Goal: Task Accomplishment & Management: Complete application form

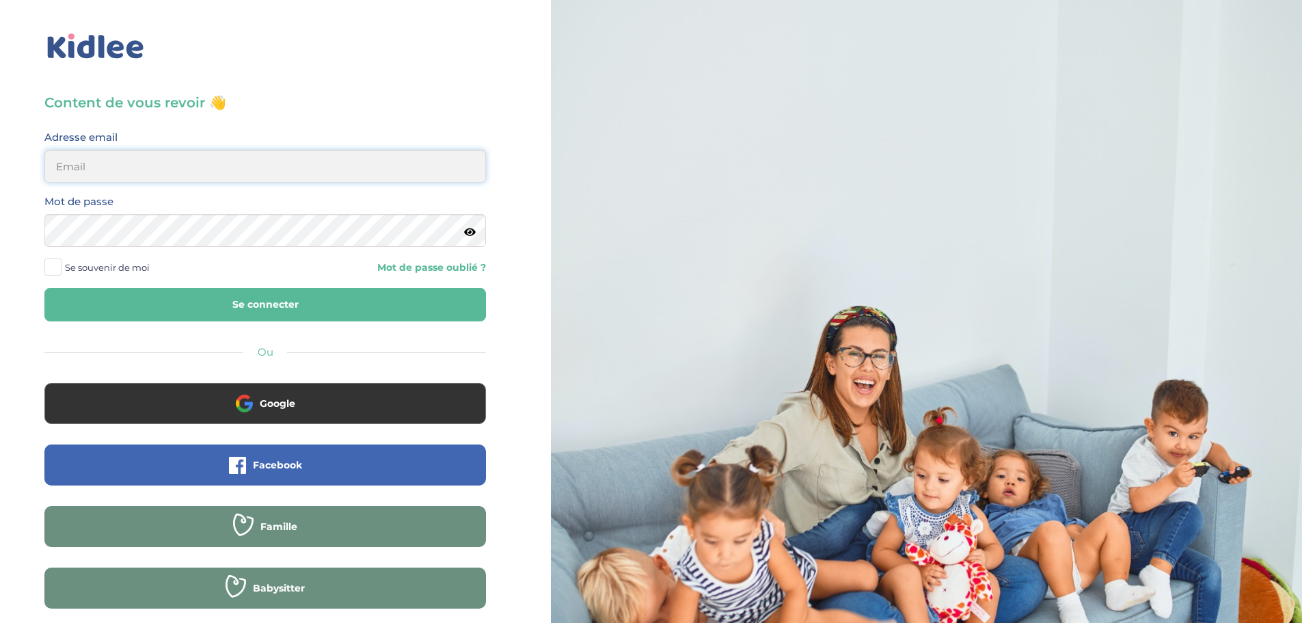
drag, startPoint x: 134, startPoint y: 159, endPoint x: 144, endPoint y: 168, distance: 13.6
click at [134, 159] on input "email" at bounding box center [264, 166] width 441 height 33
type input "linatimsi73@gmail.com"
click at [325, 299] on button "Se connecter" at bounding box center [264, 304] width 441 height 33
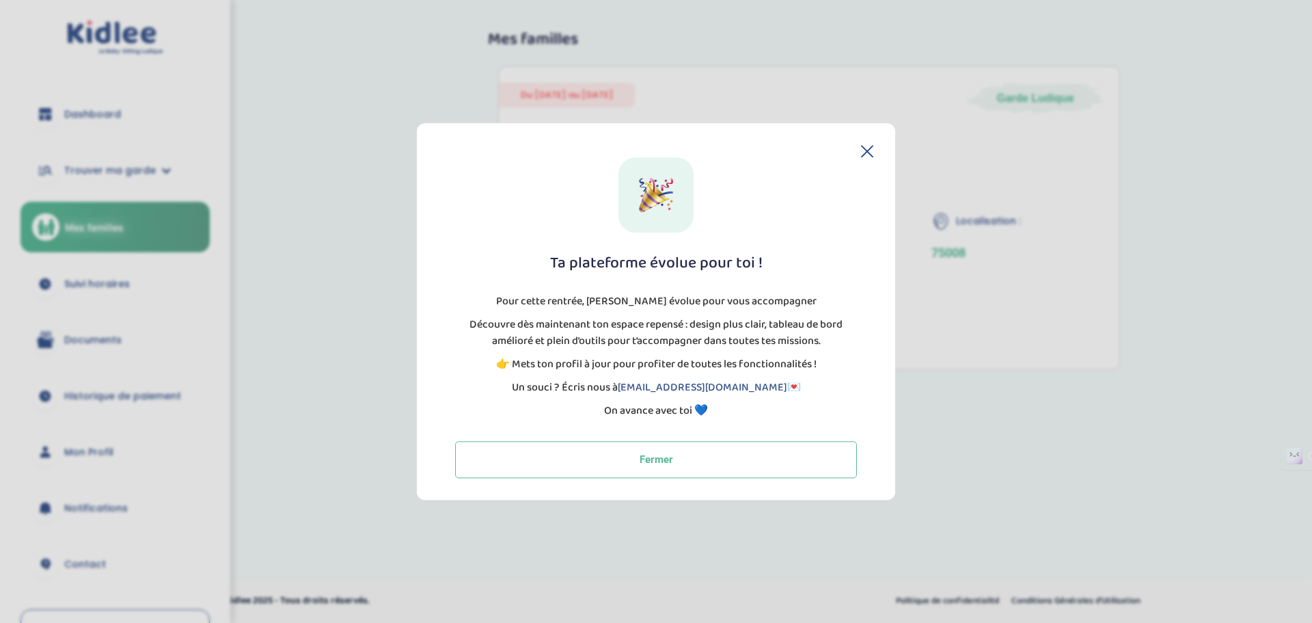
drag, startPoint x: 872, startPoint y: 146, endPoint x: 843, endPoint y: 159, distance: 31.9
click at [871, 147] on icon at bounding box center [867, 151] width 11 height 11
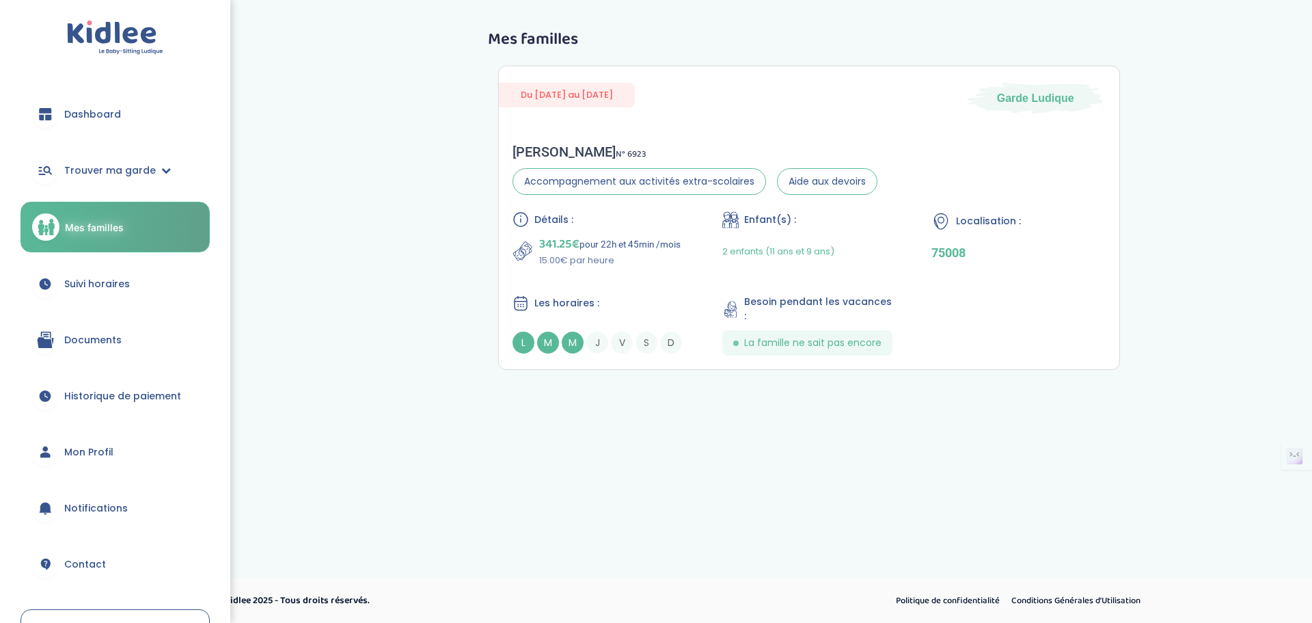
click at [1190, 418] on div "trouver ma garde Dashboard Mon profil Mes famille Mes documents Dashboard Trouv…" at bounding box center [656, 239] width 1312 height 478
click at [101, 121] on span "Dashboard" at bounding box center [92, 114] width 57 height 14
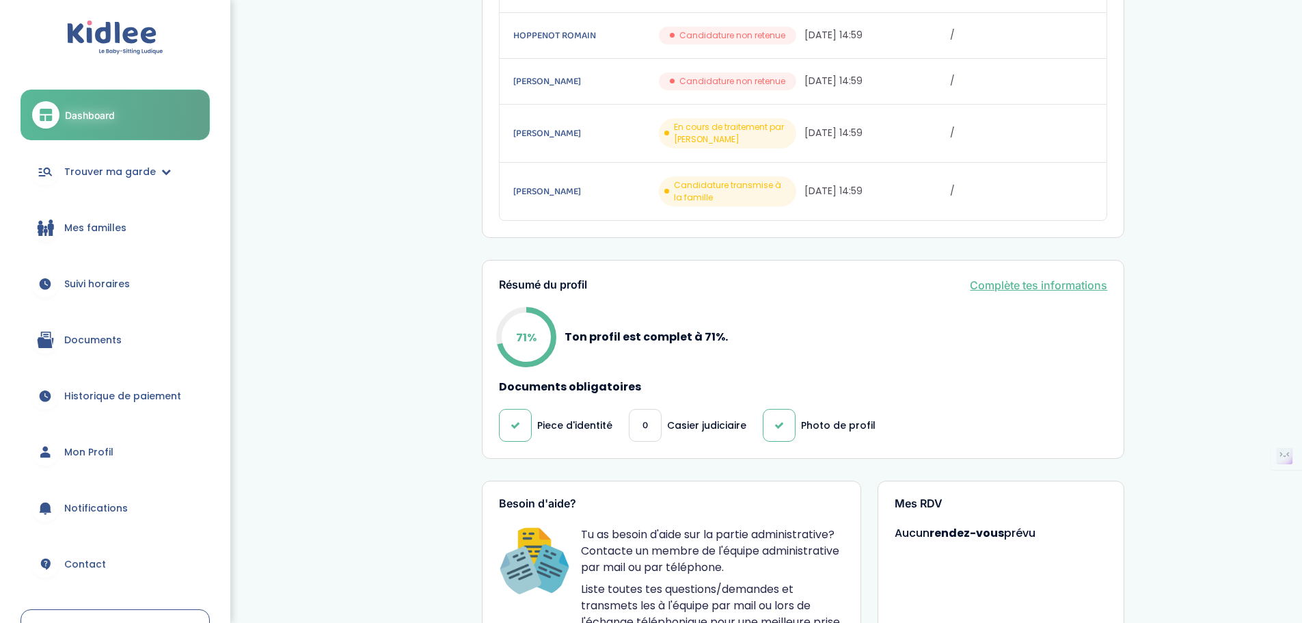
scroll to position [410, 0]
click at [1049, 279] on link "Complète tes informations" at bounding box center [1038, 284] width 137 height 16
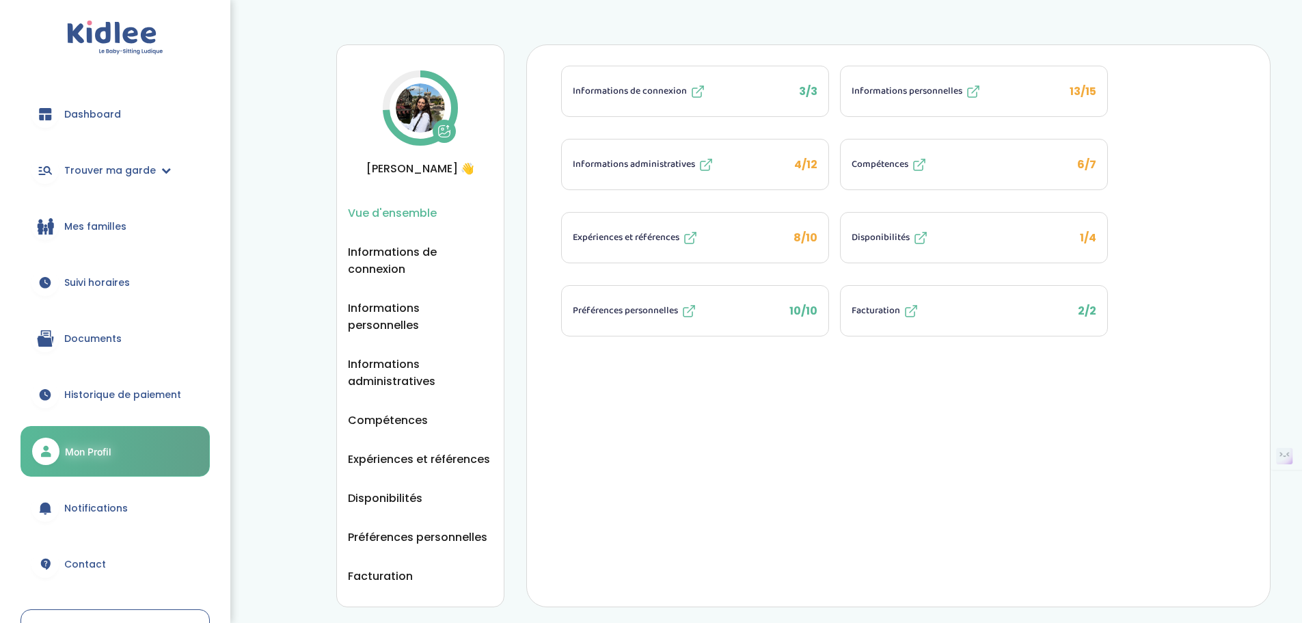
click at [787, 172] on button "Informations administratives 4/12" at bounding box center [695, 164] width 266 height 50
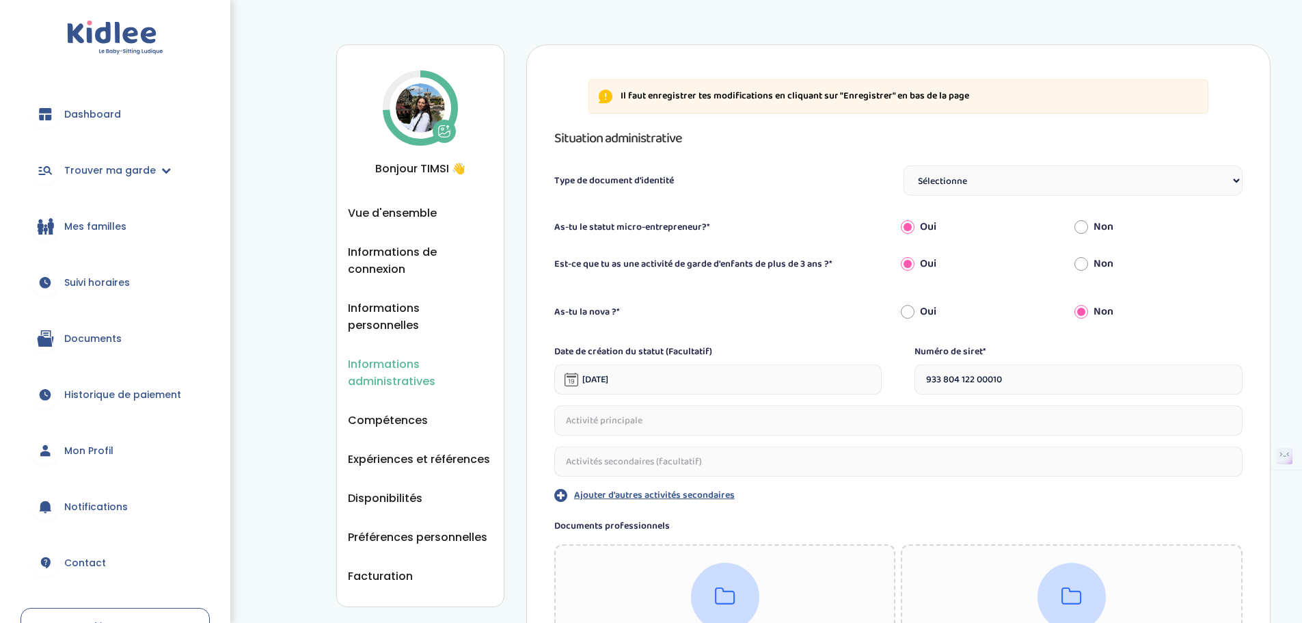
click at [909, 279] on input "Oui" at bounding box center [908, 264] width 14 height 30
radio input "true"
radio input "false"
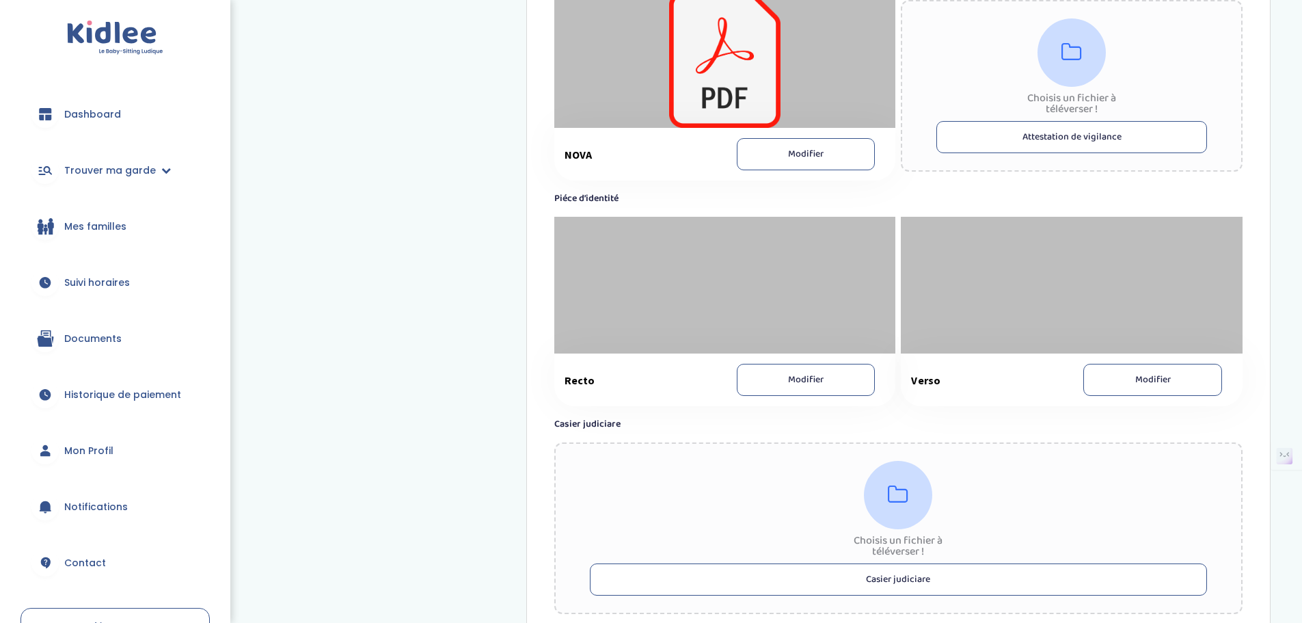
scroll to position [478, 0]
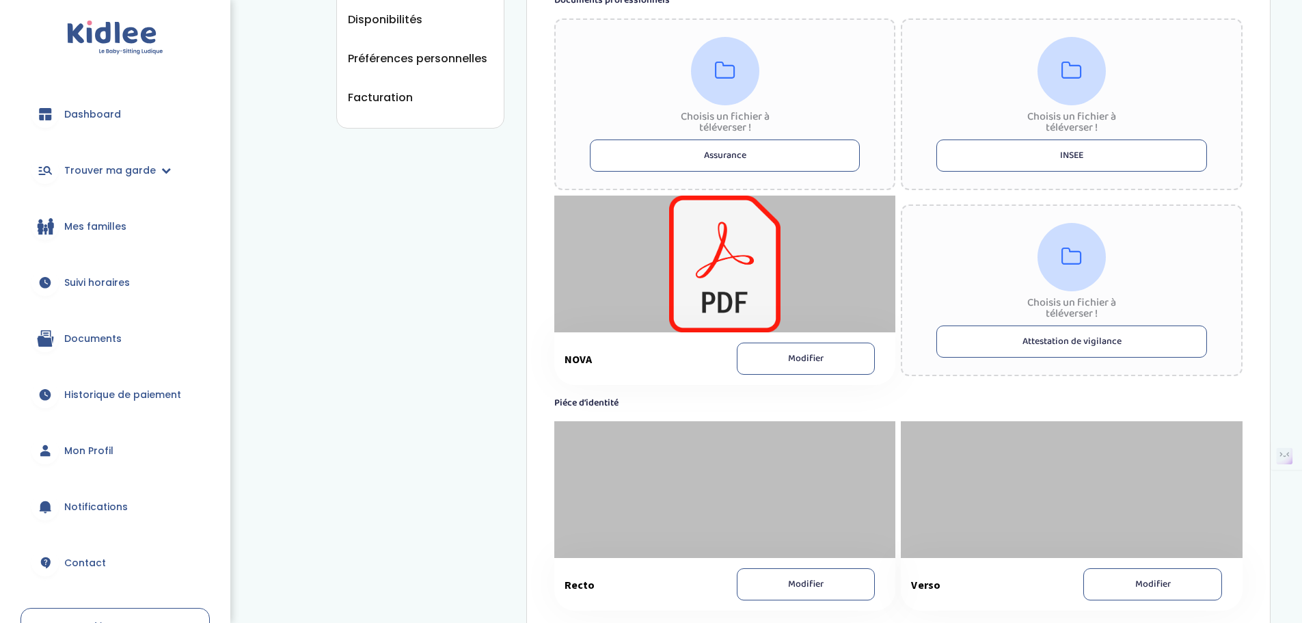
drag, startPoint x: 1075, startPoint y: 333, endPoint x: 1066, endPoint y: 335, distance: 9.0
click at [1075, 335] on button "Attestation de vigilance" at bounding box center [1071, 341] width 271 height 32
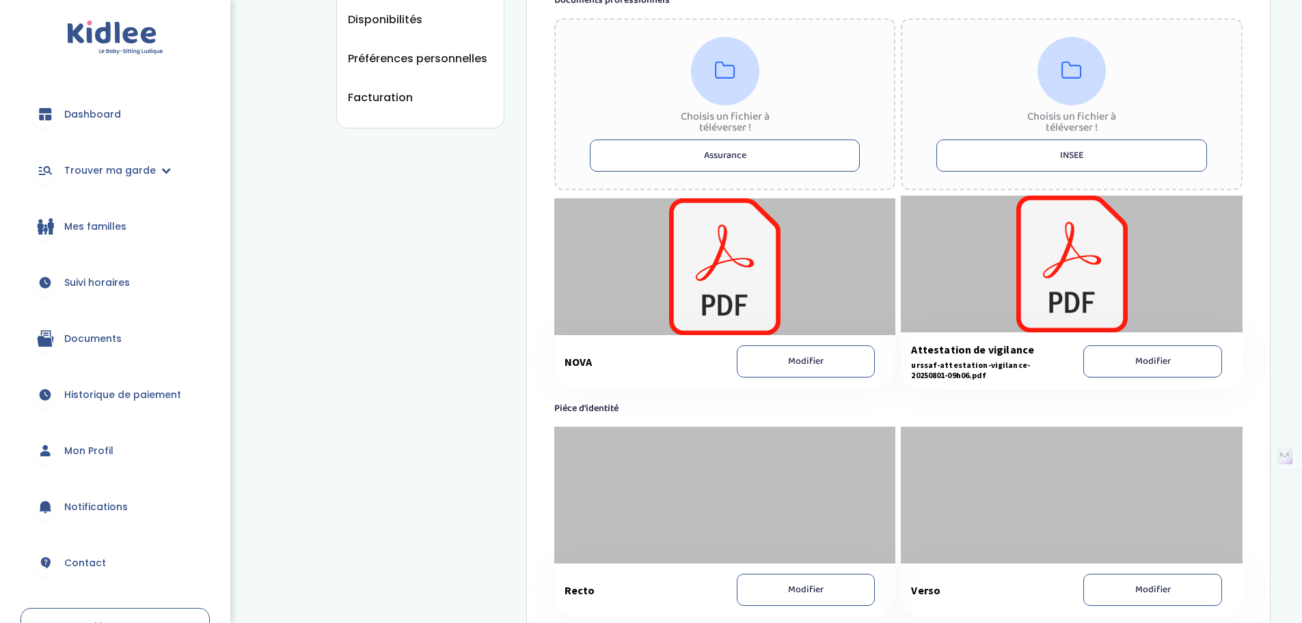
scroll to position [410, 0]
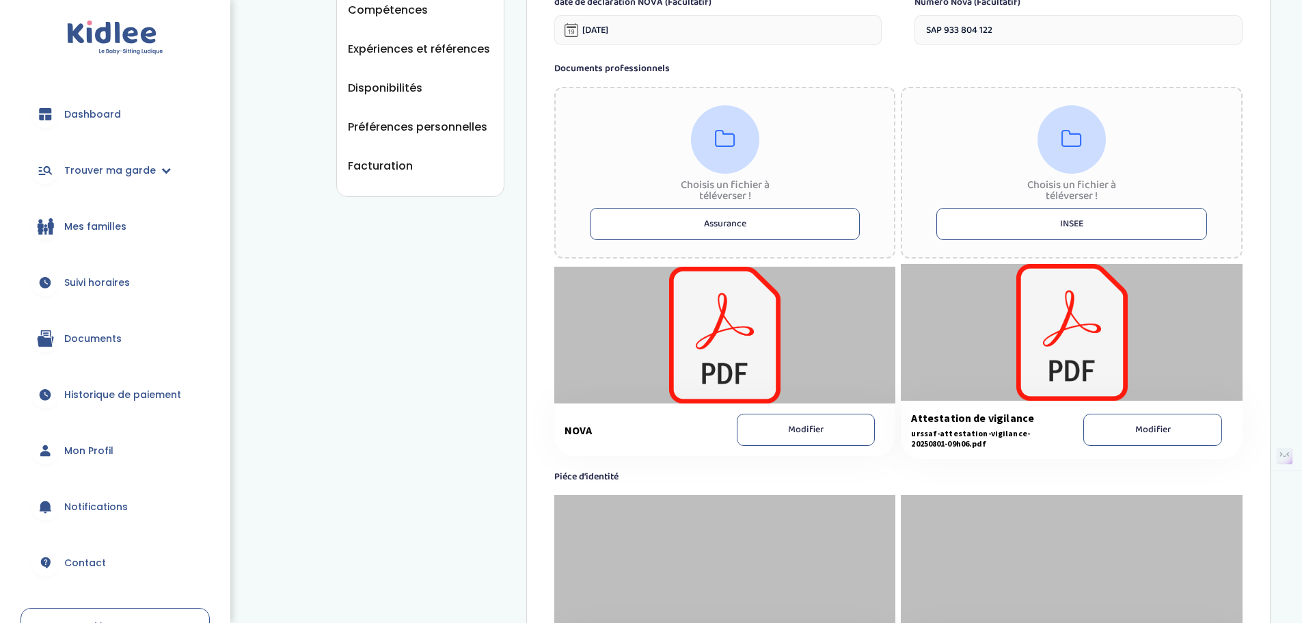
click at [778, 219] on button "Assurance" at bounding box center [725, 224] width 271 height 32
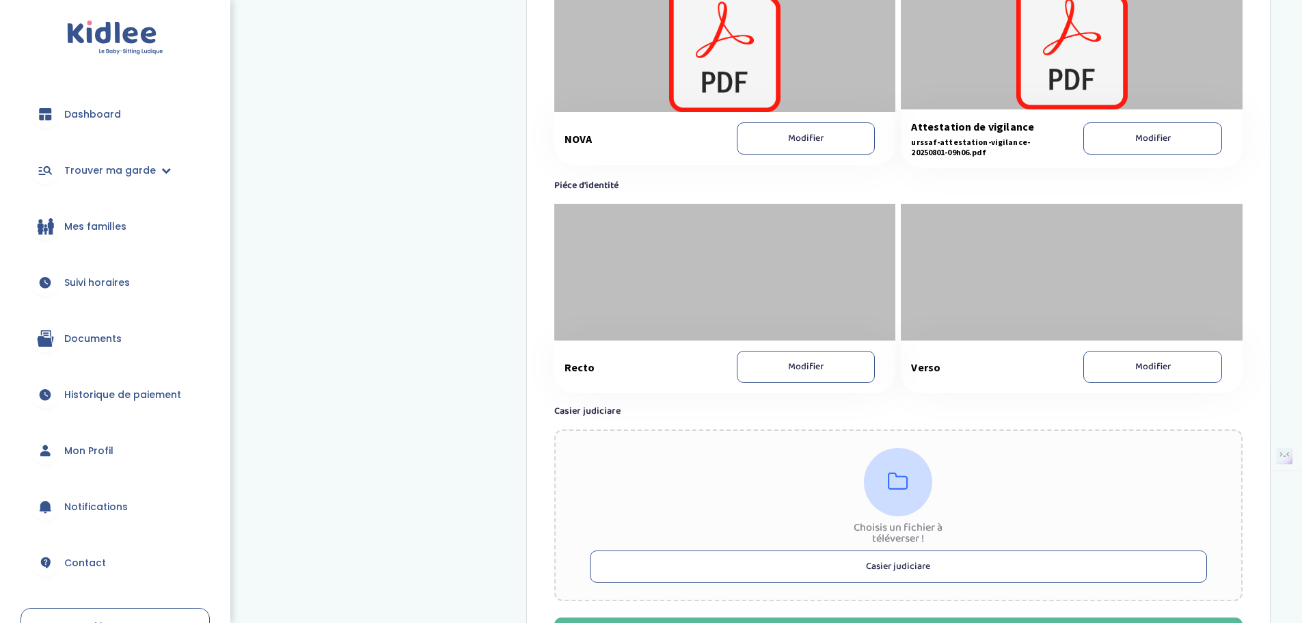
scroll to position [752, 0]
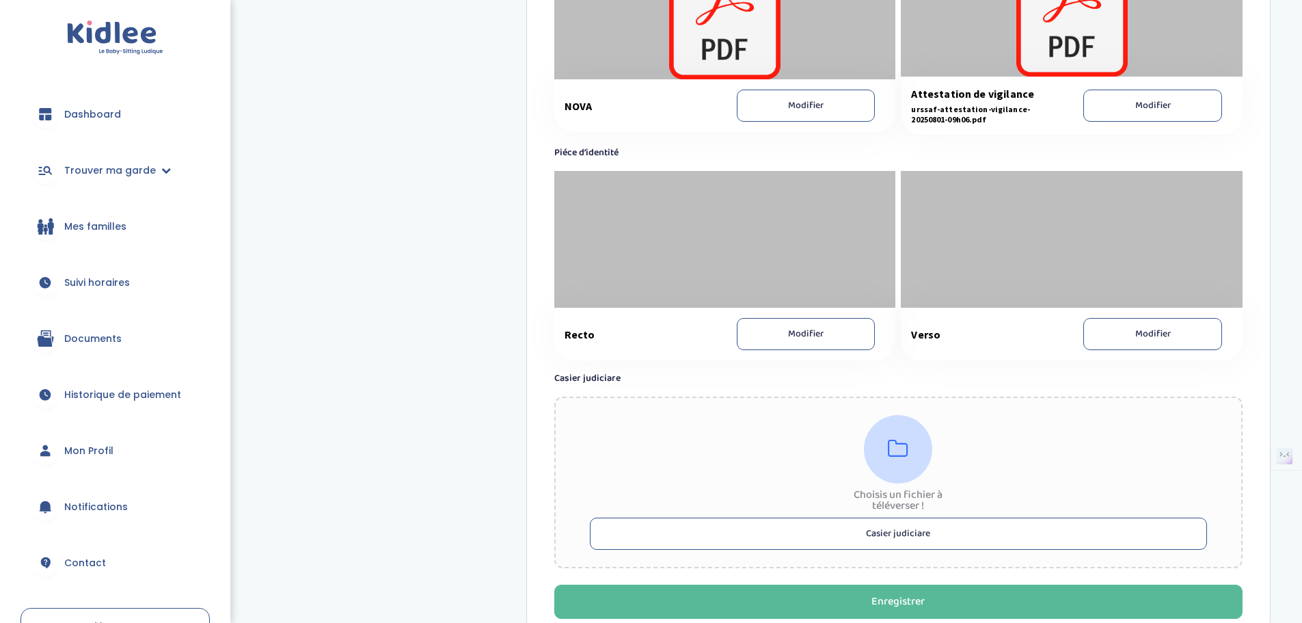
click at [853, 538] on button "Casier judiciare" at bounding box center [898, 533] width 617 height 32
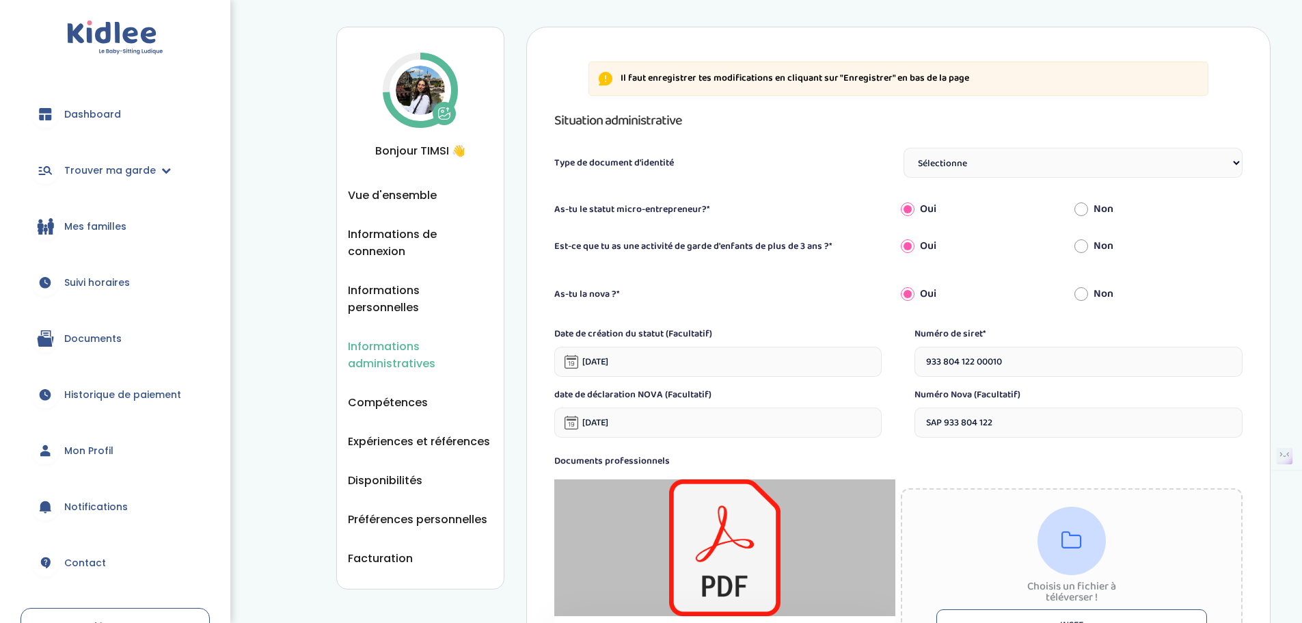
scroll to position [0, 0]
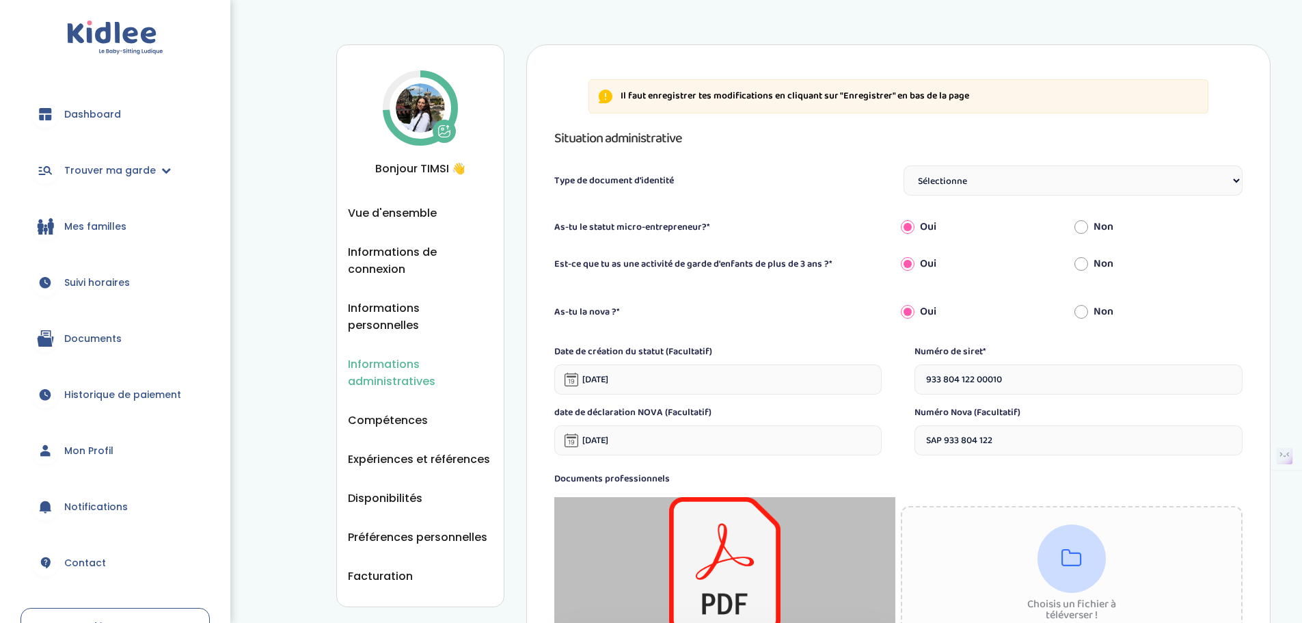
click at [1206, 171] on select "Sélectionne Carte d'identité française ou Passeport français daté de moins de 5…" at bounding box center [1072, 180] width 339 height 30
select select "Titre de séjour"
click at [903, 165] on select "Sélectionne Carte d'identité française ou Passeport français daté de moins de 5…" at bounding box center [1072, 180] width 339 height 30
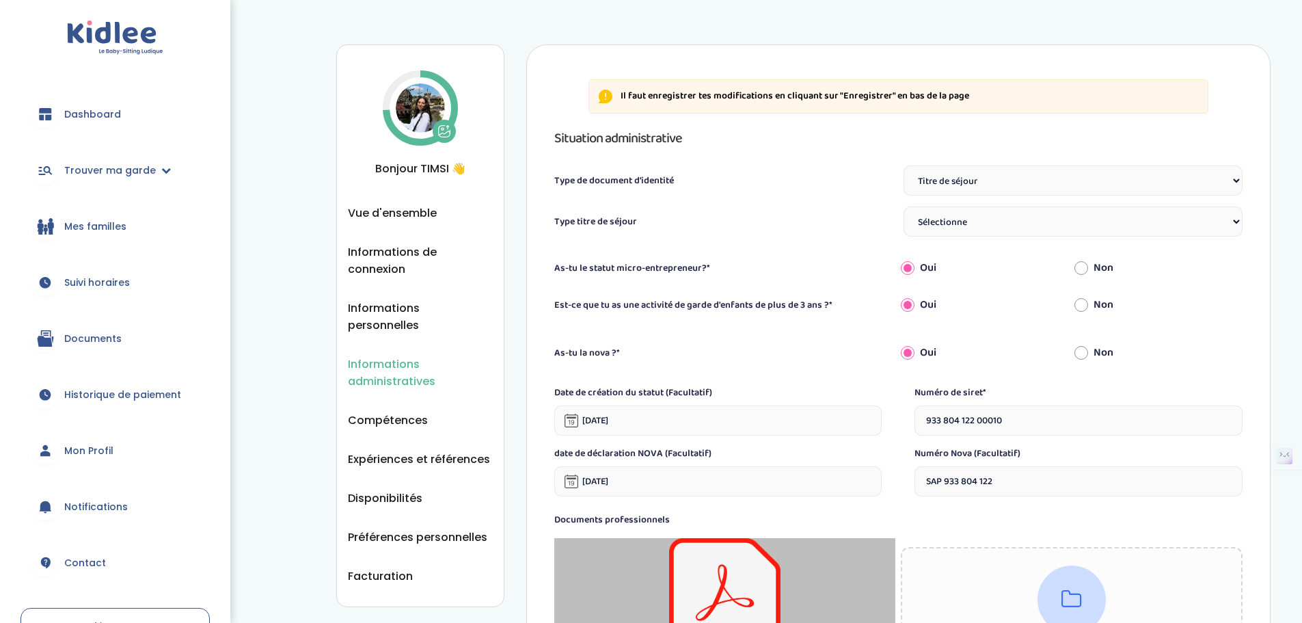
click at [1081, 229] on select "Sélectionne TS Temporaire/ pluriannuel "Vie privée et familiale" TS Temporaire …" at bounding box center [1072, 221] width 339 height 30
select select "Certificat de résidence algérien"
click at [903, 206] on select "Sélectionne TS Temporaire/ pluriannuel "Vie privée et familiale" TS Temporaire …" at bounding box center [1072, 221] width 339 height 30
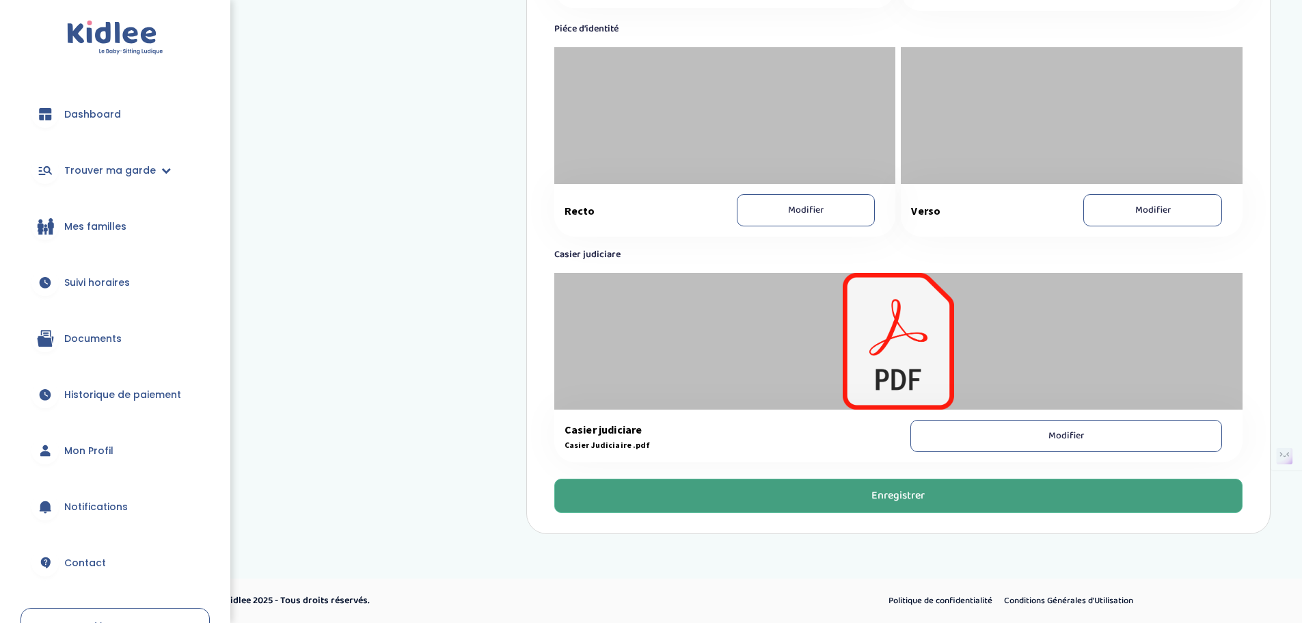
click at [942, 501] on button "Enregistrer" at bounding box center [898, 495] width 688 height 34
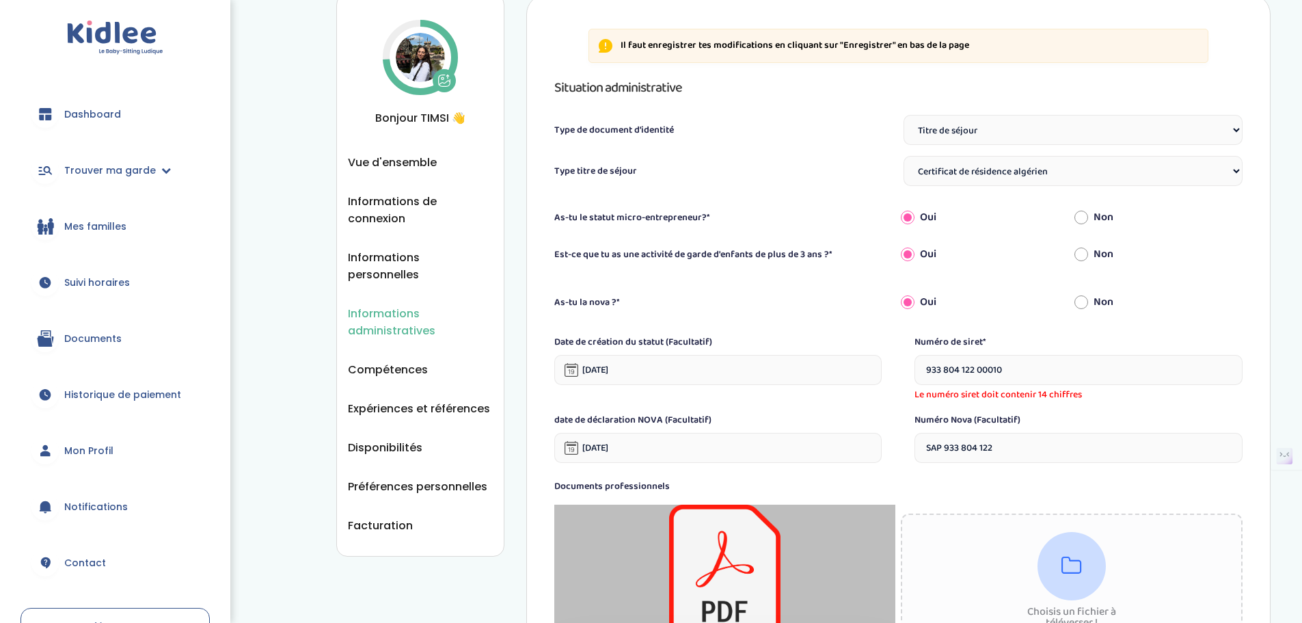
scroll to position [44, 0]
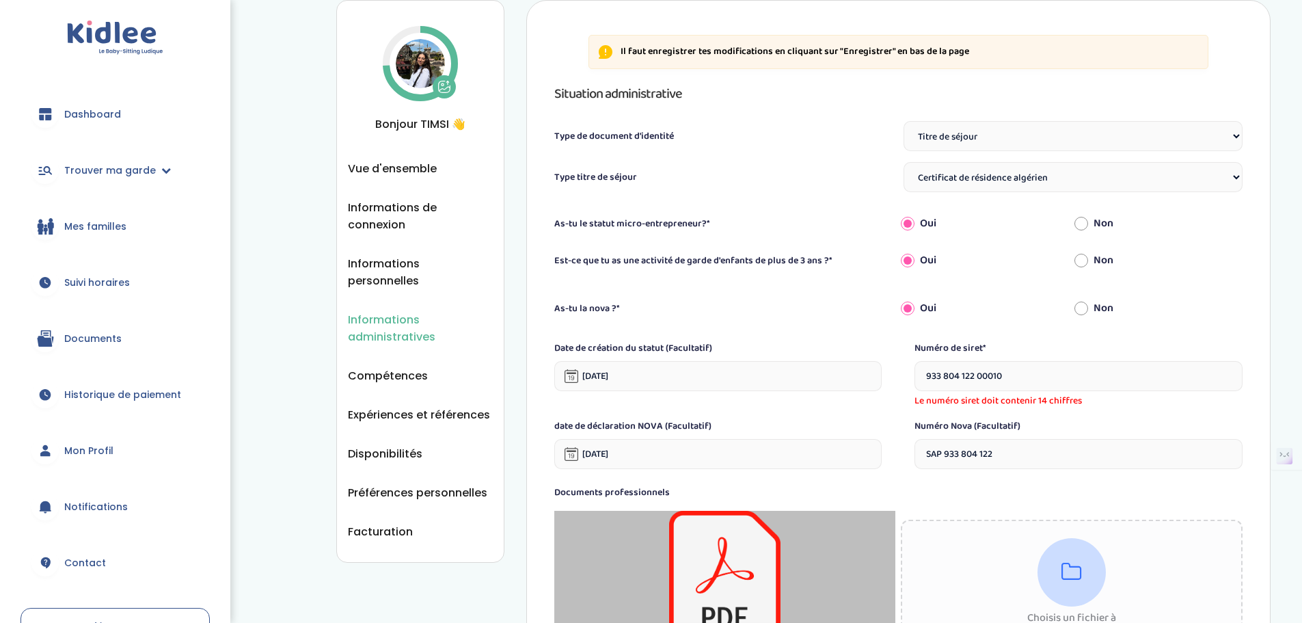
click at [1045, 384] on input "933 804 122 00010" at bounding box center [1078, 376] width 328 height 30
drag, startPoint x: 1014, startPoint y: 379, endPoint x: 1002, endPoint y: 377, distance: 11.9
click at [996, 379] on input "933 804 122 0001" at bounding box center [1078, 376] width 328 height 30
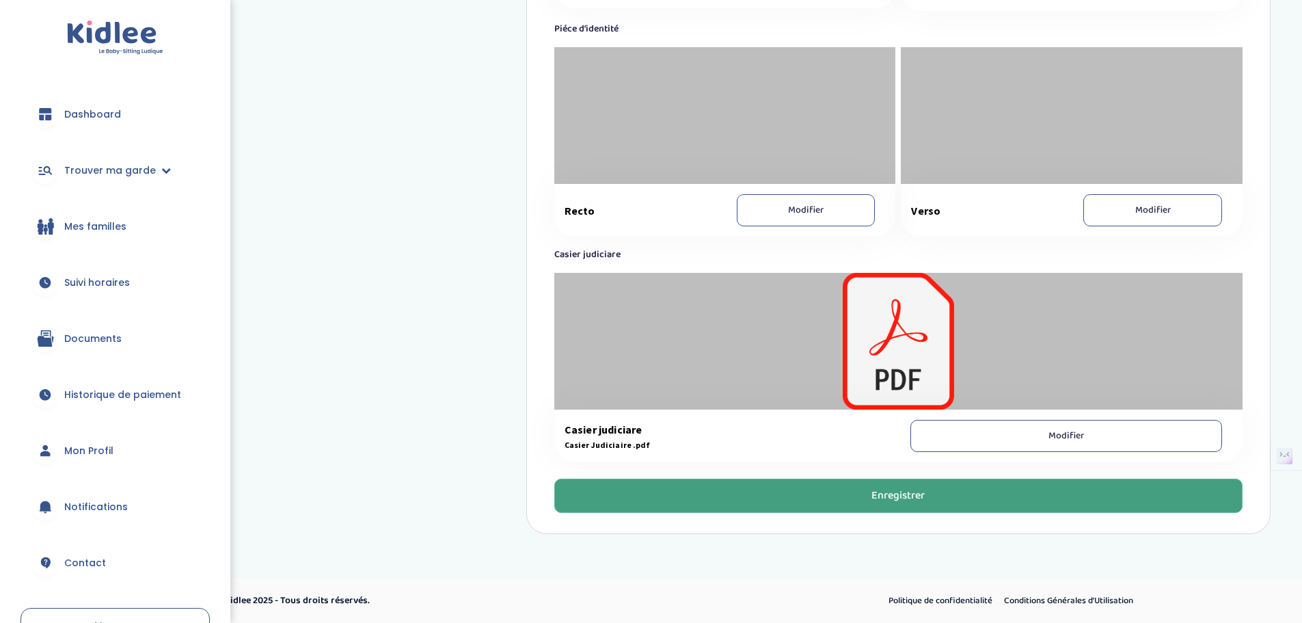
click at [889, 491] on div "Enregistrer" at bounding box center [897, 496] width 53 height 16
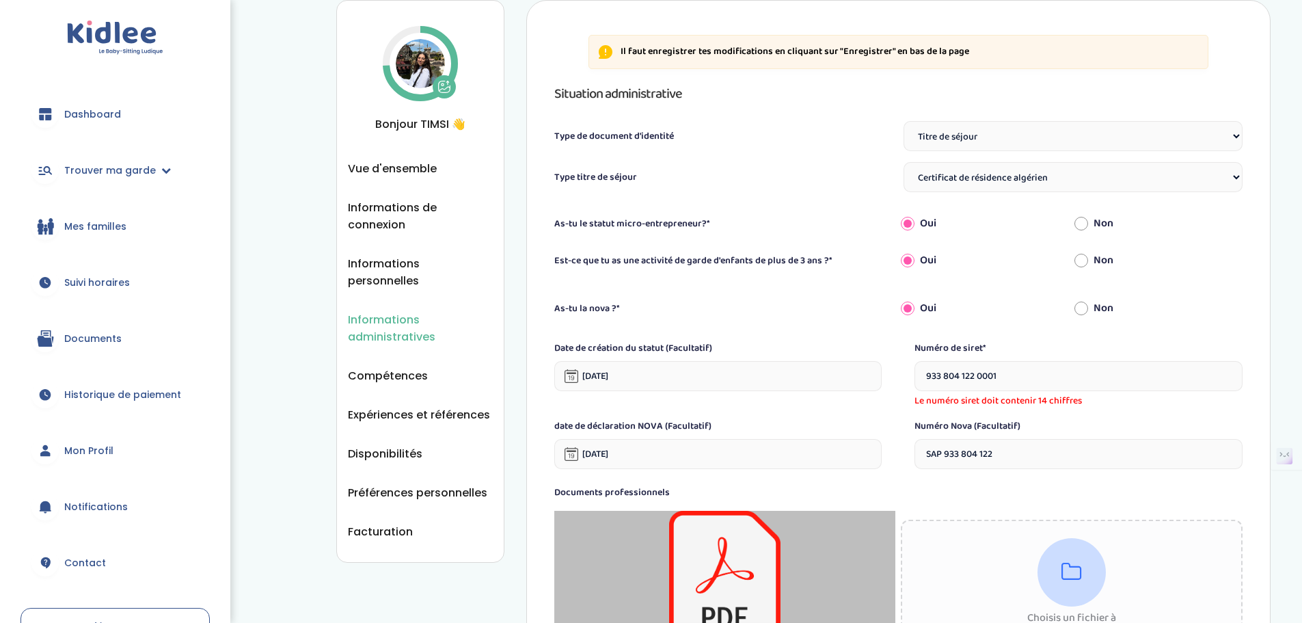
click at [1010, 382] on input "933 804 122 0001" at bounding box center [1078, 376] width 328 height 30
type input "9"
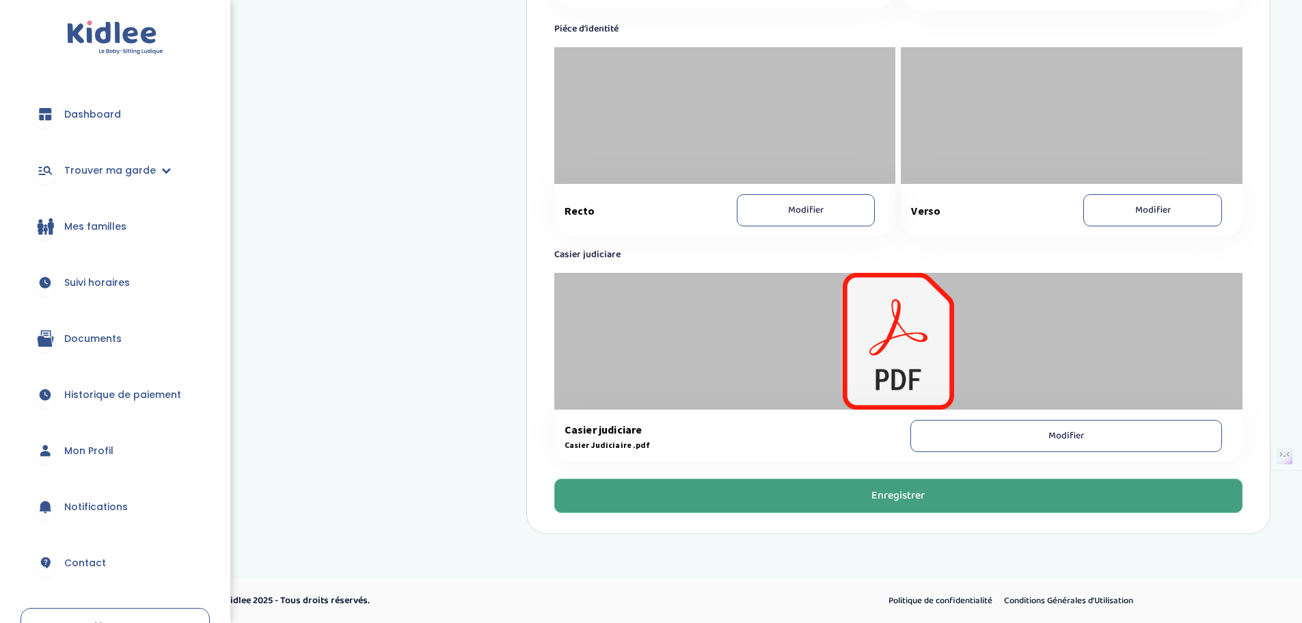
type input "93380412200010"
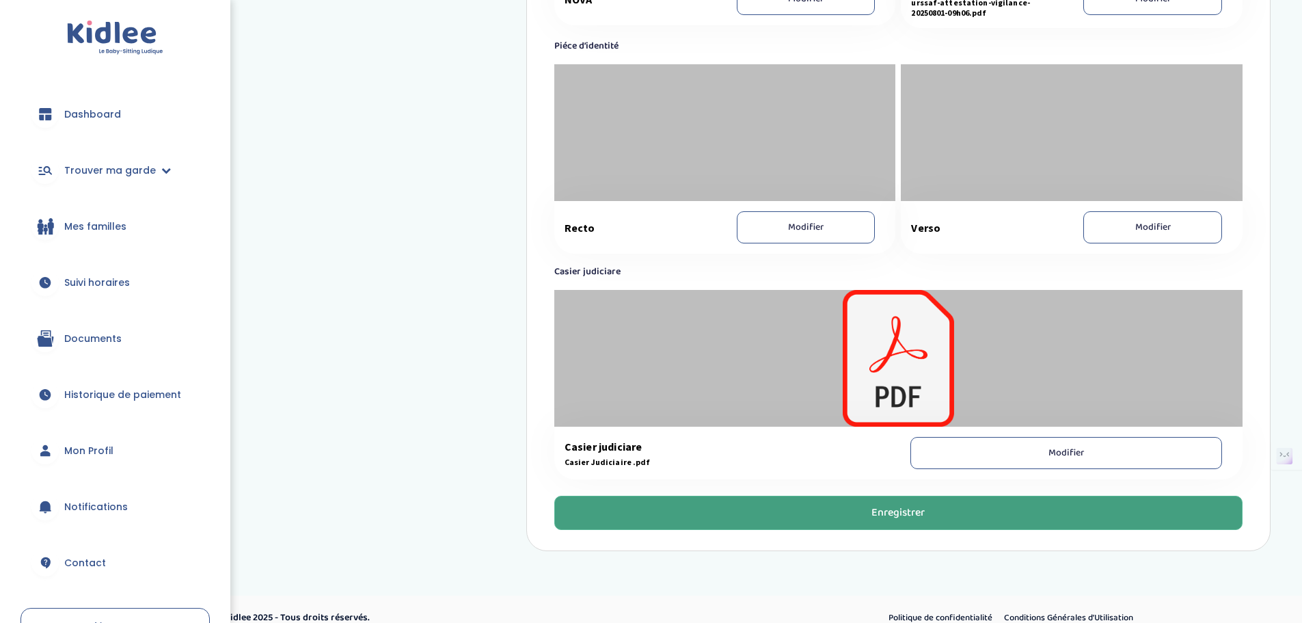
click at [928, 495] on button "Enregistrer" at bounding box center [898, 512] width 688 height 34
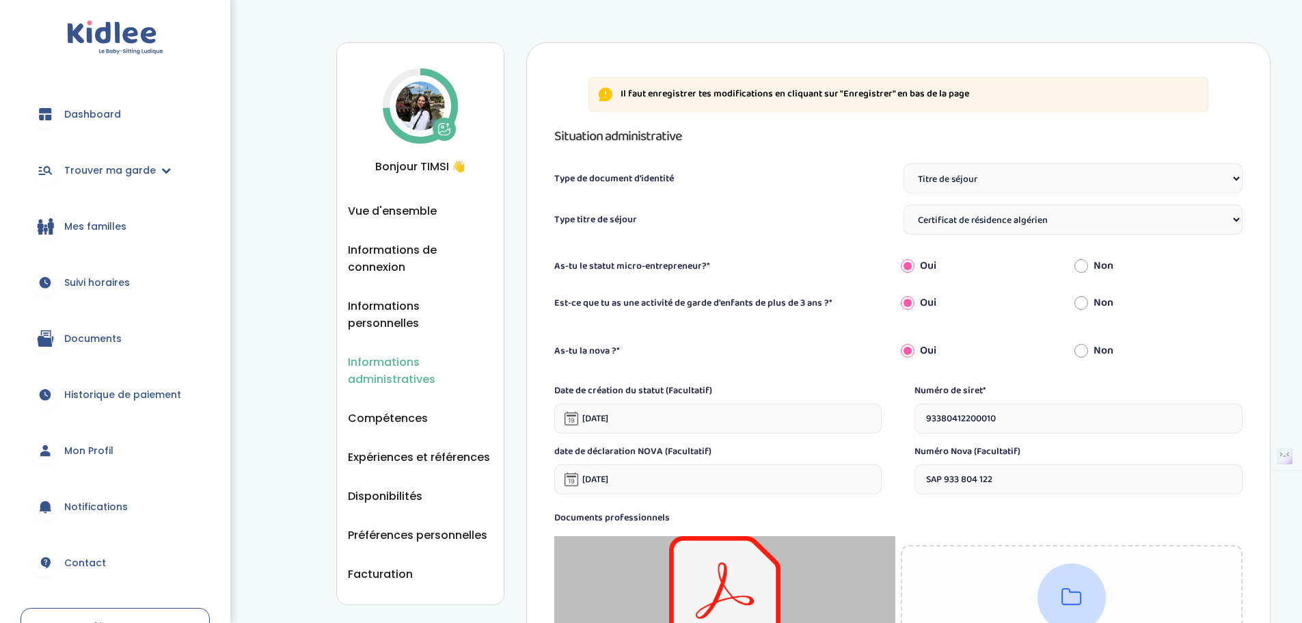
scroll to position [0, 0]
drag, startPoint x: 437, startPoint y: 399, endPoint x: 447, endPoint y: 399, distance: 9.6
click at [447, 411] on li "Compétences" at bounding box center [420, 419] width 145 height 17
click at [407, 411] on span "Compétences" at bounding box center [388, 419] width 80 height 17
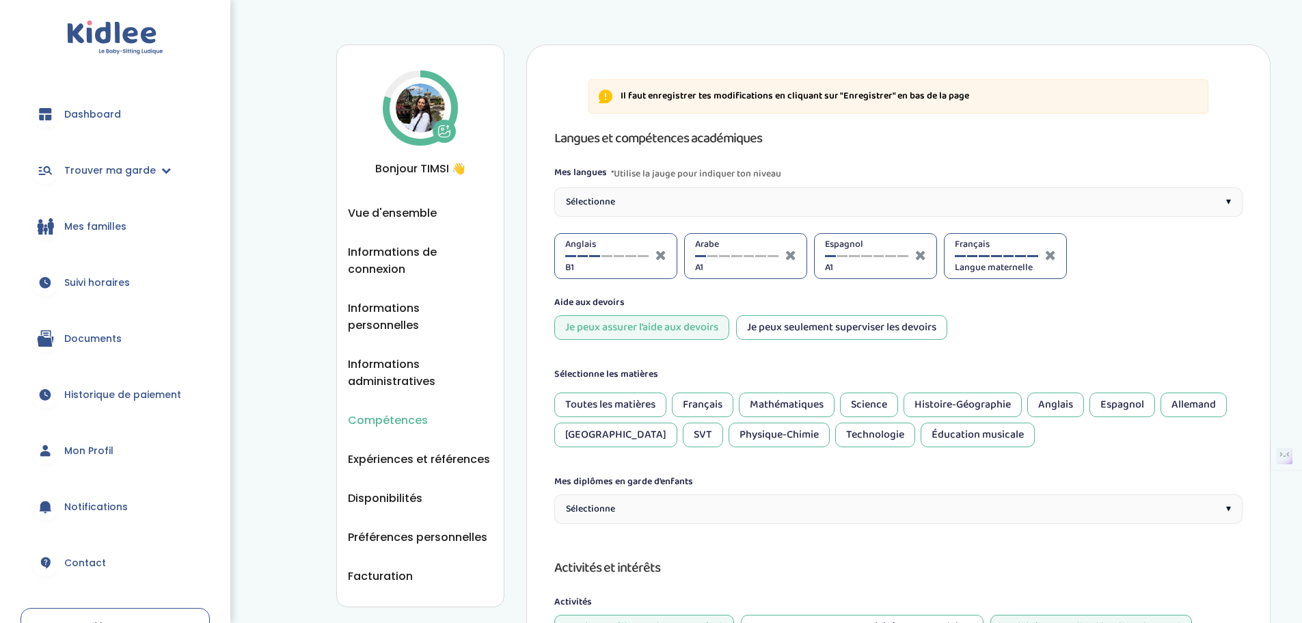
click at [390, 202] on div "Compétences Vue d'ensemble Informations de connexion Informations personnelles …" at bounding box center [420, 325] width 168 height 562
click at [400, 204] on div "Compétences Vue d'ensemble Informations de connexion Informations personnelles …" at bounding box center [420, 325] width 168 height 562
click at [392, 217] on span "Vue d'ensemble" at bounding box center [392, 212] width 89 height 17
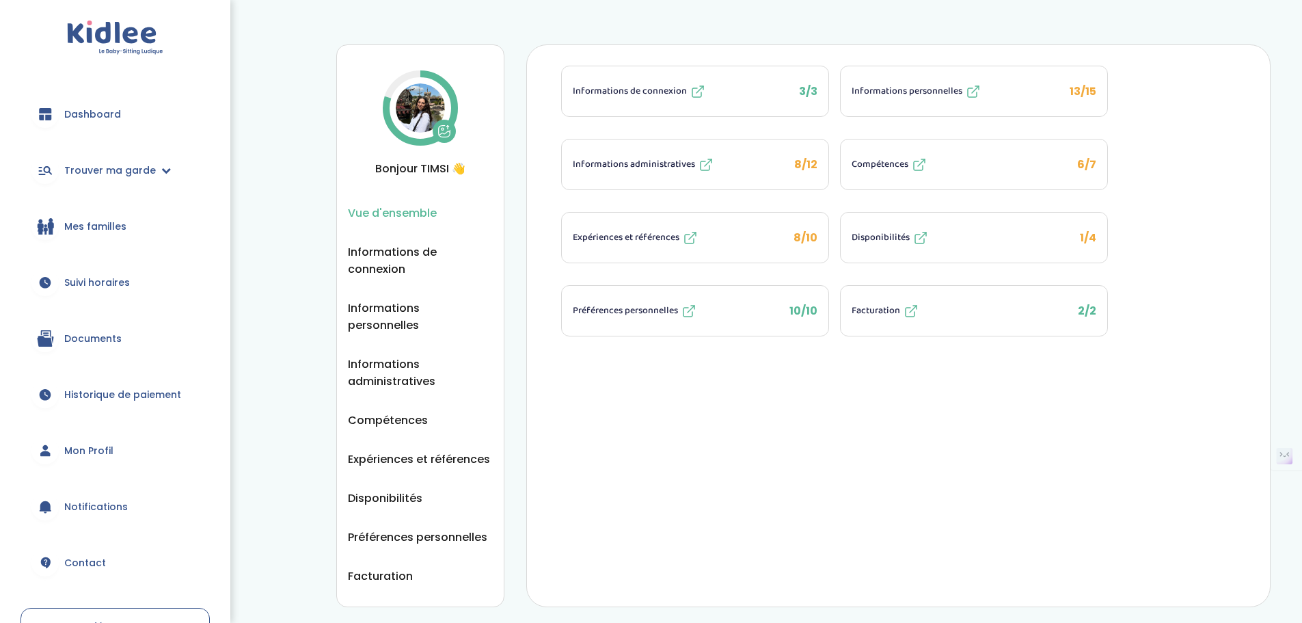
click at [763, 168] on button "Informations administratives 8/12" at bounding box center [695, 164] width 266 height 50
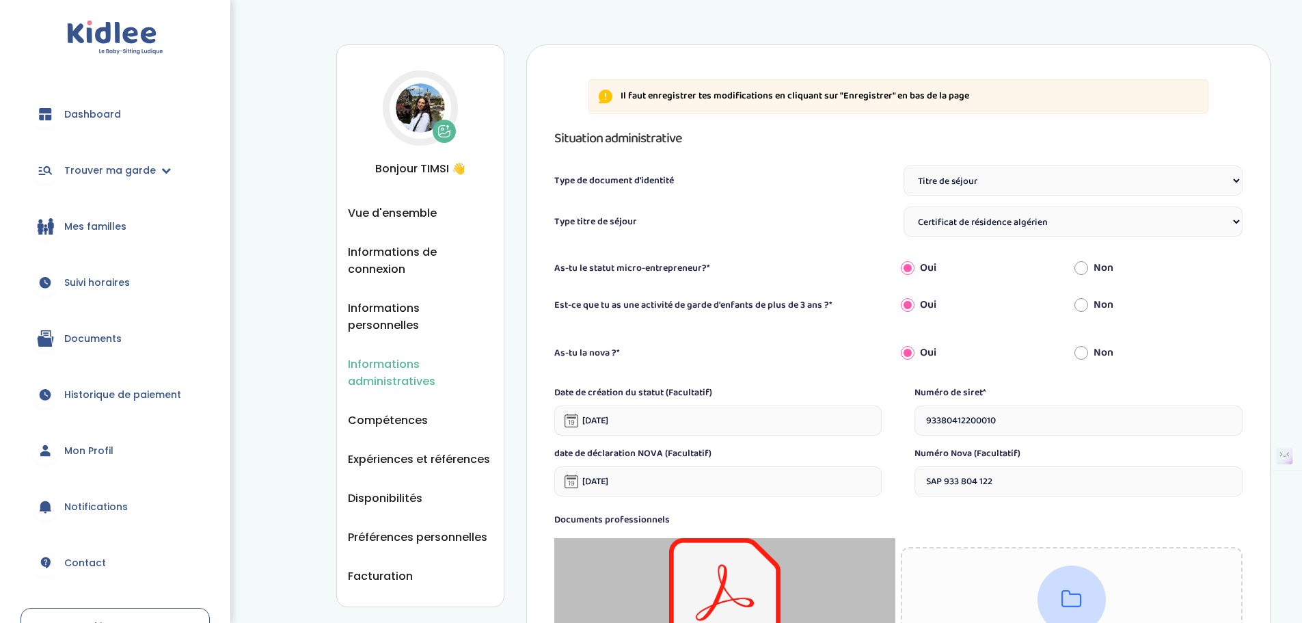
select select "Titre de séjour"
select select "Certificat de résidence algérien"
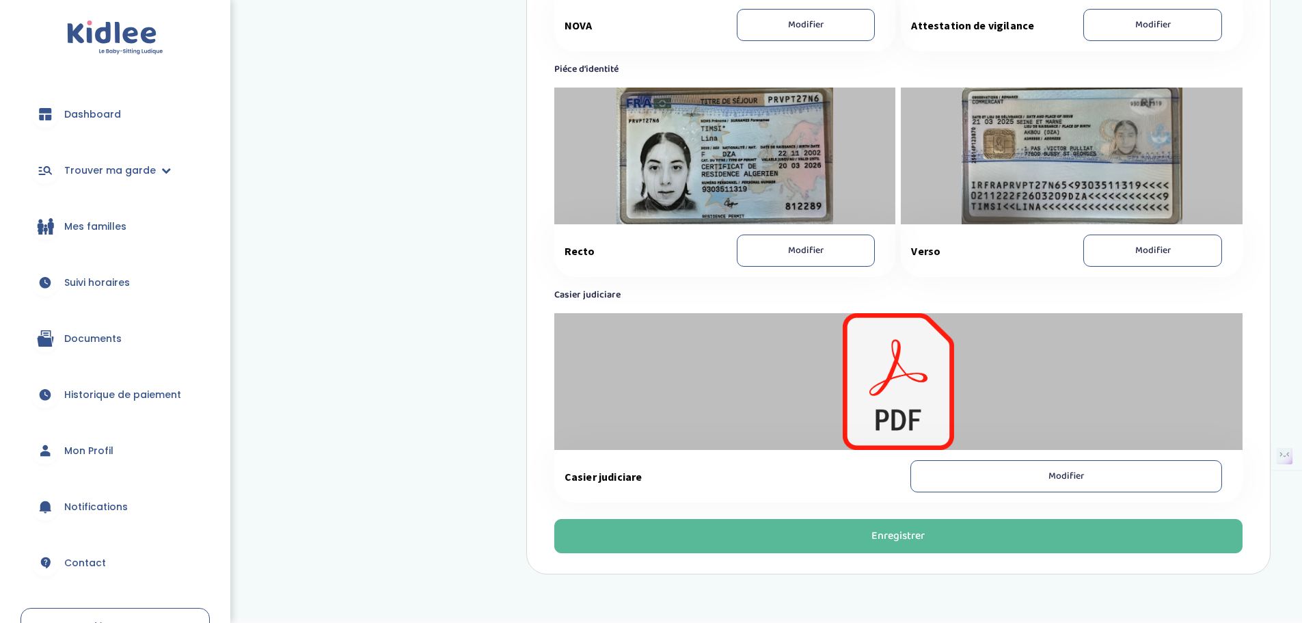
scroll to position [911, 0]
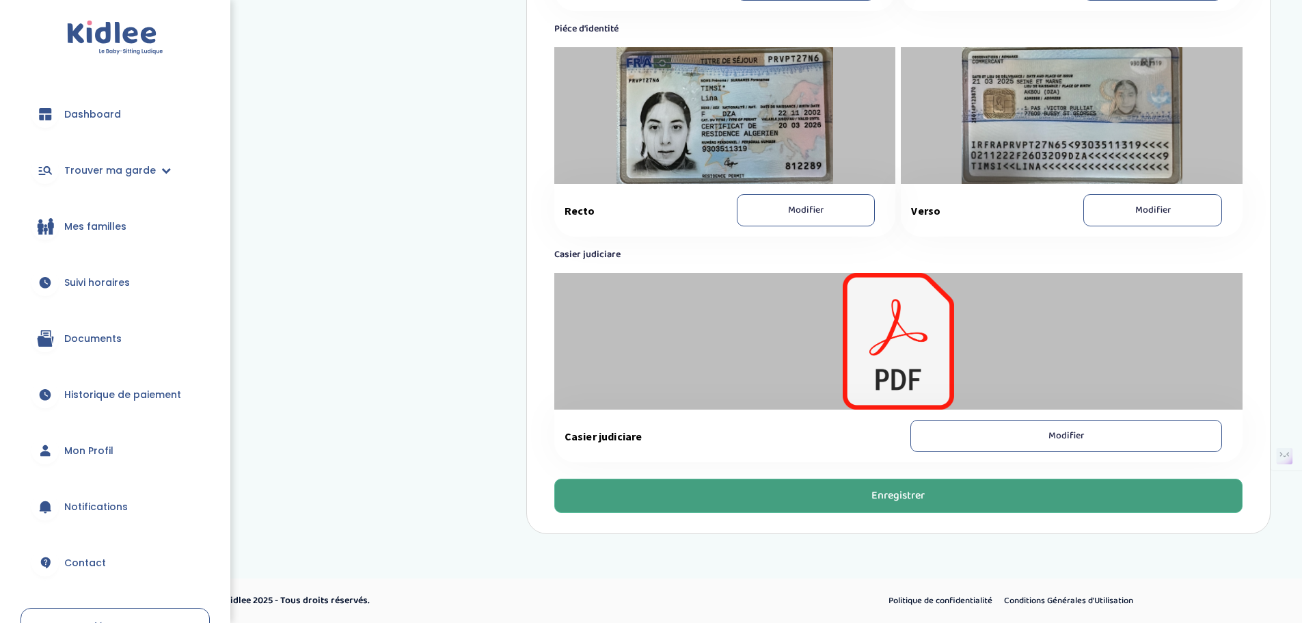
click at [928, 497] on button "Enregistrer" at bounding box center [898, 495] width 688 height 34
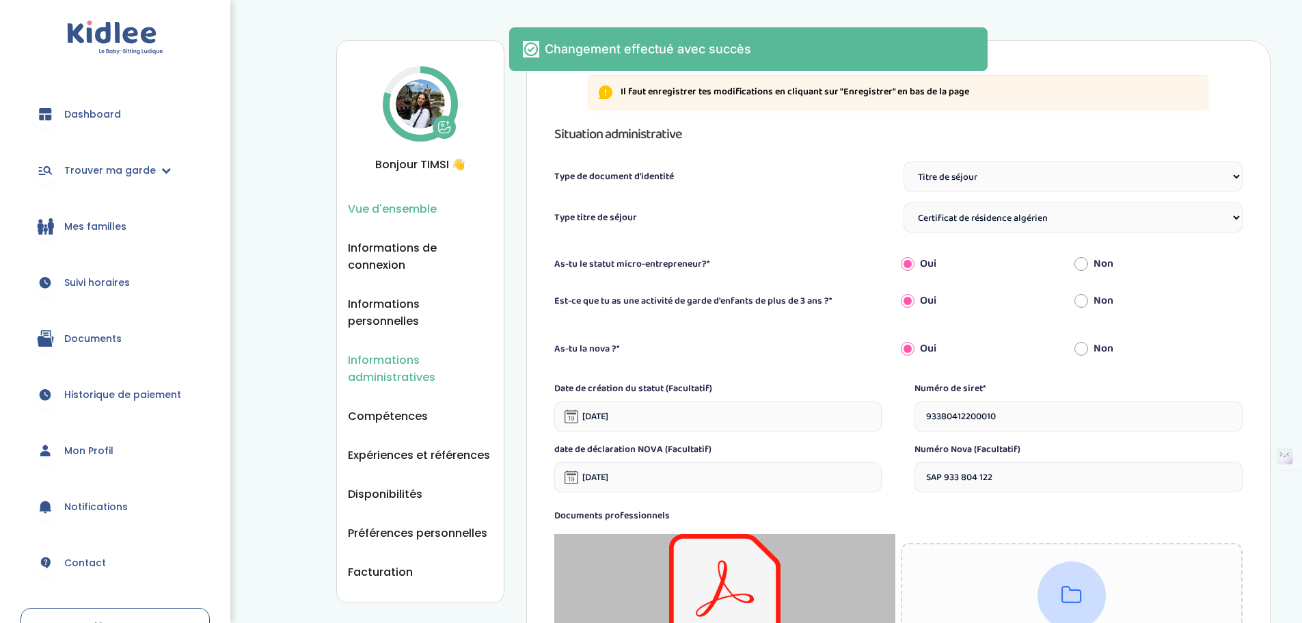
scroll to position [0, 0]
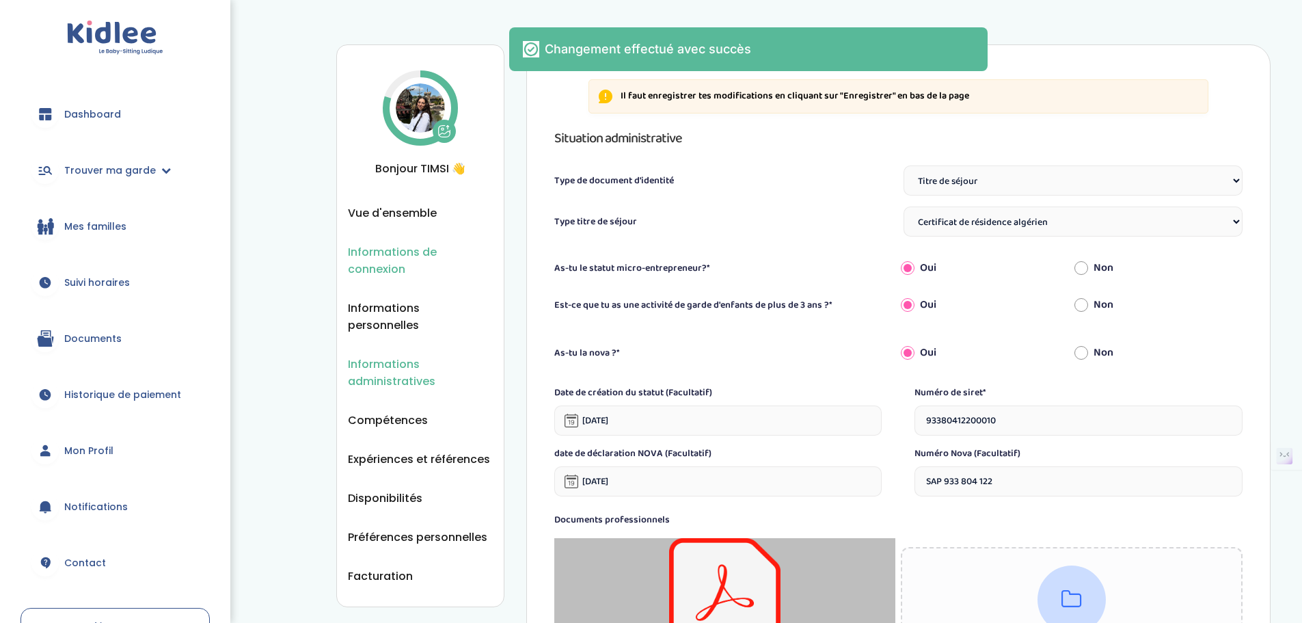
click at [378, 256] on span "Informations de connexion" at bounding box center [420, 260] width 145 height 34
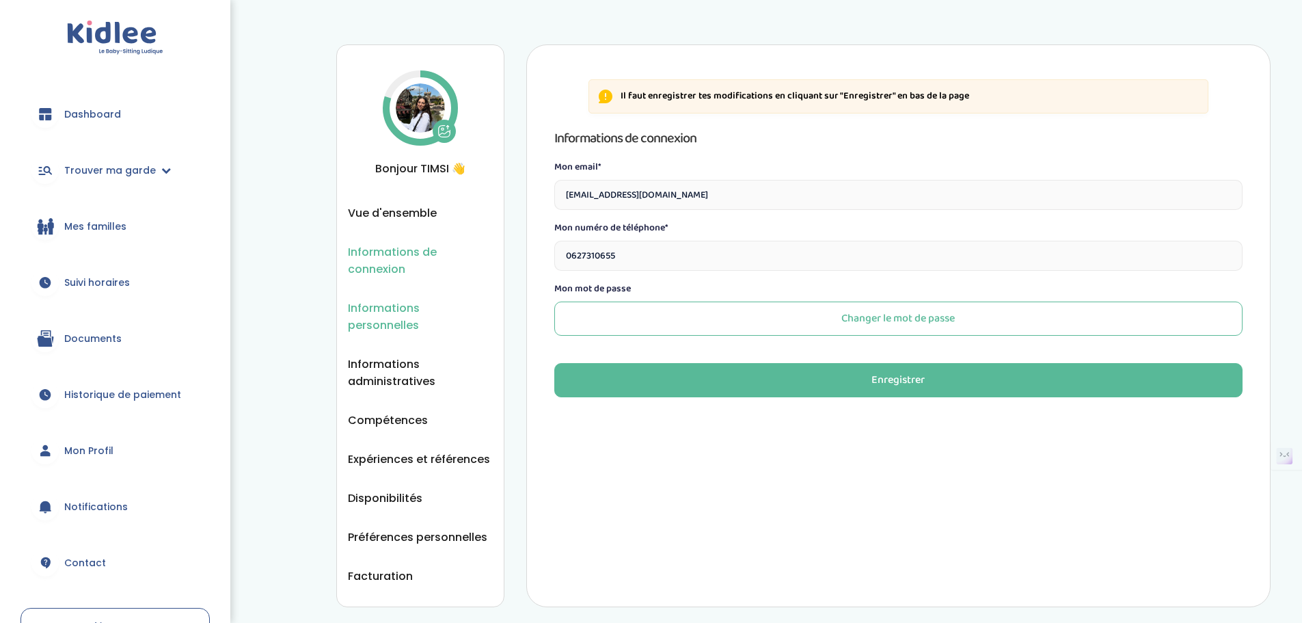
click at [438, 311] on span "Informations personnelles" at bounding box center [420, 316] width 145 height 34
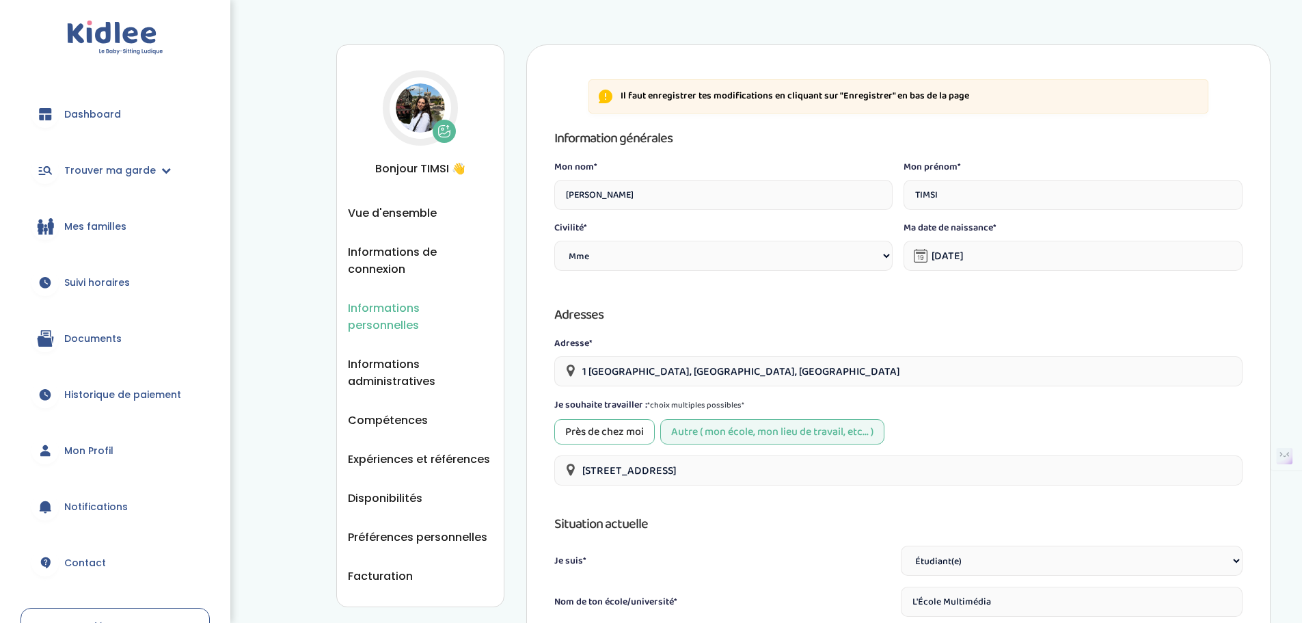
select select "1"
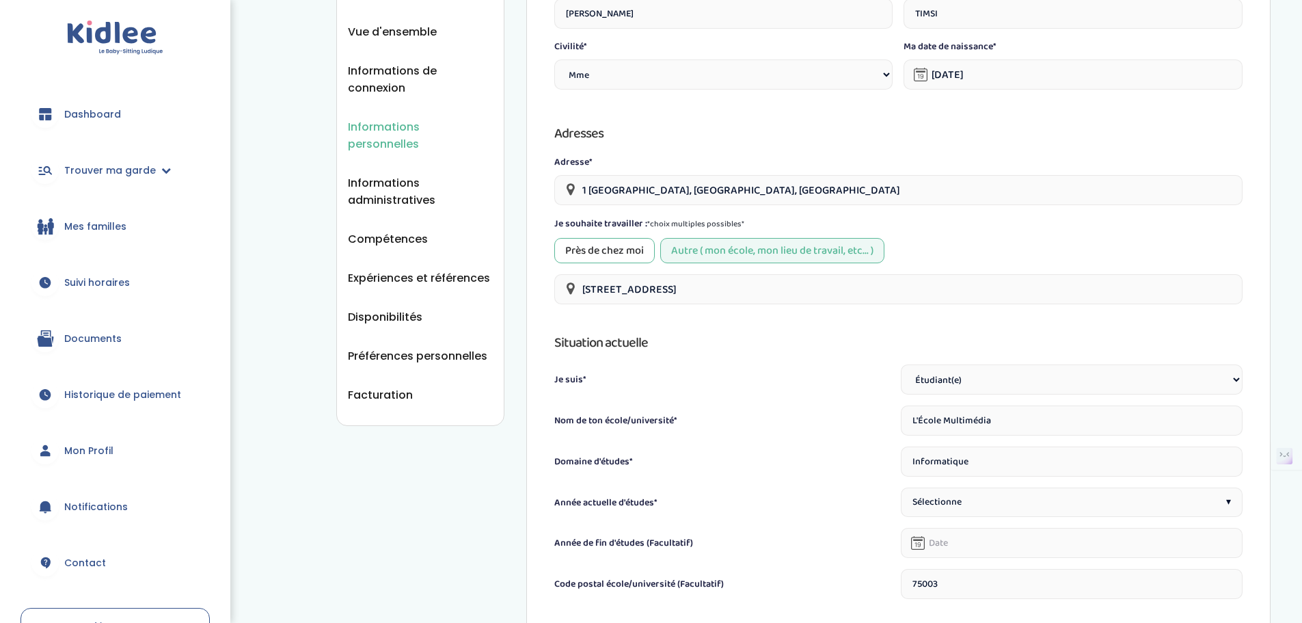
scroll to position [205, 0]
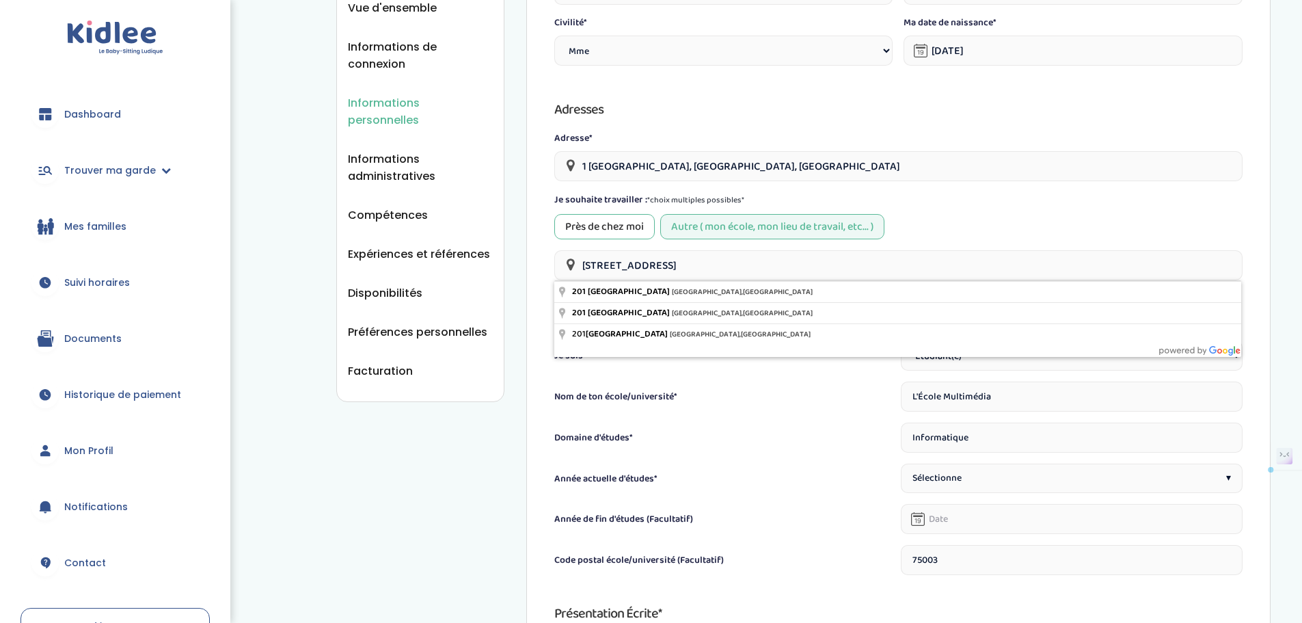
drag, startPoint x: 765, startPoint y: 266, endPoint x: 571, endPoint y: 261, distance: 194.1
click at [571, 261] on div "201 Rue Saint-Martin, Paris, France" at bounding box center [898, 265] width 688 height 30
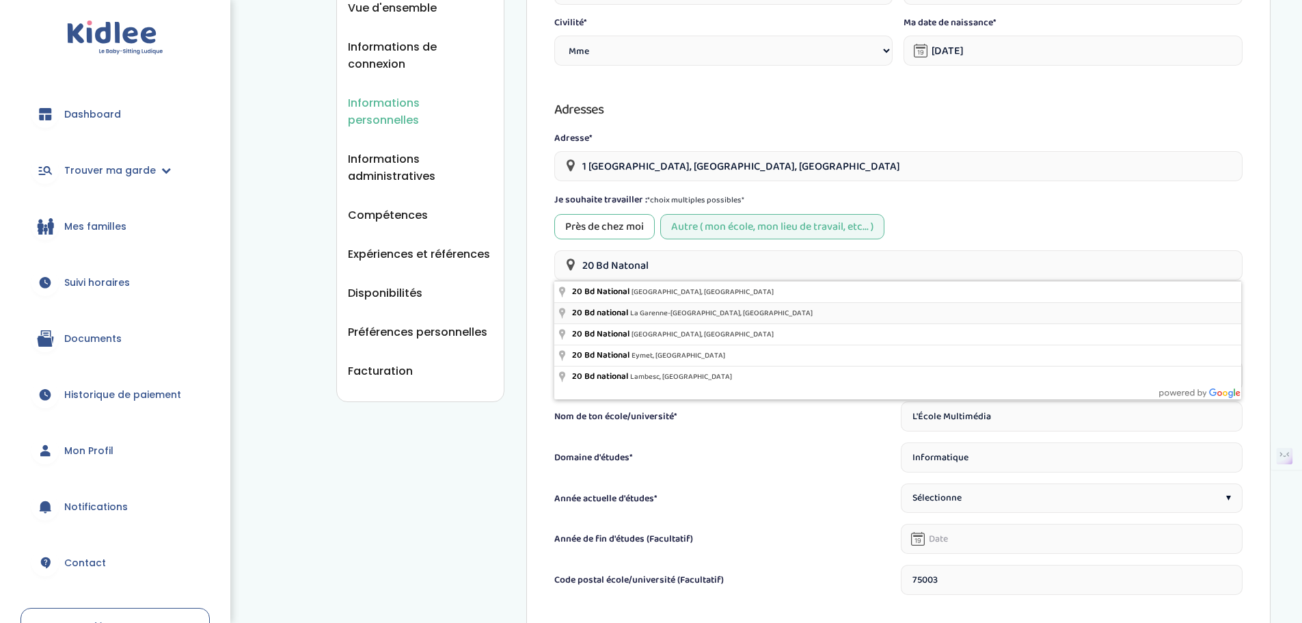
type input "20 Bd national, La Garenne-Colombes, France"
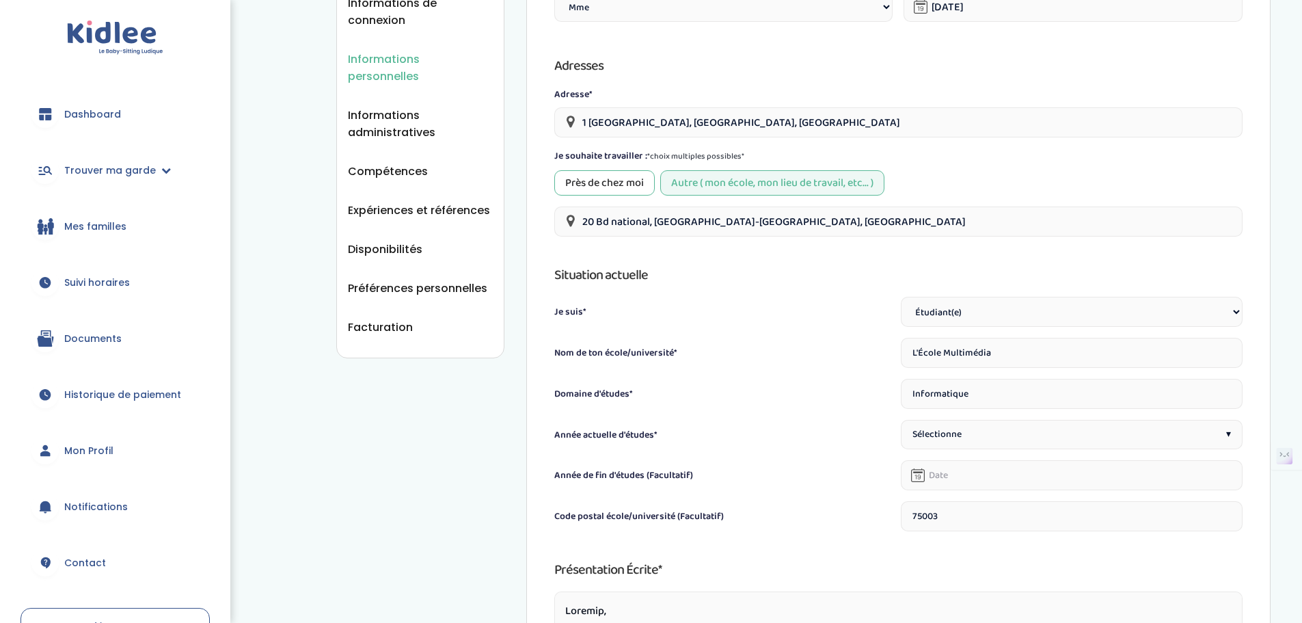
scroll to position [273, 0]
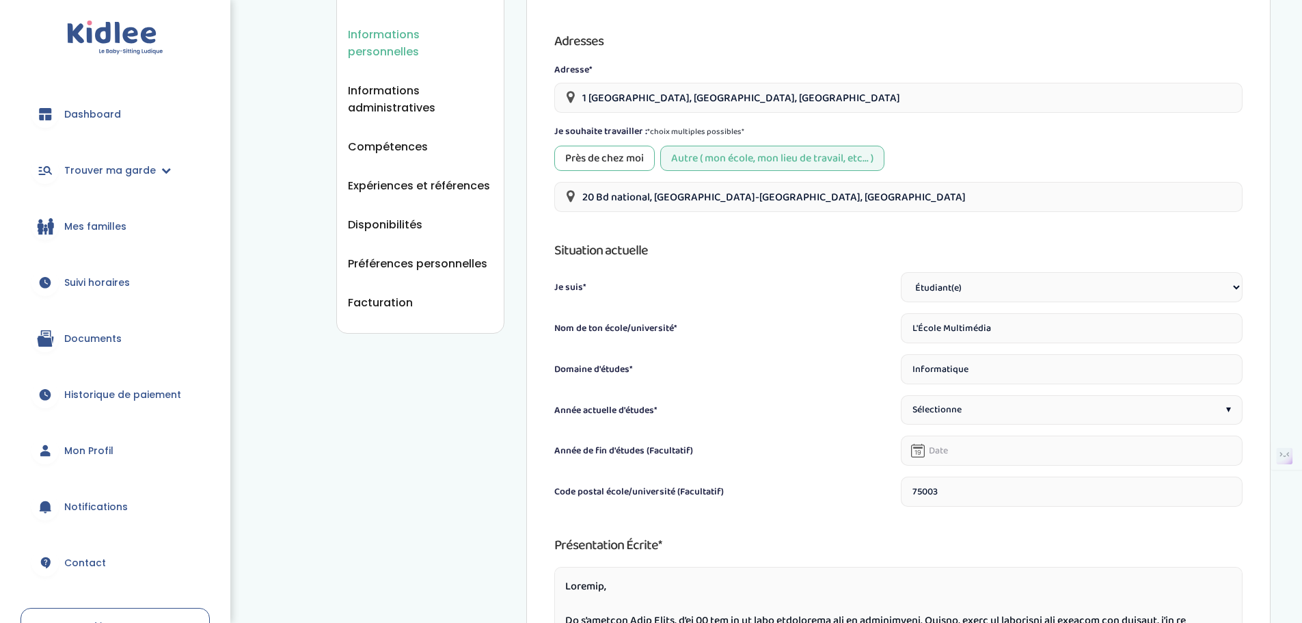
click at [1027, 321] on input "L'École Multimédia" at bounding box center [1072, 328] width 342 height 30
drag, startPoint x: 875, startPoint y: 333, endPoint x: 828, endPoint y: 336, distance: 47.2
click at [828, 336] on div "Nom de ton école/université* L'École Multimédia" at bounding box center [898, 328] width 688 height 30
type input "Groupe Alternance La défense"
drag, startPoint x: 987, startPoint y: 372, endPoint x: 895, endPoint y: 370, distance: 92.3
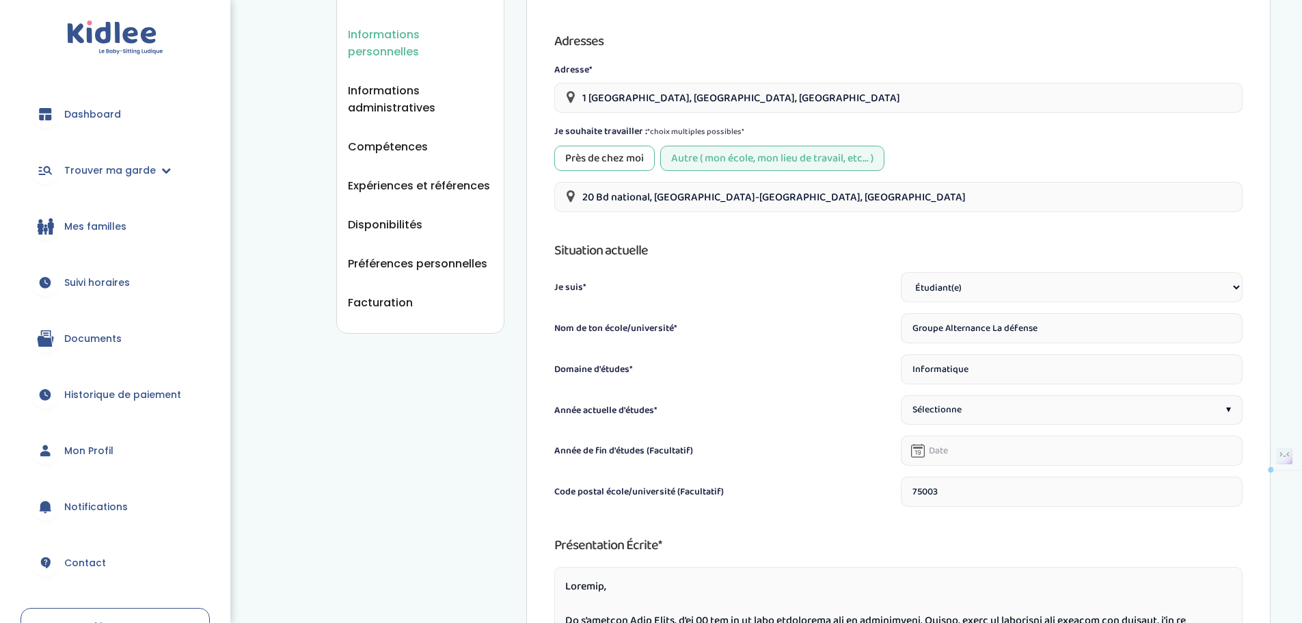
click at [895, 370] on div "Domaine d'études* Informatique" at bounding box center [898, 369] width 688 height 30
click at [1063, 407] on div "Sélectionne ▾" at bounding box center [1072, 409] width 342 height 29
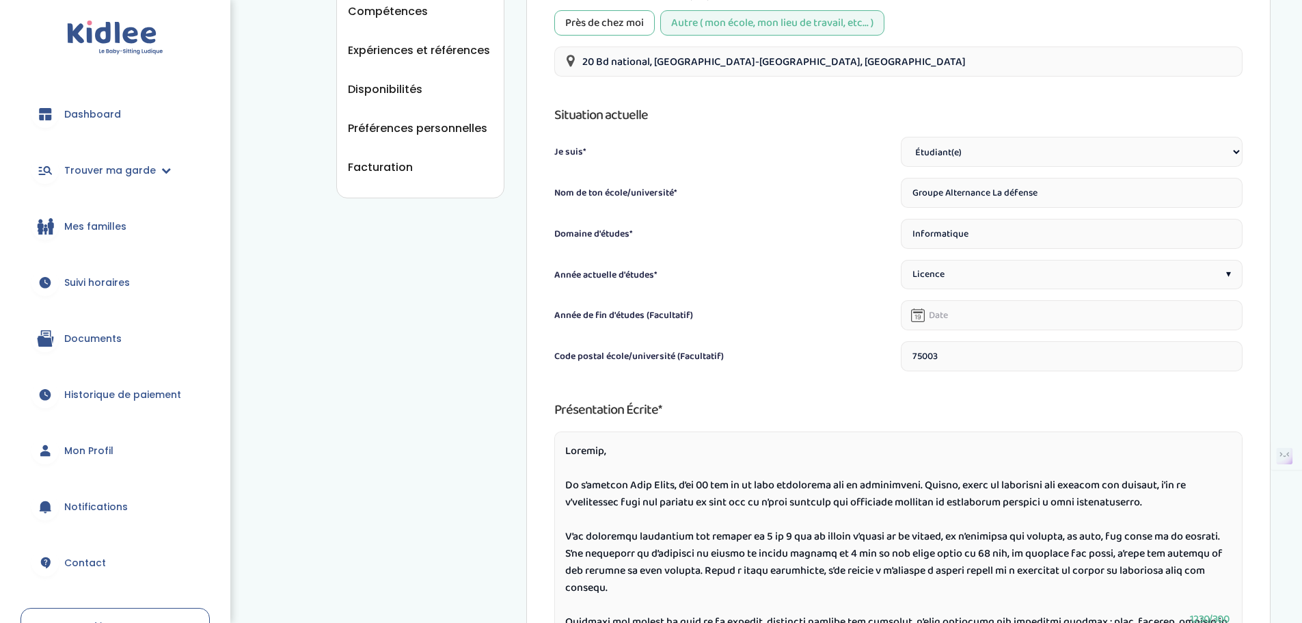
scroll to position [410, 0]
click at [945, 312] on input "text" at bounding box center [1072, 314] width 342 height 30
click at [866, 352] on div "Code postal école/université (Facultatif)" at bounding box center [725, 359] width 342 height 22
drag, startPoint x: 961, startPoint y: 355, endPoint x: 834, endPoint y: 356, distance: 127.1
click at [834, 356] on div "Code postal école/université (Facultatif) 75003" at bounding box center [898, 355] width 688 height 30
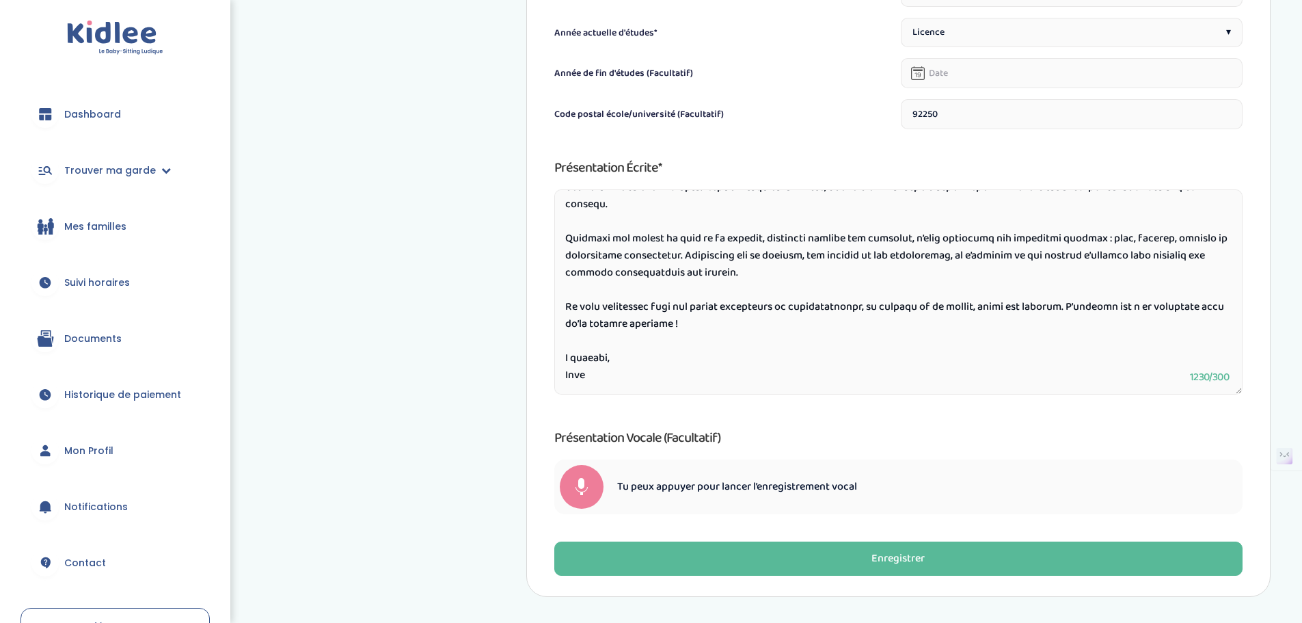
scroll to position [713, 0]
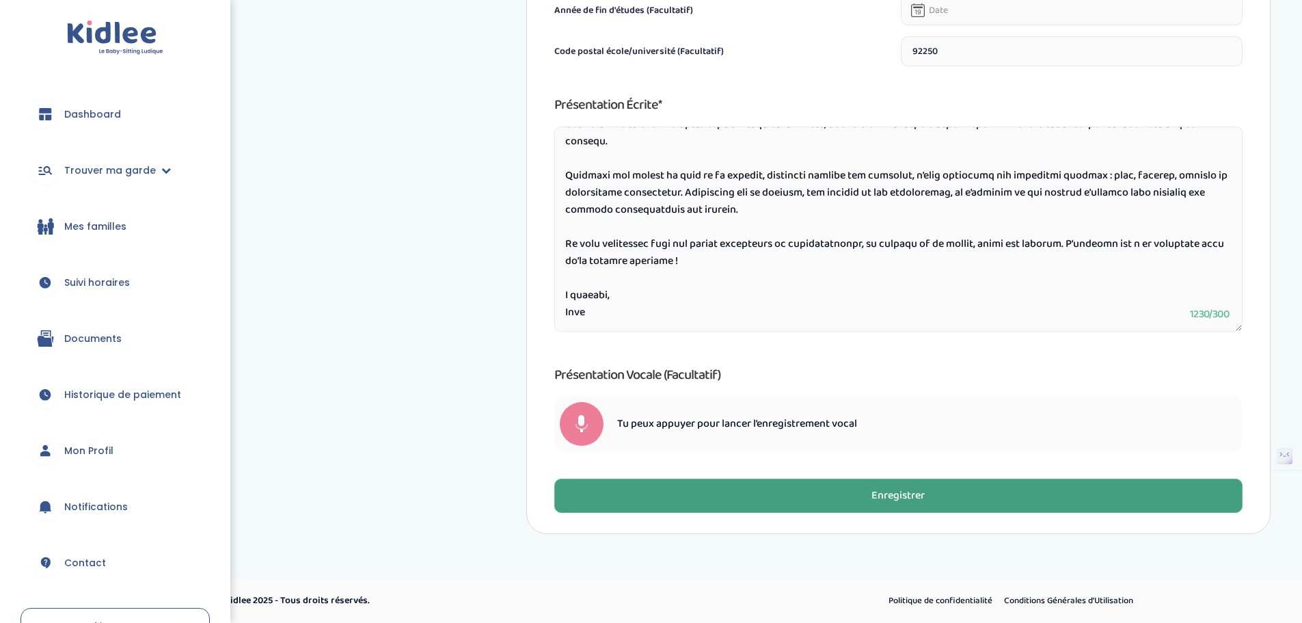
type input "92250"
click at [899, 496] on div "Enregistrer" at bounding box center [897, 496] width 53 height 16
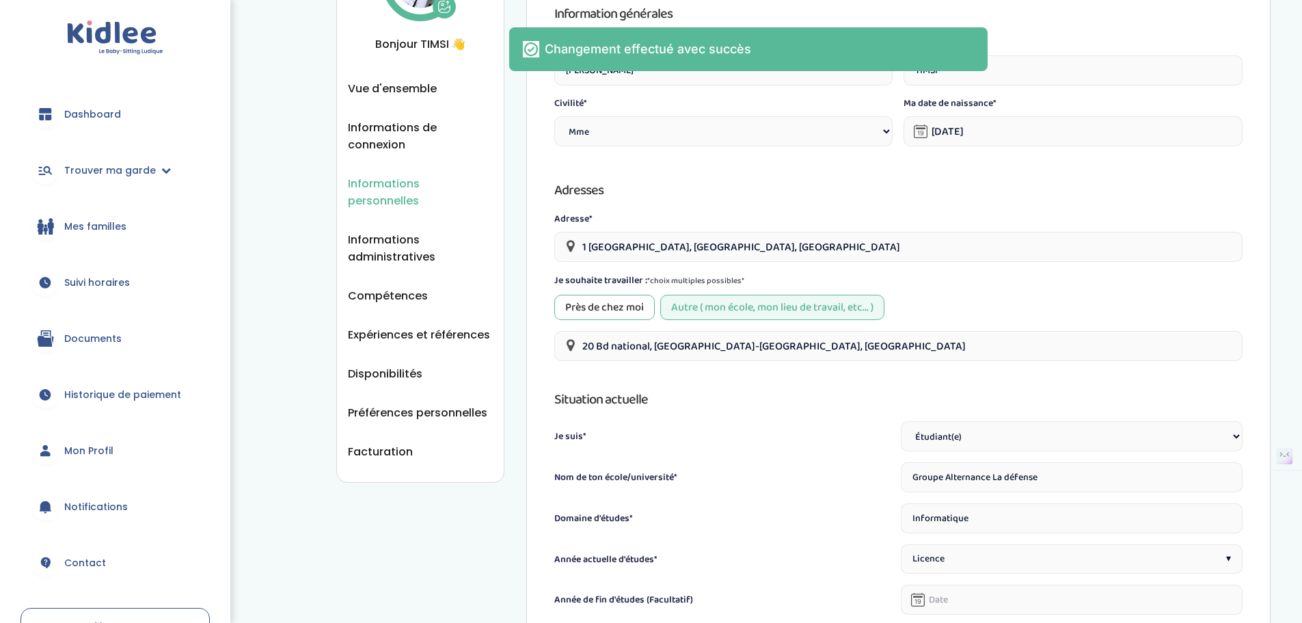
scroll to position [98, 0]
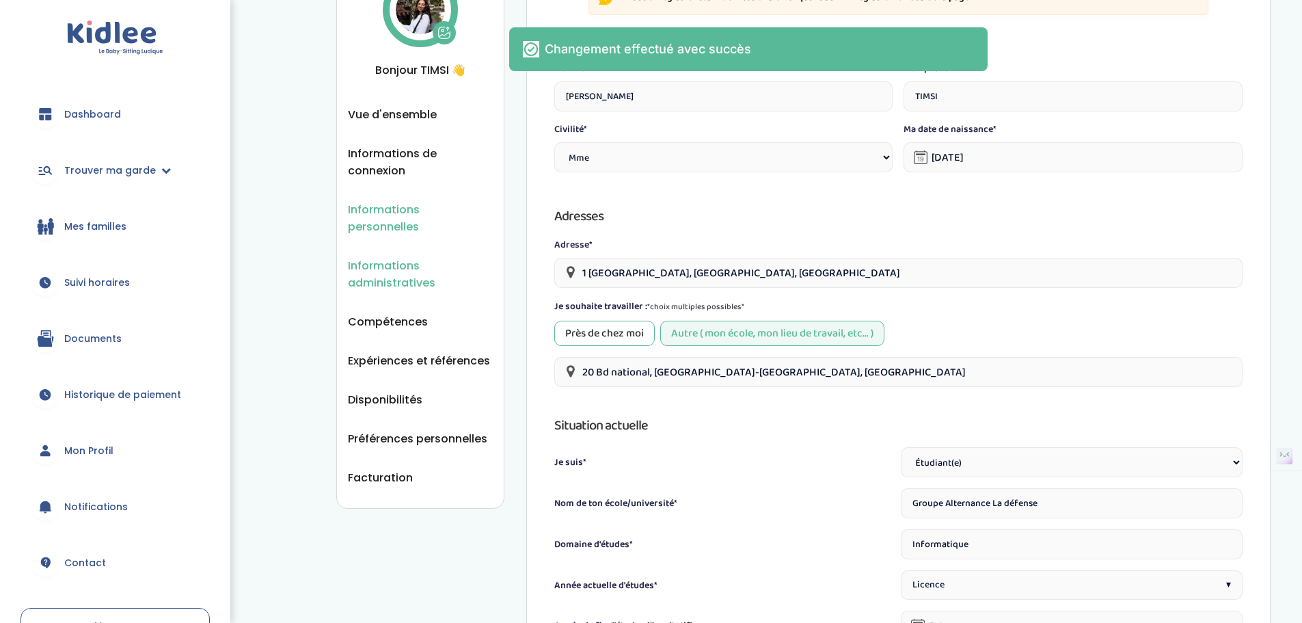
click at [423, 259] on span "Informations administratives" at bounding box center [420, 274] width 145 height 34
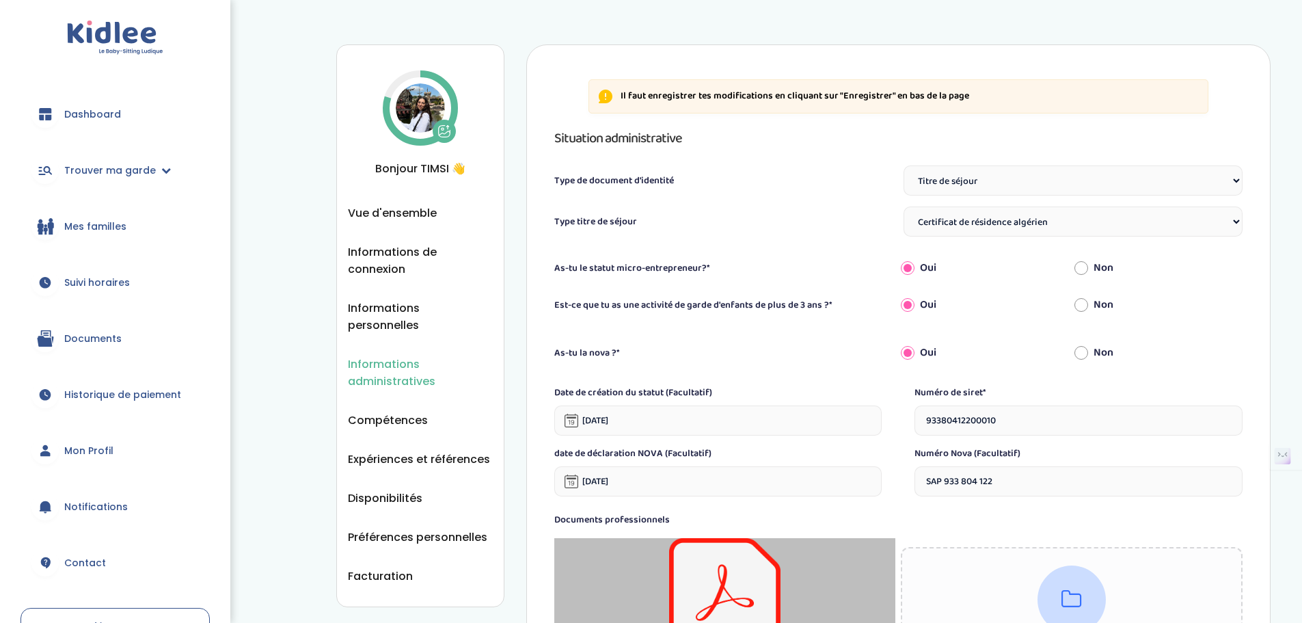
select select "Titre de séjour"
select select "Certificat de résidence algérien"
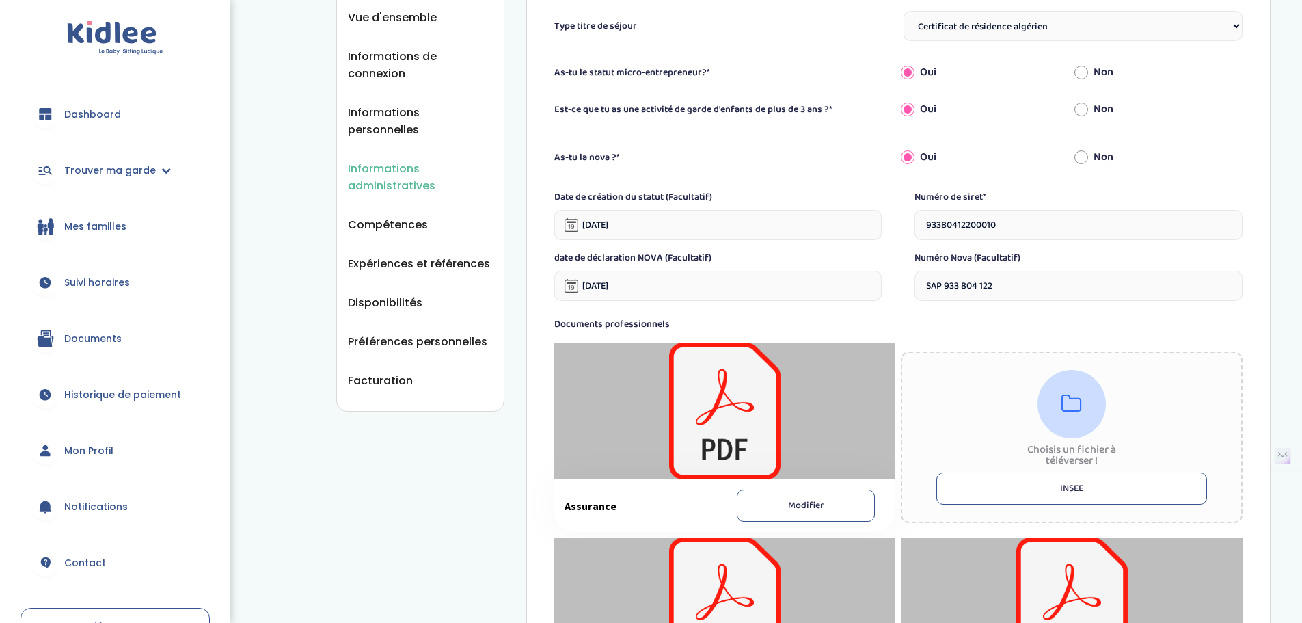
scroll to position [205, 0]
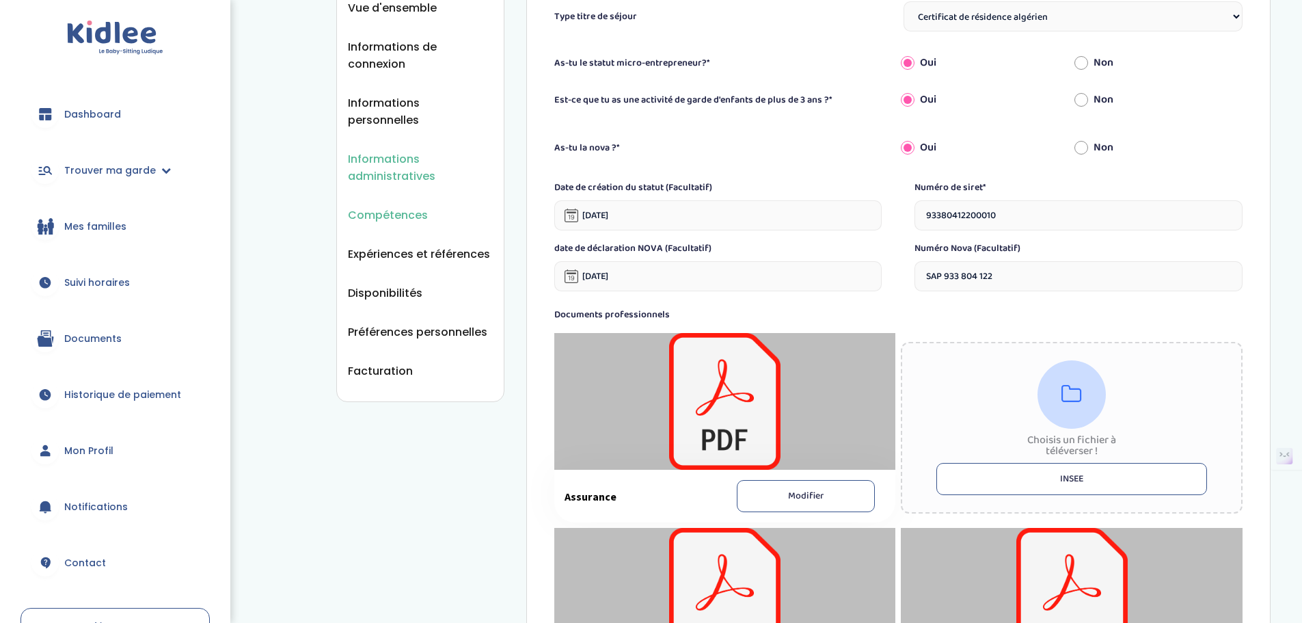
click at [420, 206] on span "Compétences" at bounding box center [388, 214] width 80 height 17
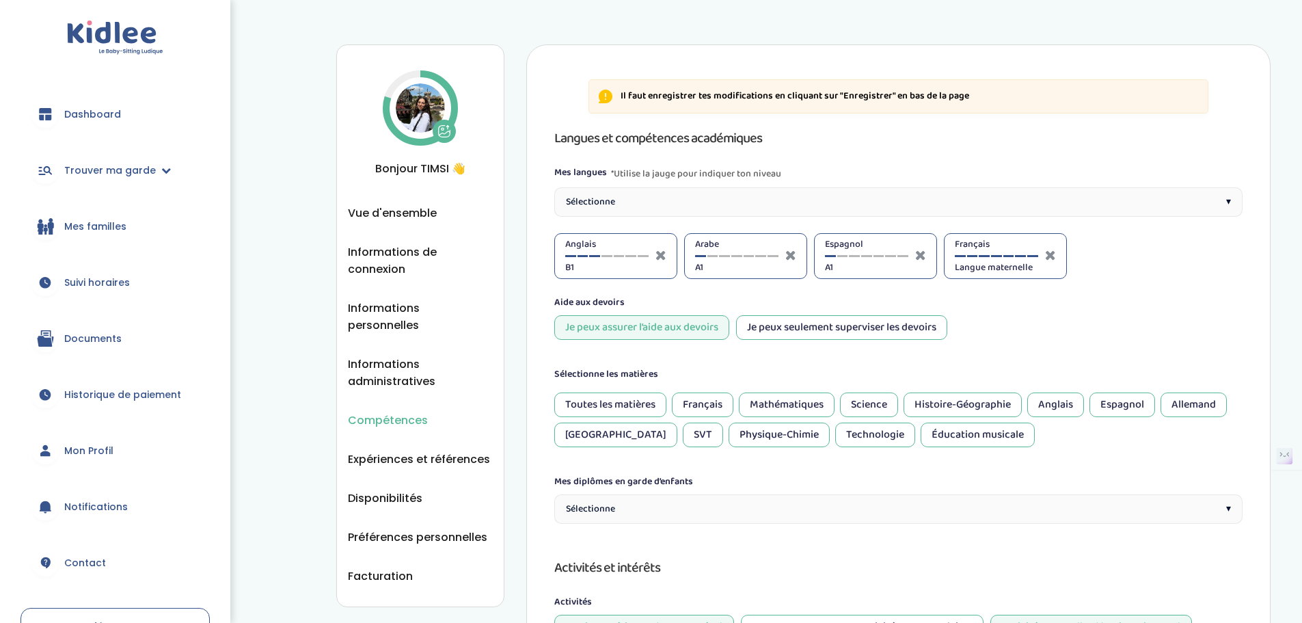
click at [1118, 199] on div "Sélectionne ▾" at bounding box center [898, 201] width 688 height 29
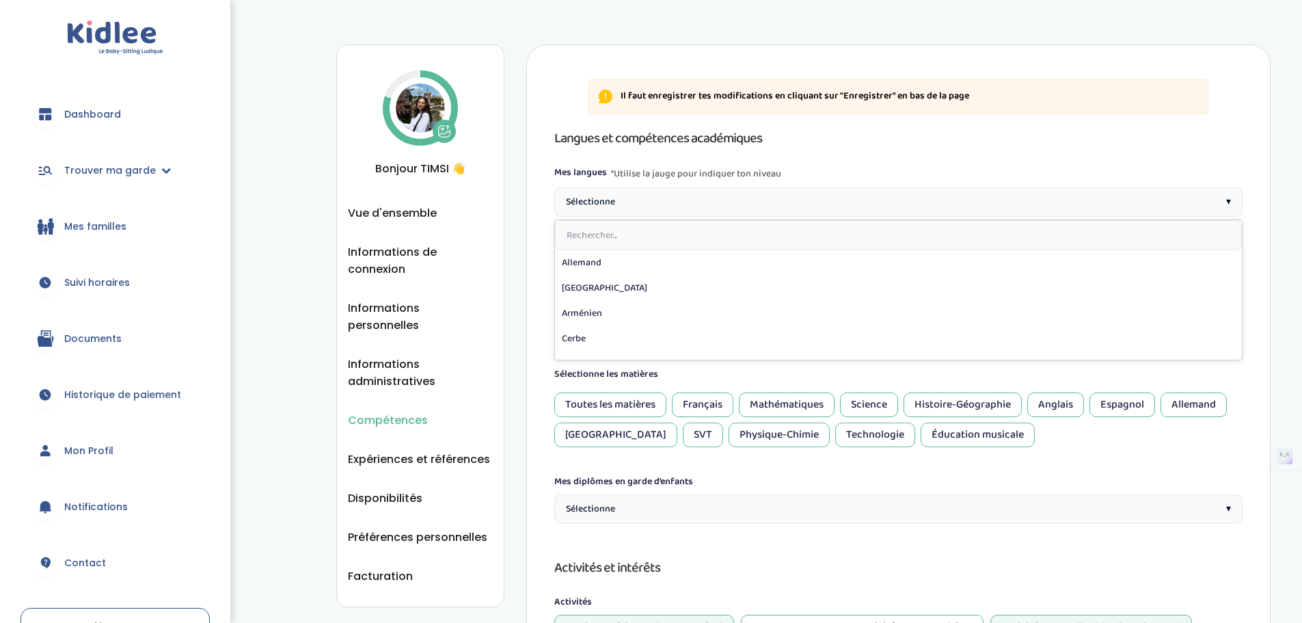
click at [1081, 142] on div "Langues et compétences académiques" at bounding box center [898, 138] width 688 height 22
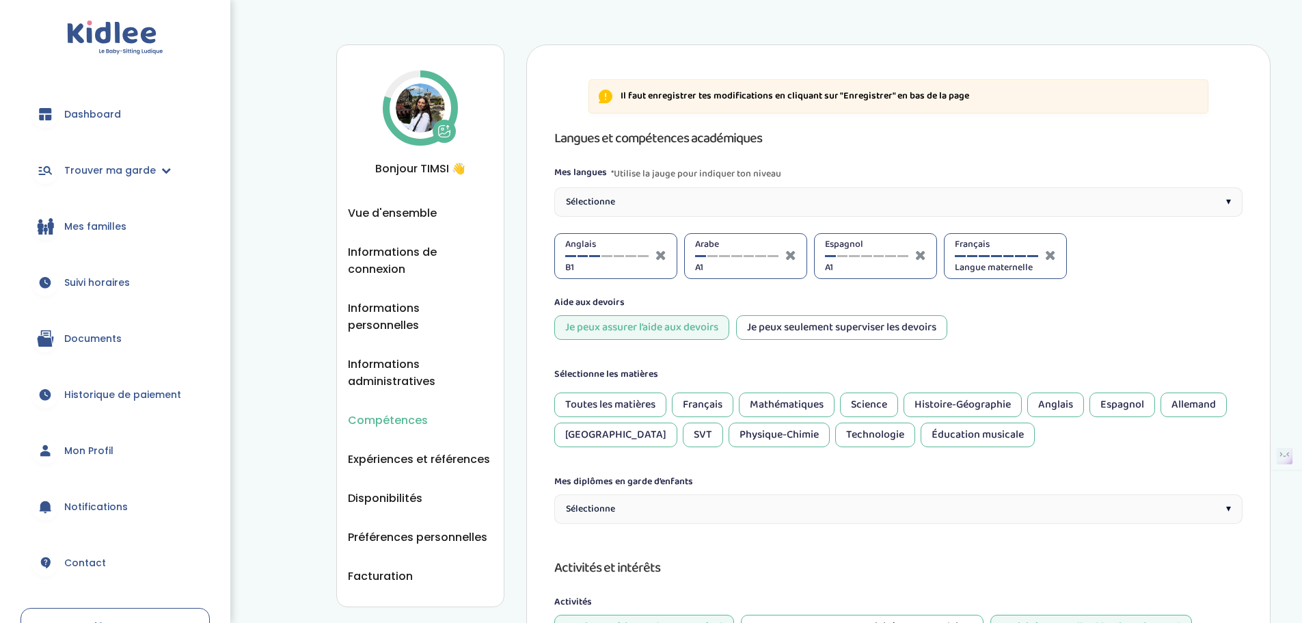
click at [1038, 209] on div "Sélectionne ▾" at bounding box center [898, 201] width 688 height 29
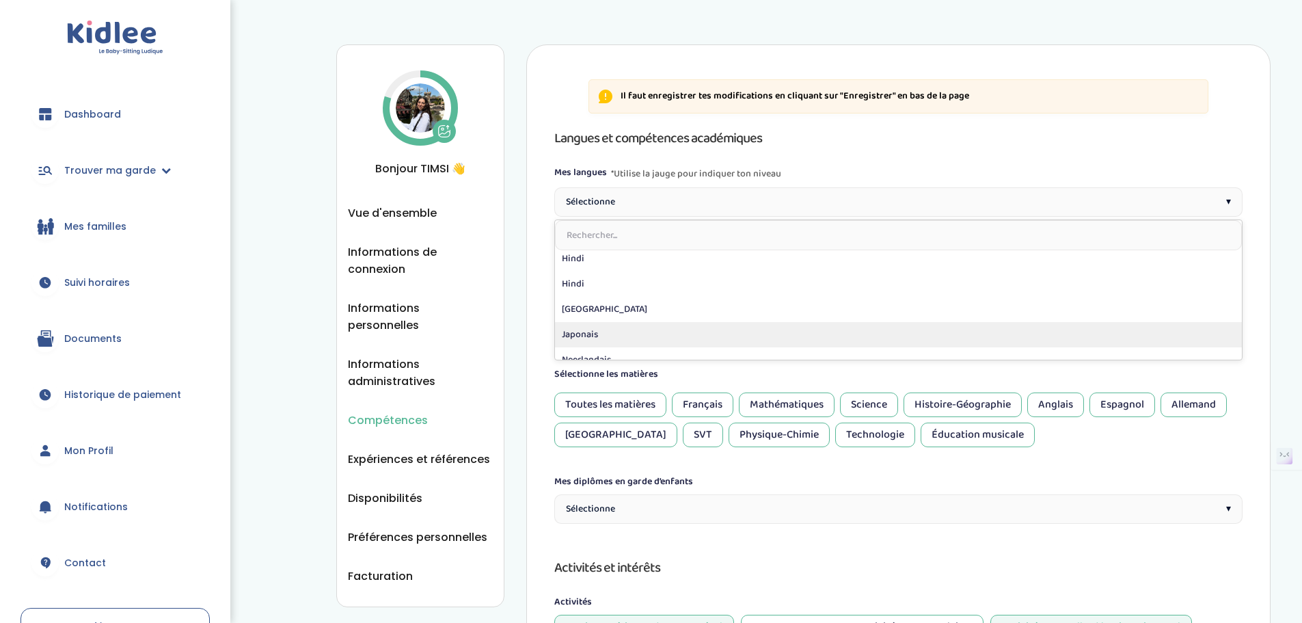
scroll to position [205, 0]
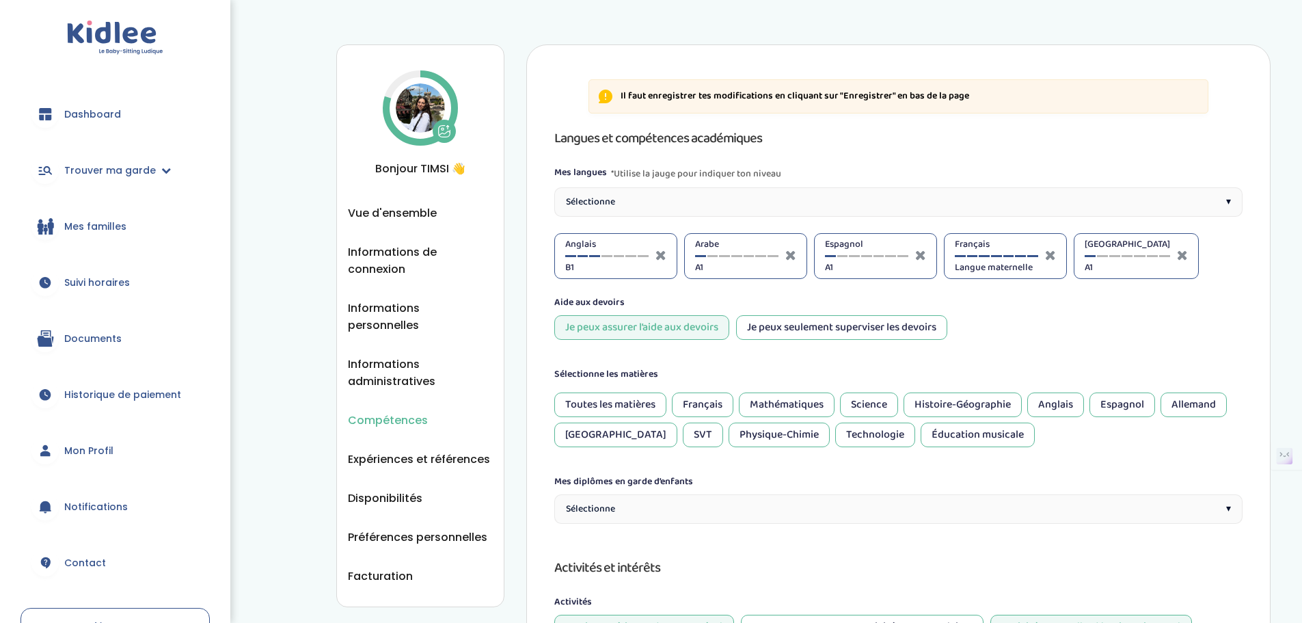
click at [1099, 254] on div "Italien A1" at bounding box center [1126, 256] width 85 height 38
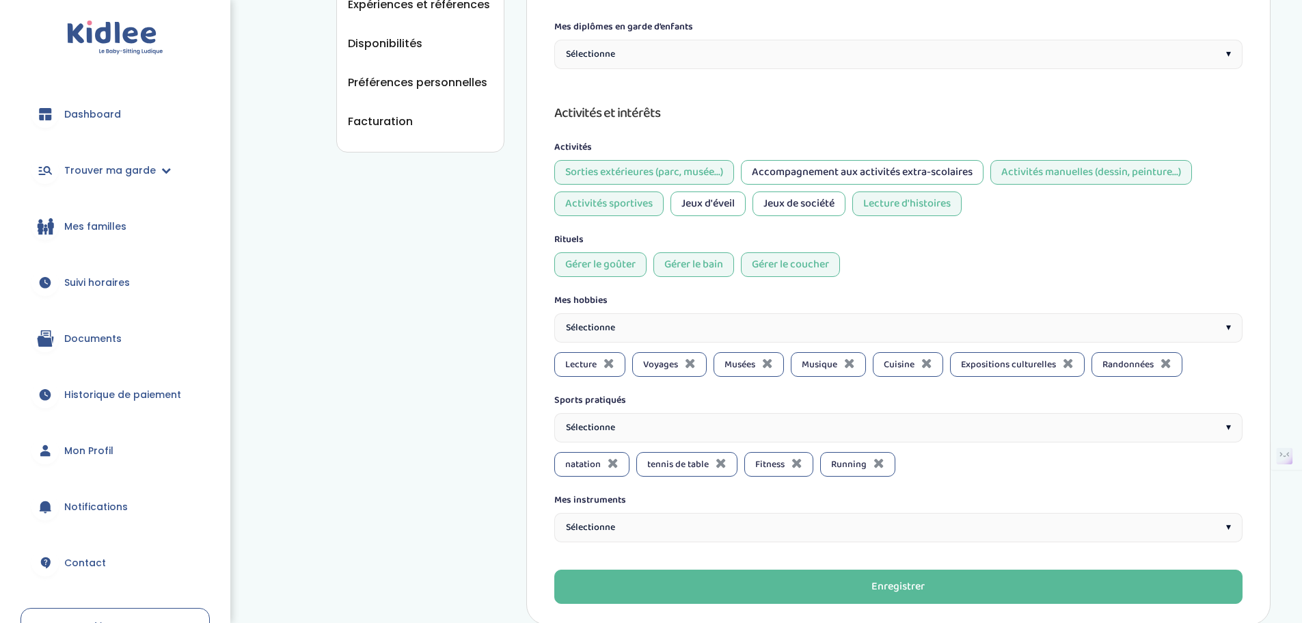
scroll to position [545, 0]
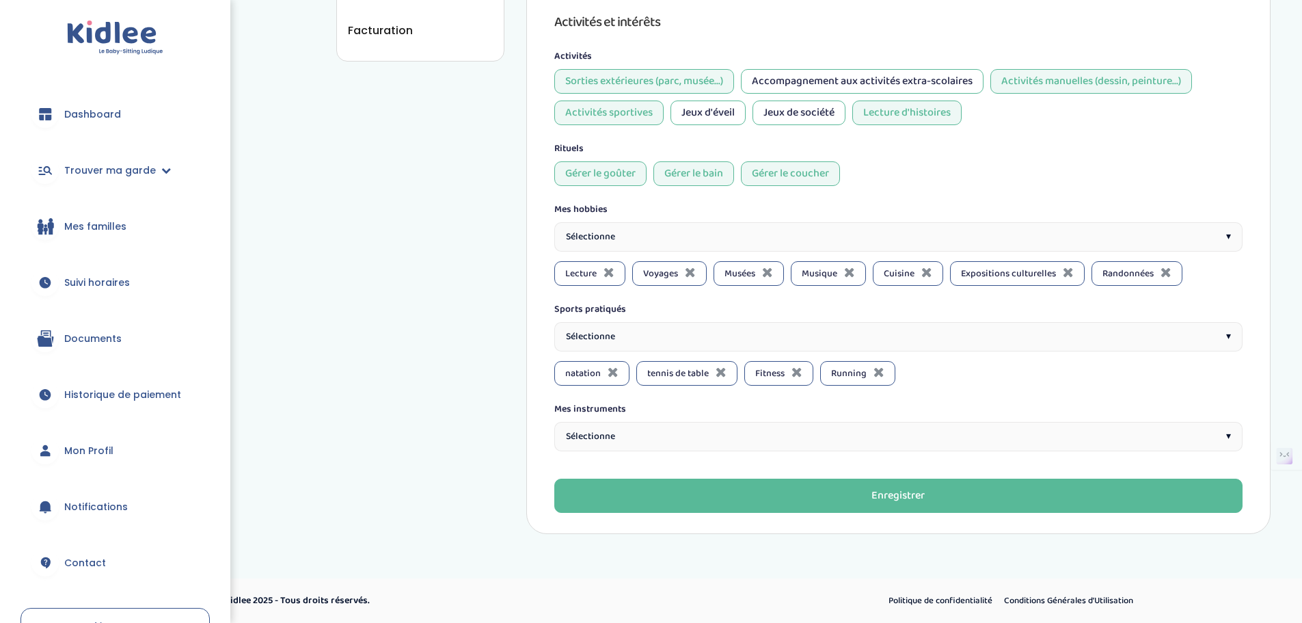
click at [1072, 334] on div "Sélectionne ▾" at bounding box center [898, 336] width 688 height 29
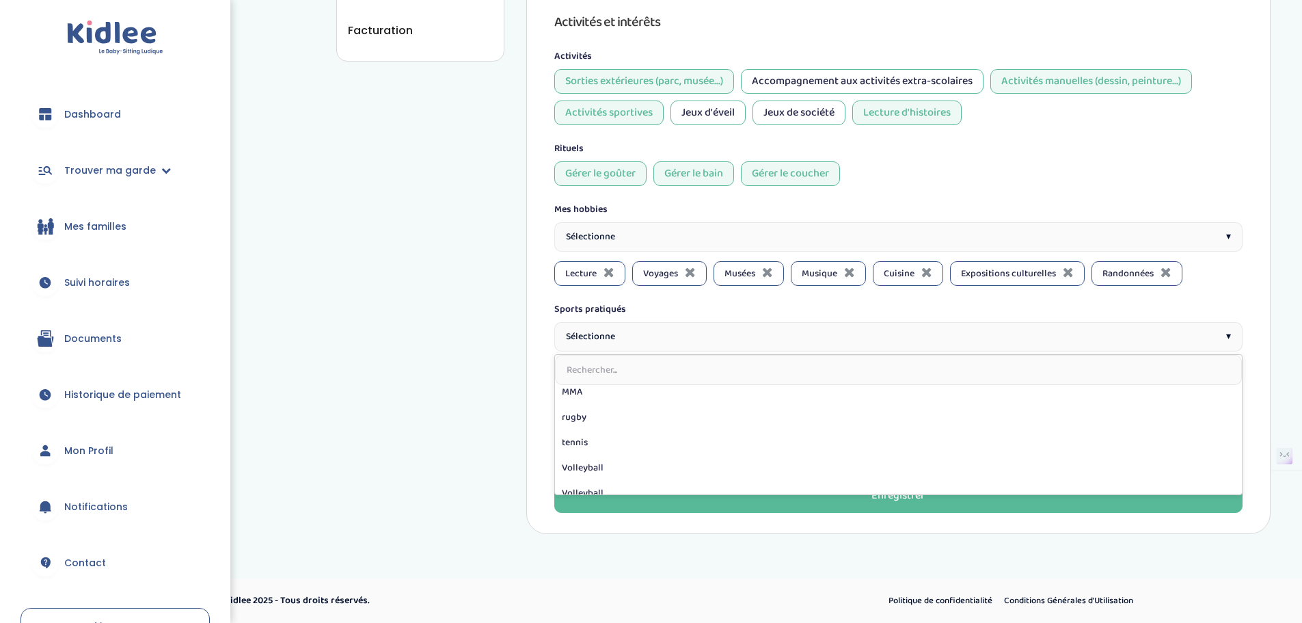
scroll to position [472, 0]
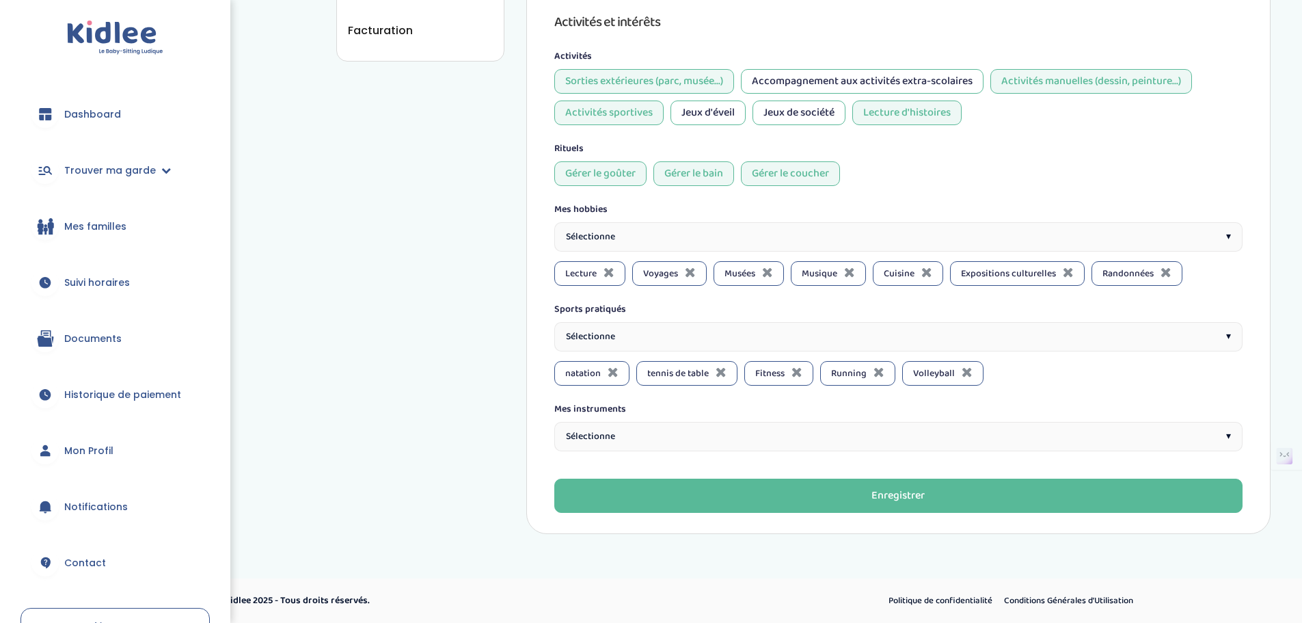
click at [738, 436] on div "Sélectionne ▾" at bounding box center [898, 436] width 688 height 29
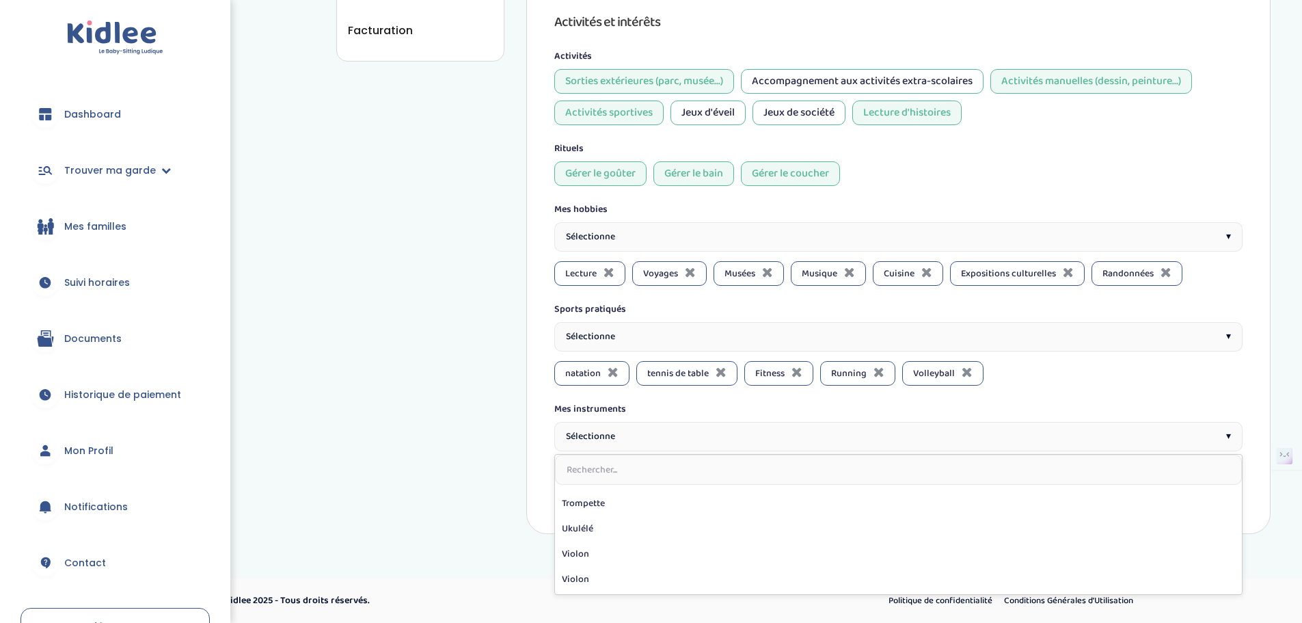
scroll to position [320, 0]
click at [547, 405] on div "Il faut enregistrer tes modifications en cliquant sur "Enregistrer" en bas de l…" at bounding box center [898, 16] width 744 height 1035
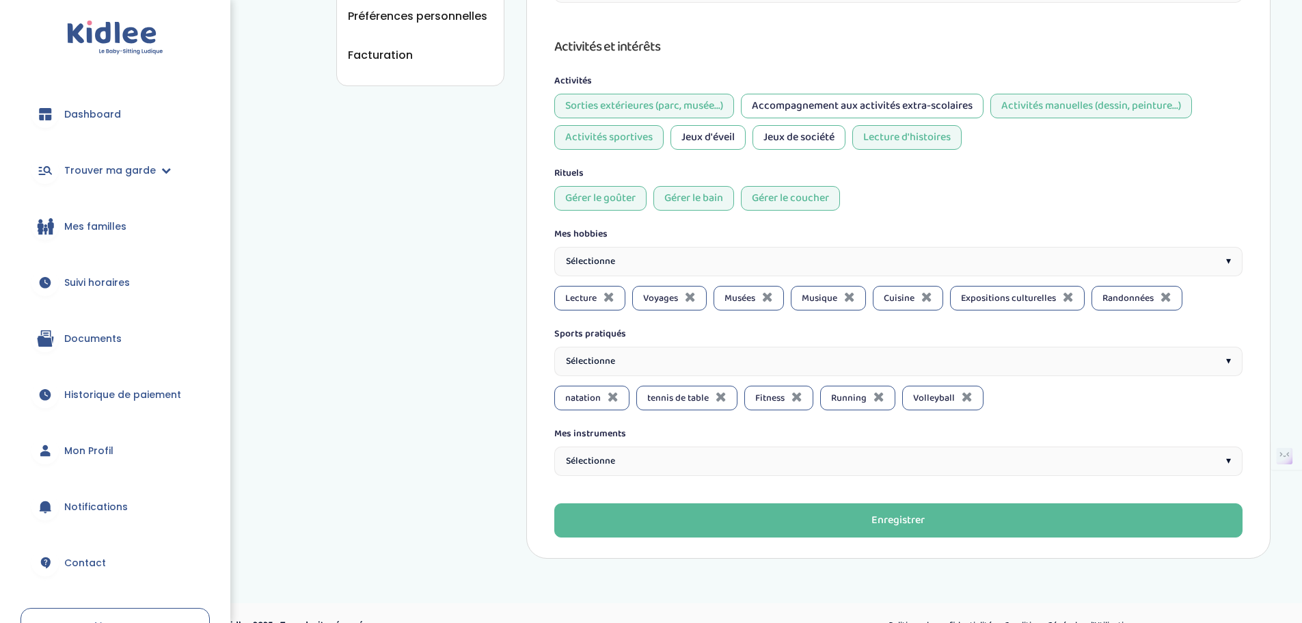
scroll to position [545, 0]
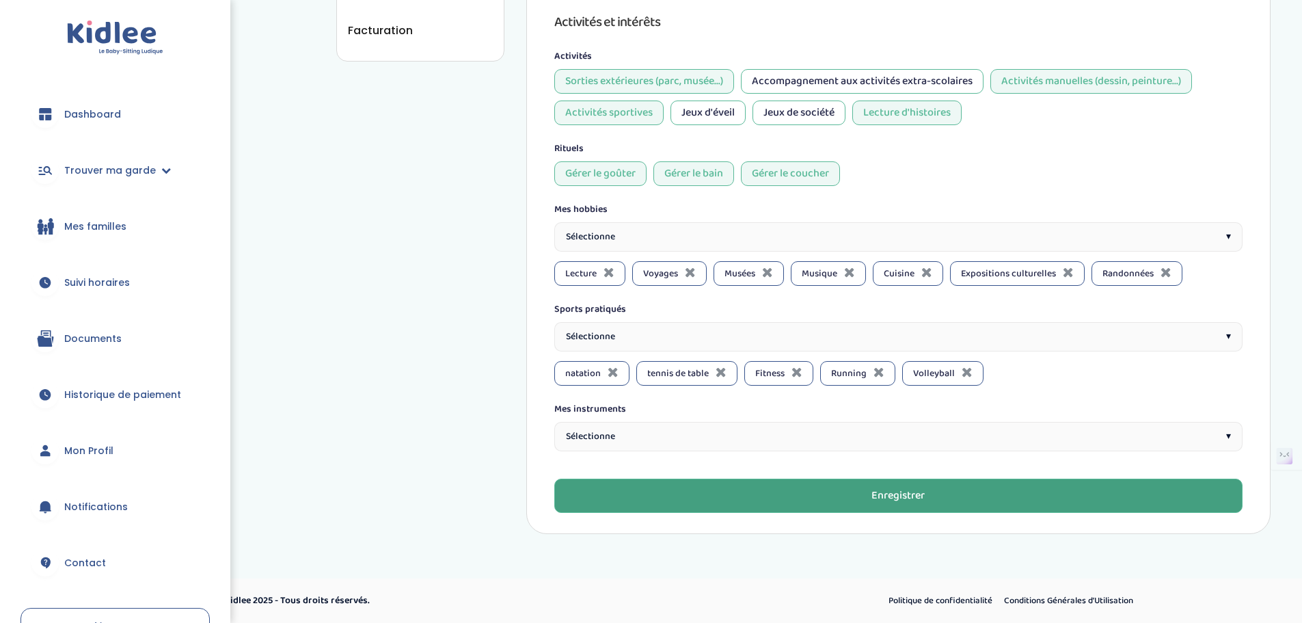
click at [747, 497] on button "Enregistrer" at bounding box center [898, 495] width 688 height 34
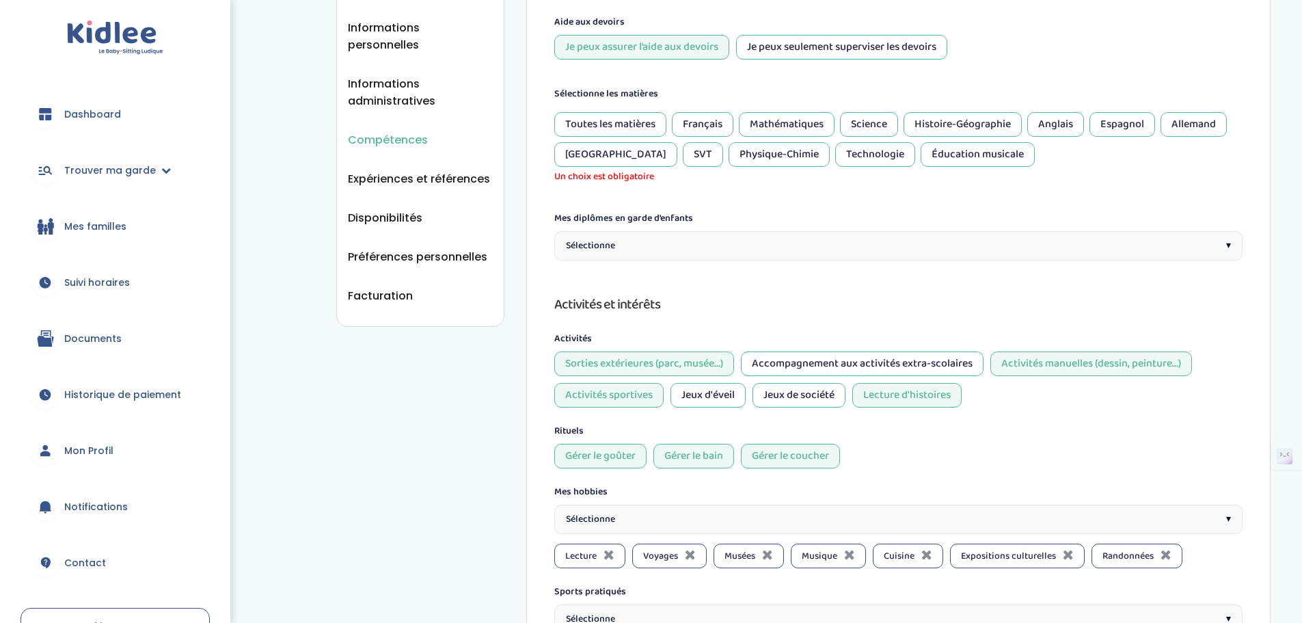
scroll to position [44, 0]
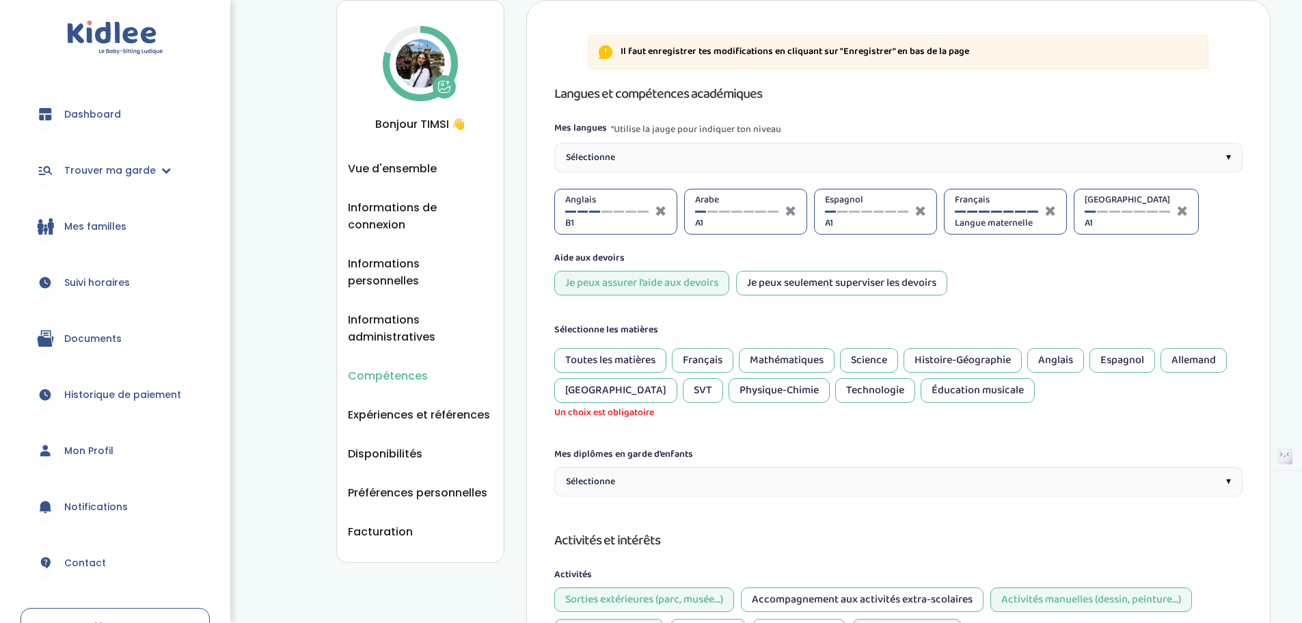
click at [634, 351] on div "Toutes les matières" at bounding box center [610, 360] width 112 height 25
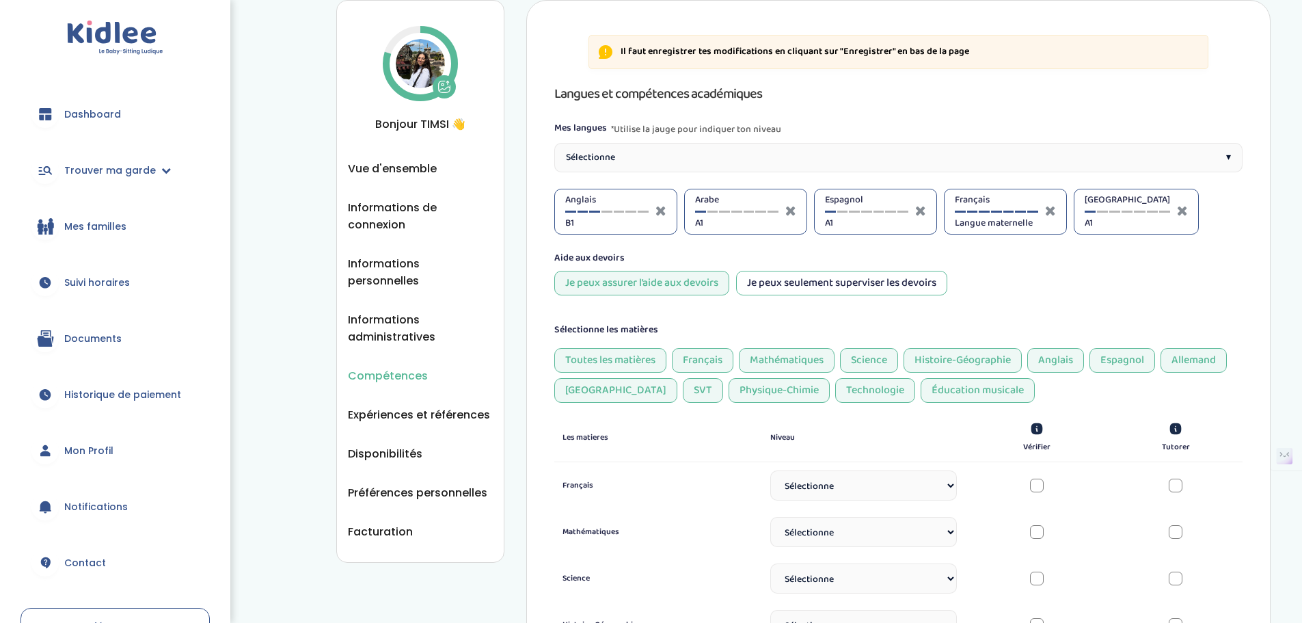
click at [623, 351] on div "Toutes les matières" at bounding box center [610, 360] width 112 height 25
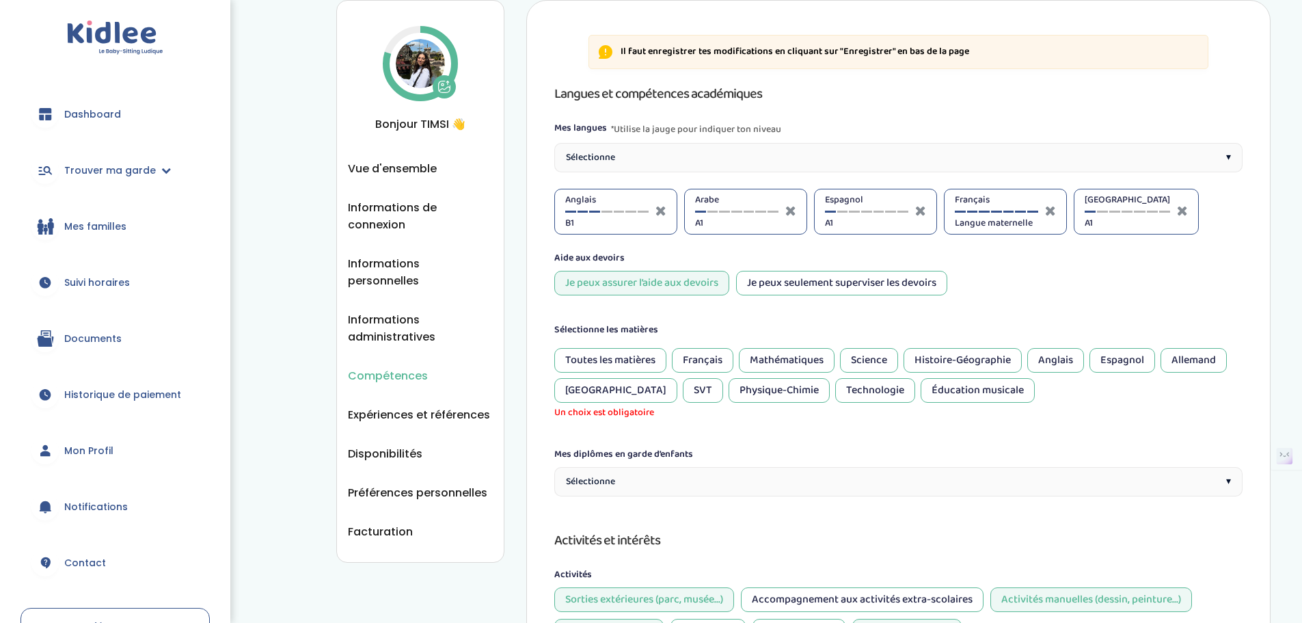
click at [710, 357] on div "Français" at bounding box center [702, 360] width 61 height 25
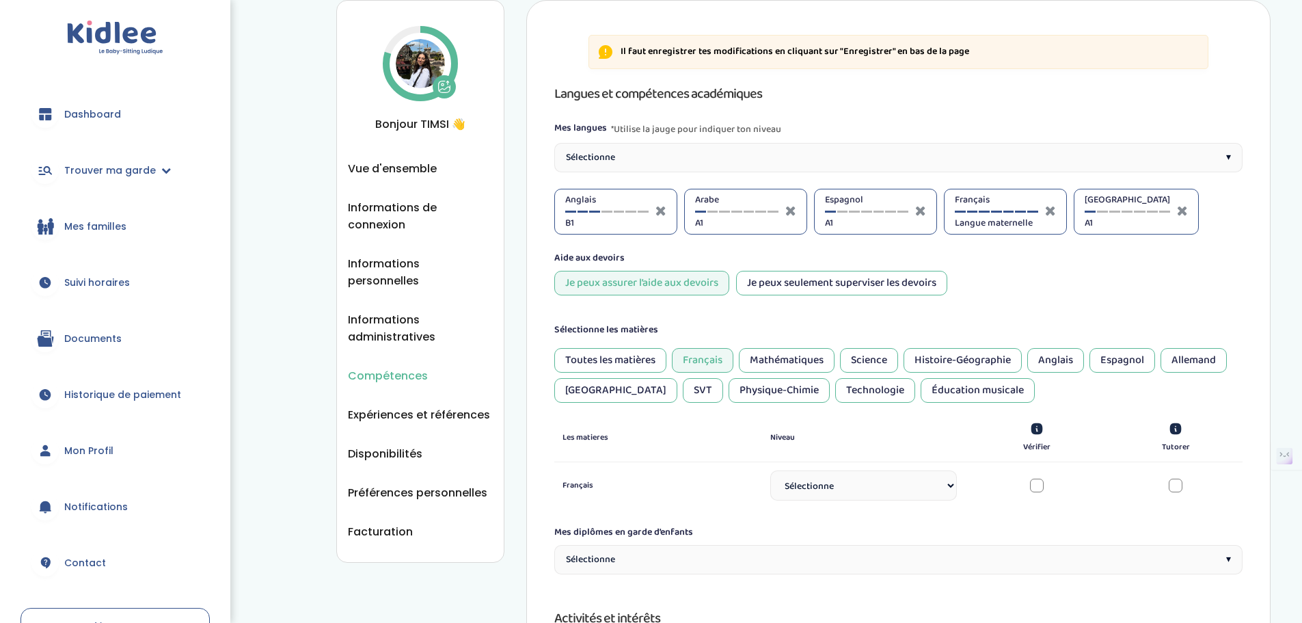
click at [786, 361] on div "Mathématiques" at bounding box center [787, 360] width 96 height 25
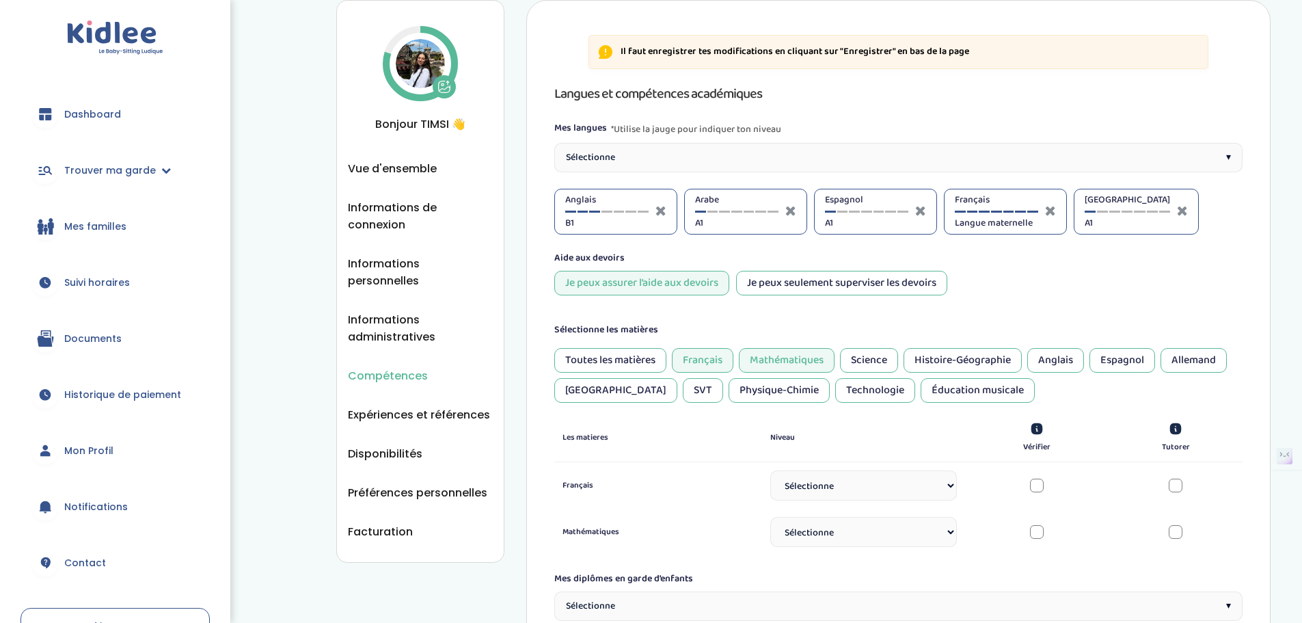
click at [876, 356] on div "Science" at bounding box center [869, 360] width 58 height 25
click at [1064, 359] on div "Anglais" at bounding box center [1055, 360] width 57 height 25
click at [728, 395] on div "Physique-Chimie" at bounding box center [778, 390] width 101 height 25
click at [835, 388] on div "Technologie" at bounding box center [875, 390] width 80 height 25
click at [683, 383] on div "SVT" at bounding box center [703, 390] width 40 height 25
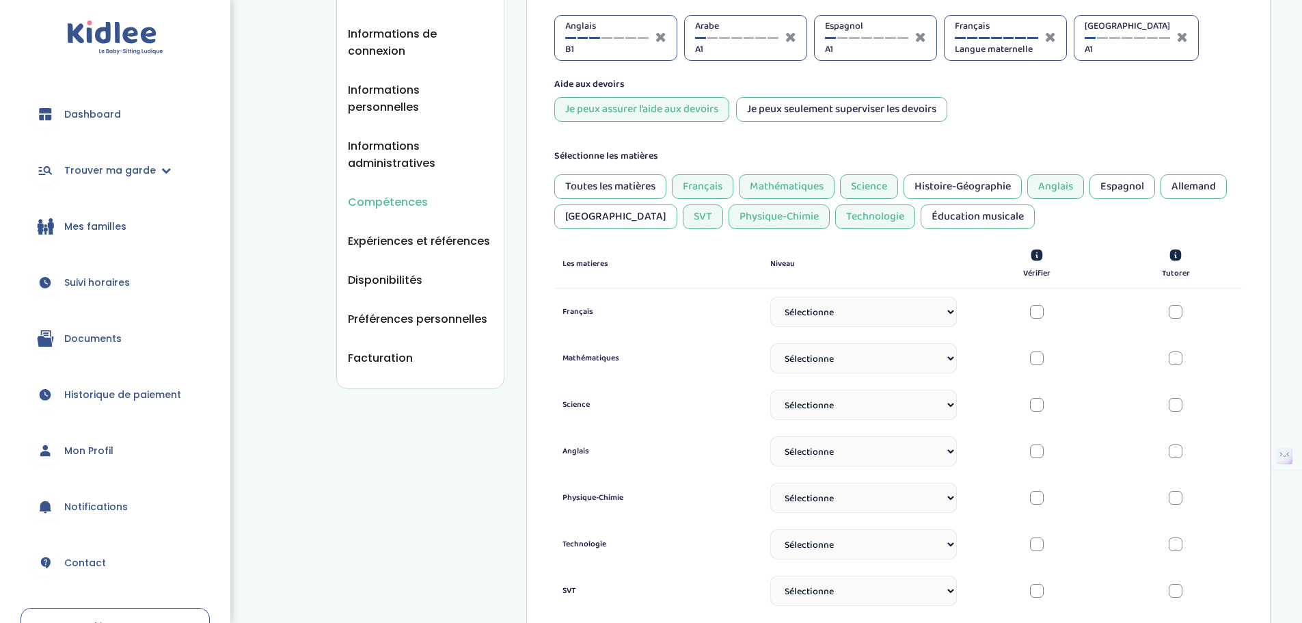
scroll to position [249, 0]
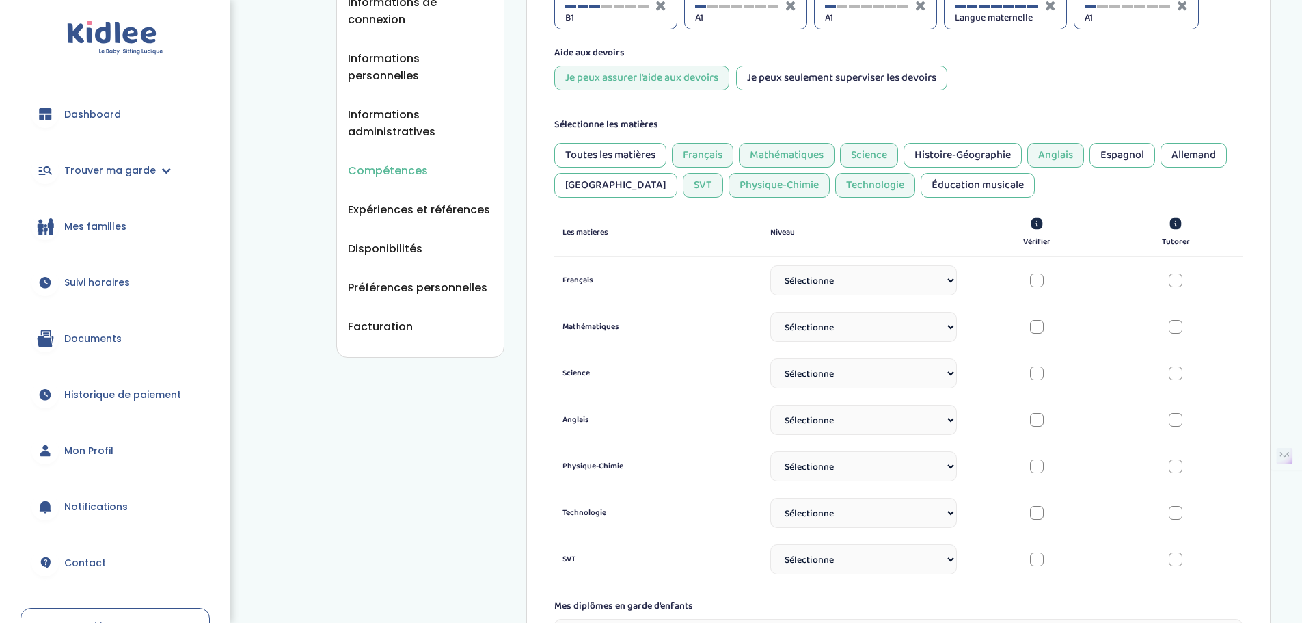
click at [938, 283] on select "Sélectionne CP CE1 CE2 CM1 CM2 6eme 5eme 4eme 3eme Seconde Prémière Terminale" at bounding box center [863, 280] width 187 height 30
select select "Terminale"
click at [770, 265] on select "Sélectionne CP CE1 CE2 CM1 CM2 6eme 5eme 4eme 3eme Seconde Prémière Terminale" at bounding box center [863, 280] width 187 height 30
click at [1034, 273] on div at bounding box center [1037, 273] width 14 height 14
click at [897, 335] on select "Sélectionne CP CE1 CE2 CM1 CM2 6eme 5eme 4eme 3eme Seconde Prémière Terminale" at bounding box center [863, 327] width 187 height 30
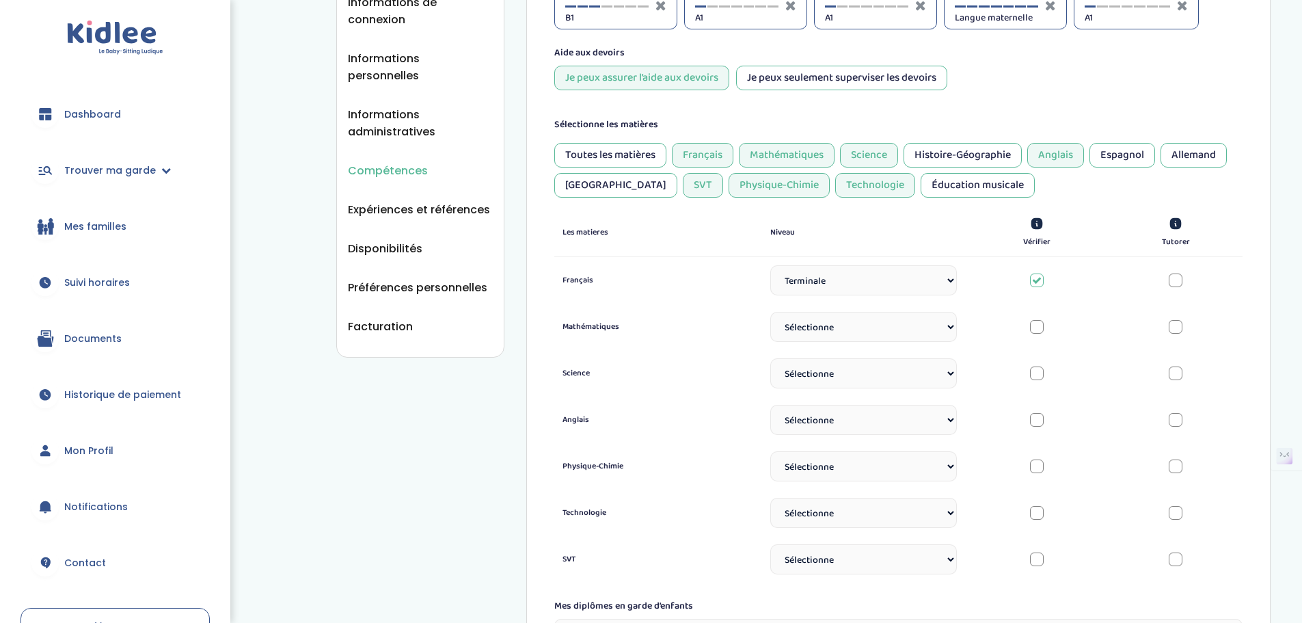
select select "Terminale"
click at [770, 312] on select "Sélectionne CP CE1 CE2 CM1 CM2 6eme 5eme 4eme 3eme Seconde Prémière Terminale" at bounding box center [863, 327] width 187 height 30
click at [1033, 322] on div at bounding box center [1037, 319] width 14 height 14
click at [931, 377] on select "Sélectionne CP CE1 CE2 CM1 CM2 6eme 5eme 4eme 3eme Seconde Prémière Terminale" at bounding box center [863, 373] width 187 height 30
click at [918, 420] on select "Sélectionne CP CE1 CE2 CM1 CM2 6eme 5eme 4eme 3eme Seconde Prémière Terminale" at bounding box center [863, 420] width 187 height 30
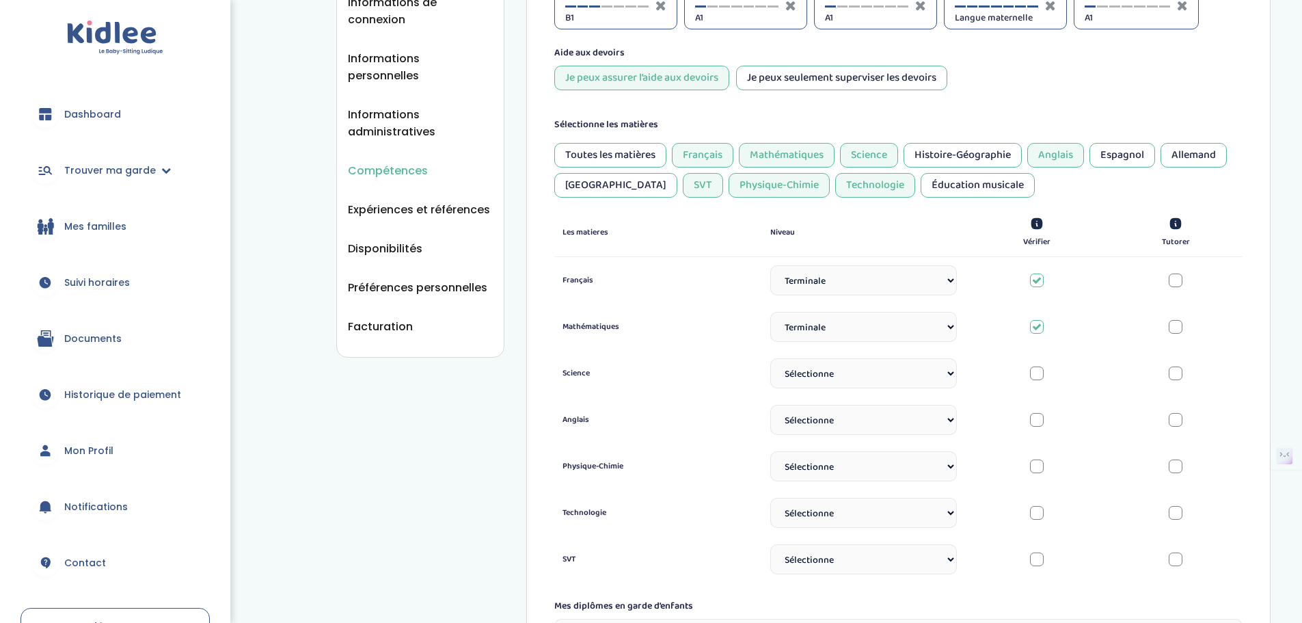
select select "Terminale"
click at [770, 405] on select "Sélectionne CP CE1 CE2 CM1 CM2 6eme 5eme 4eme 3eme Seconde Prémière Terminale" at bounding box center [863, 420] width 187 height 30
click at [900, 461] on select "Sélectionne CP CE1 CE2 CM1 CM2 6eme 5eme 4eme 3eme Seconde Prémière Terminale" at bounding box center [863, 466] width 187 height 30
select select "Terminale"
click at [770, 451] on select "Sélectionne CP CE1 CE2 CM1 CM2 6eme 5eme 4eme 3eme Seconde Prémière Terminale" at bounding box center [863, 466] width 187 height 30
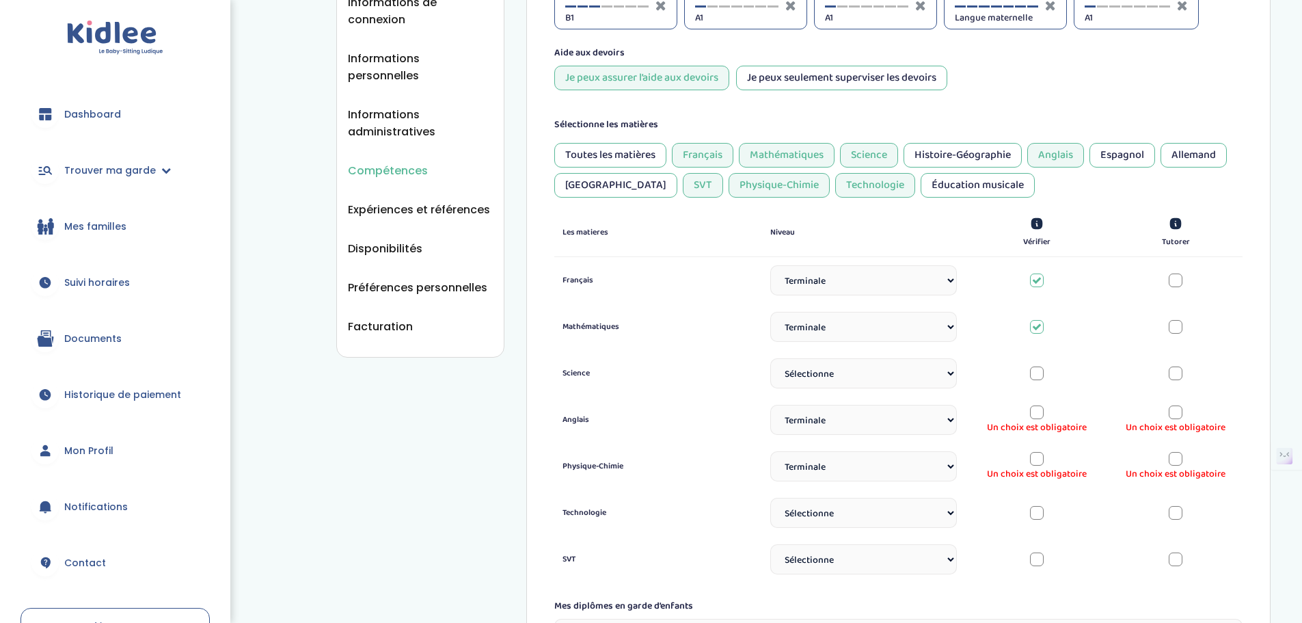
click at [1039, 411] on div at bounding box center [1037, 412] width 14 height 14
click at [1033, 455] on div at bounding box center [1037, 459] width 14 height 14
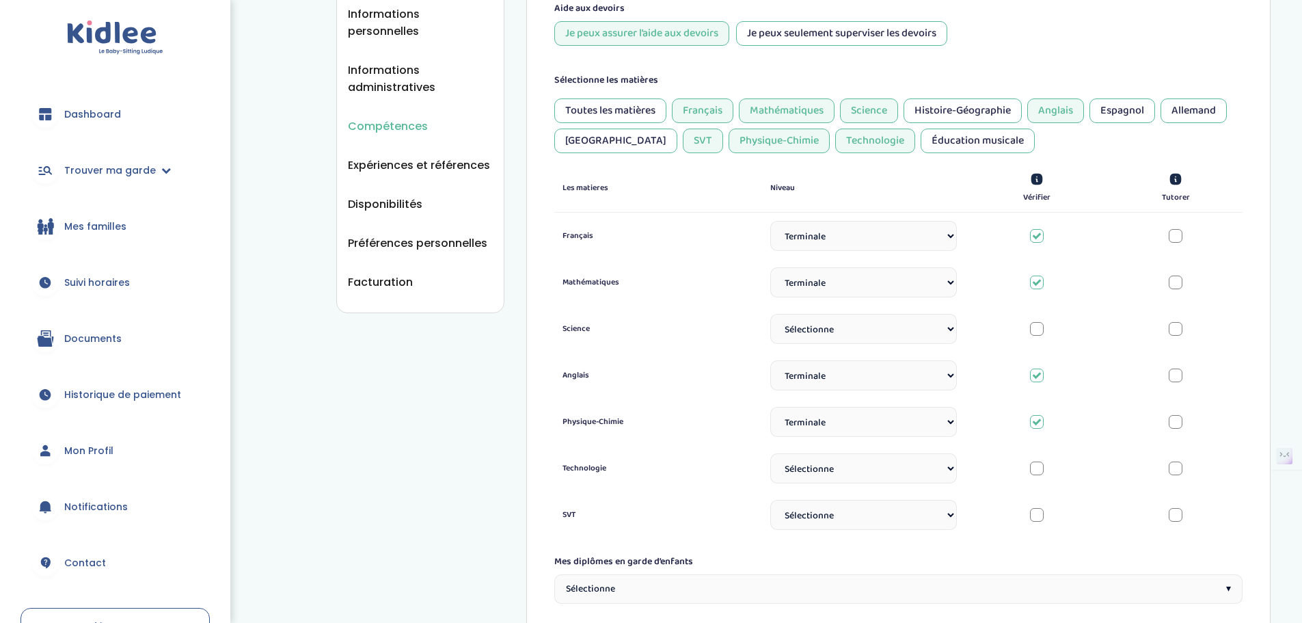
scroll to position [318, 0]
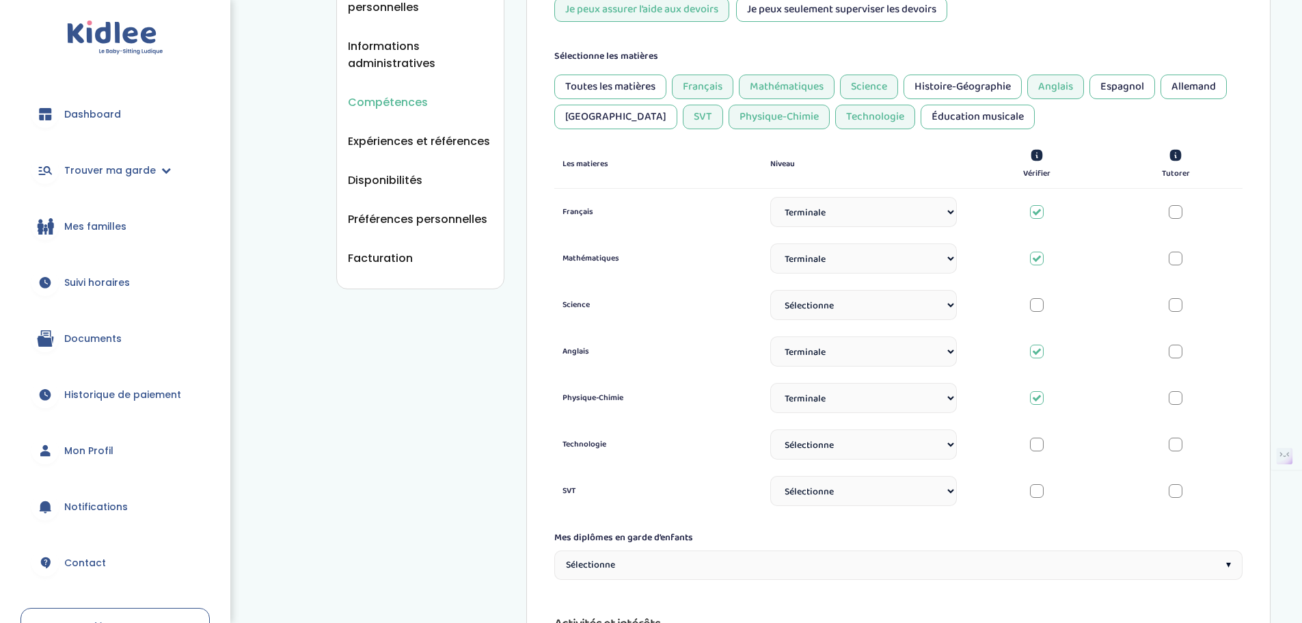
click at [888, 447] on select "Sélectionne CP CE1 CE2 CM1 CM2 6eme 5eme 4eme 3eme Seconde Prémière Terminale" at bounding box center [863, 444] width 187 height 30
select select "Prémière"
click at [770, 429] on select "Sélectionne CP CE1 CE2 CM1 CM2 6eme 5eme 4eme 3eme Seconde Prémière Terminale" at bounding box center [863, 444] width 187 height 30
click at [1033, 441] on div at bounding box center [1037, 437] width 14 height 14
click at [947, 304] on select "Sélectionne CP CE1 CE2 CM1 CM2 6eme 5eme 4eme 3eme Seconde Prémière Terminale" at bounding box center [863, 305] width 187 height 30
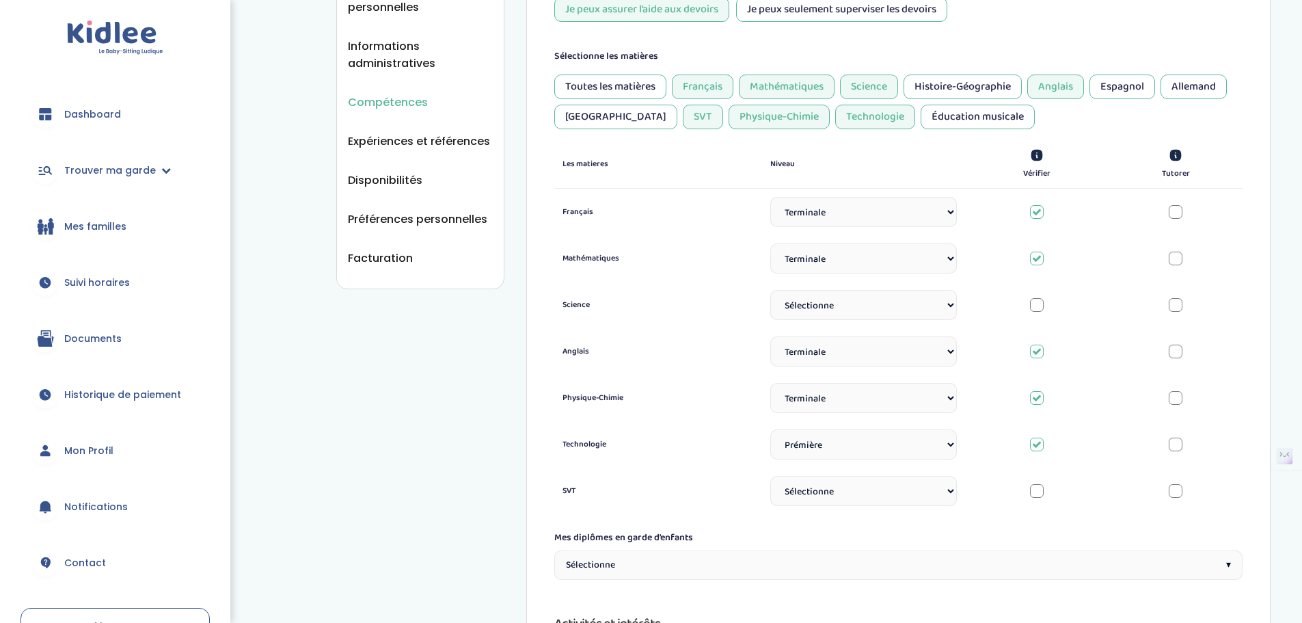
select select "Prémière"
click at [770, 290] on select "Sélectionne CP CE1 CE2 CM1 CM2 6eme 5eme 4eme 3eme Seconde Prémière Terminale" at bounding box center [863, 305] width 187 height 30
click at [1038, 296] on div at bounding box center [1037, 297] width 14 height 14
drag, startPoint x: 926, startPoint y: 484, endPoint x: 944, endPoint y: 489, distance: 18.2
click at [926, 484] on select "Sélectionne CP CE1 CE2 CM1 CM2 6eme 5eme 4eme 3eme Seconde Prémière Terminale" at bounding box center [863, 491] width 187 height 30
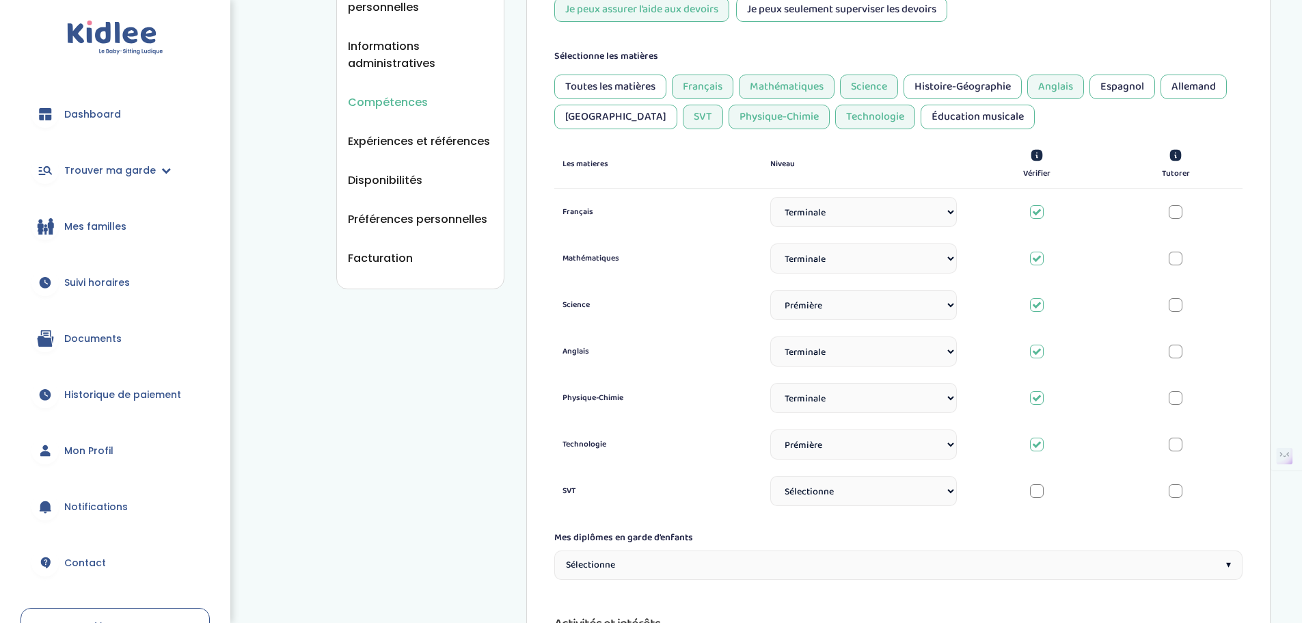
select select "Terminale"
click at [770, 476] on select "Sélectionne CP CE1 CE2 CM1 CM2 6eme 5eme 4eme 3eme Seconde Prémière Terminale" at bounding box center [863, 491] width 187 height 30
click at [1033, 484] on div at bounding box center [1037, 483] width 14 height 14
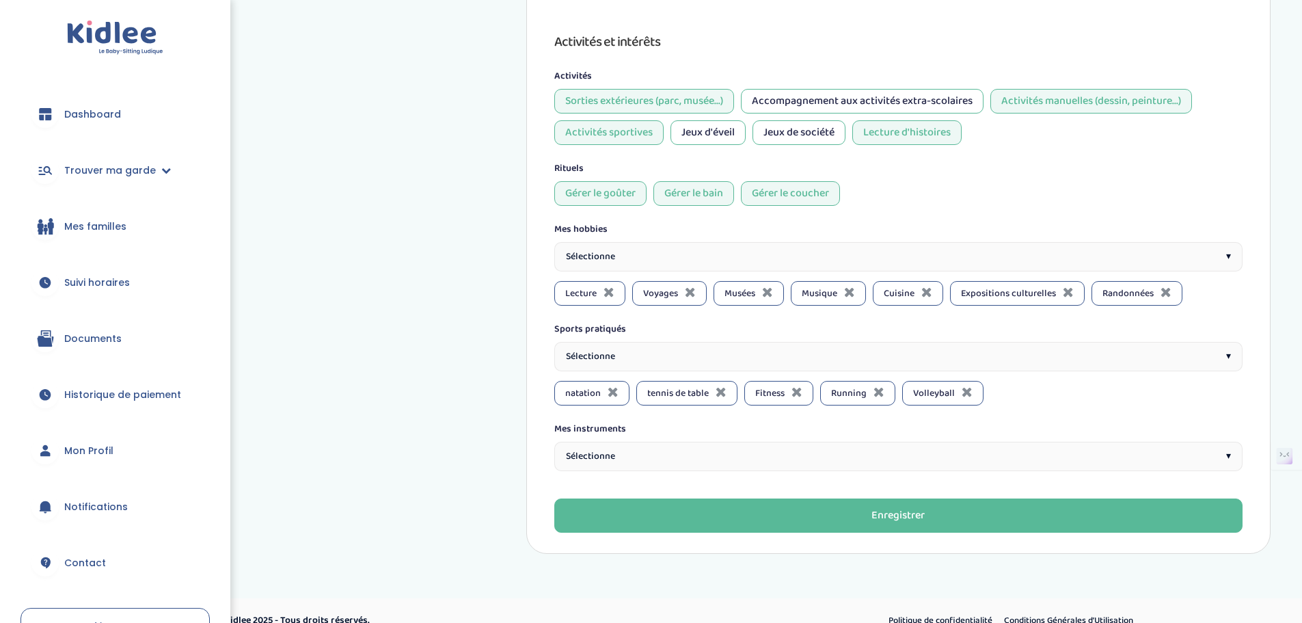
scroll to position [919, 0]
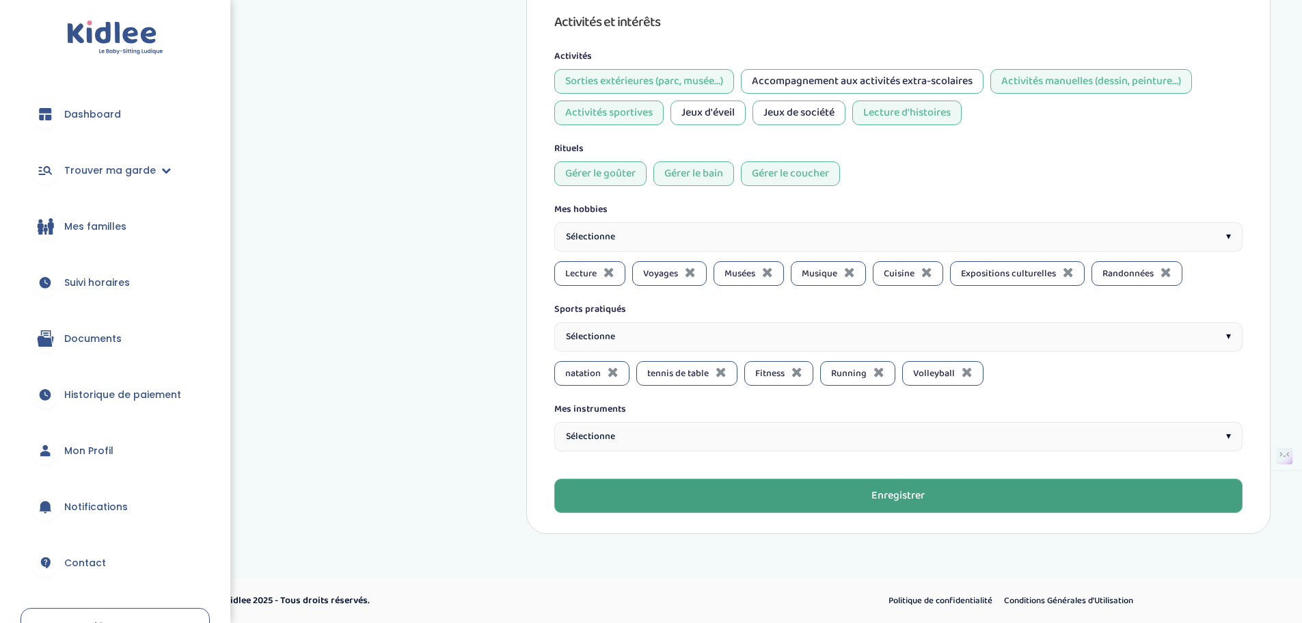
click at [936, 489] on button "Enregistrer" at bounding box center [898, 495] width 688 height 34
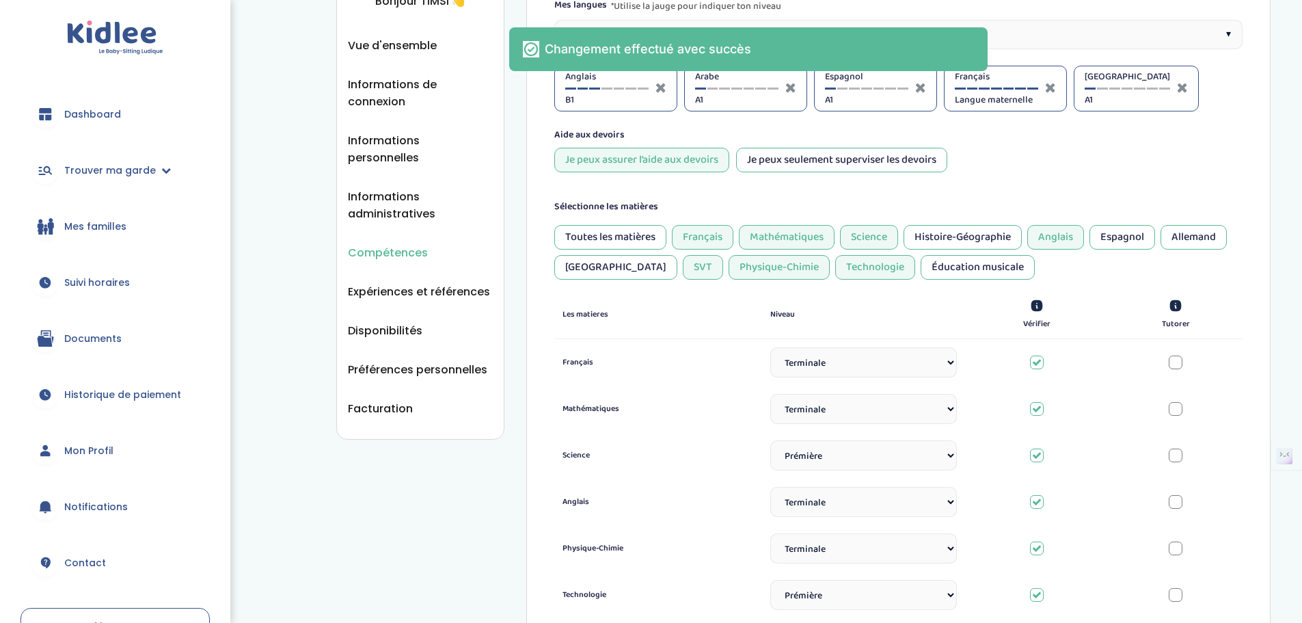
scroll to position [31, 0]
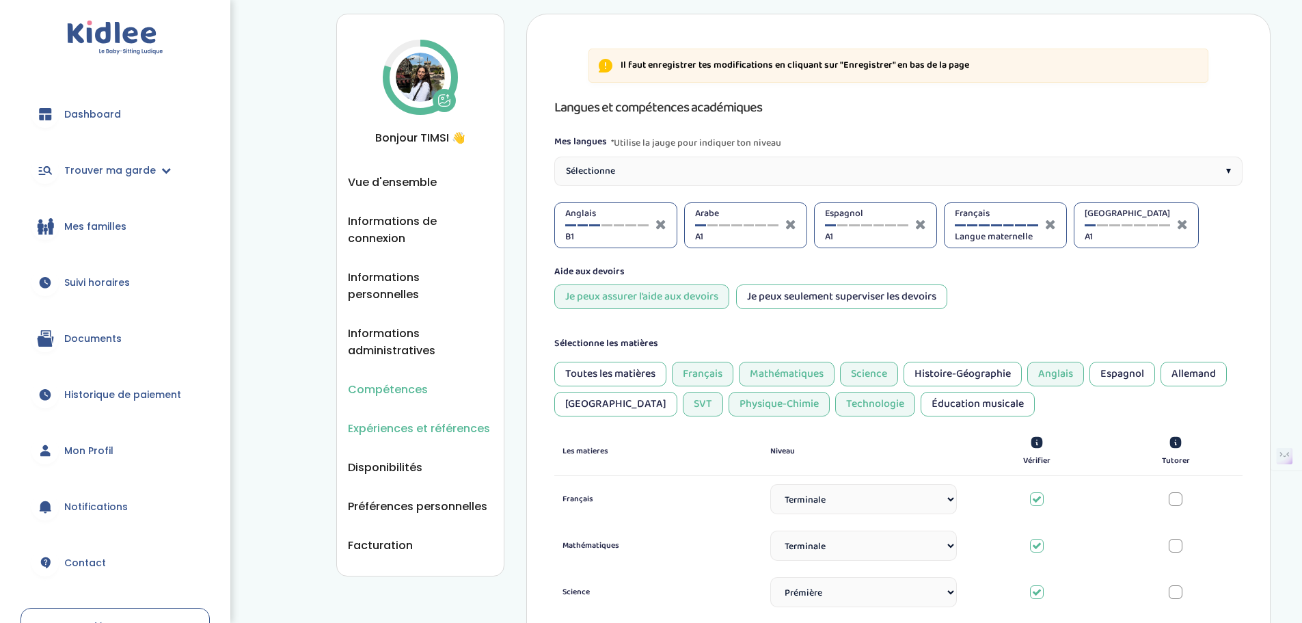
click at [459, 420] on span "Expériences et références" at bounding box center [419, 428] width 142 height 17
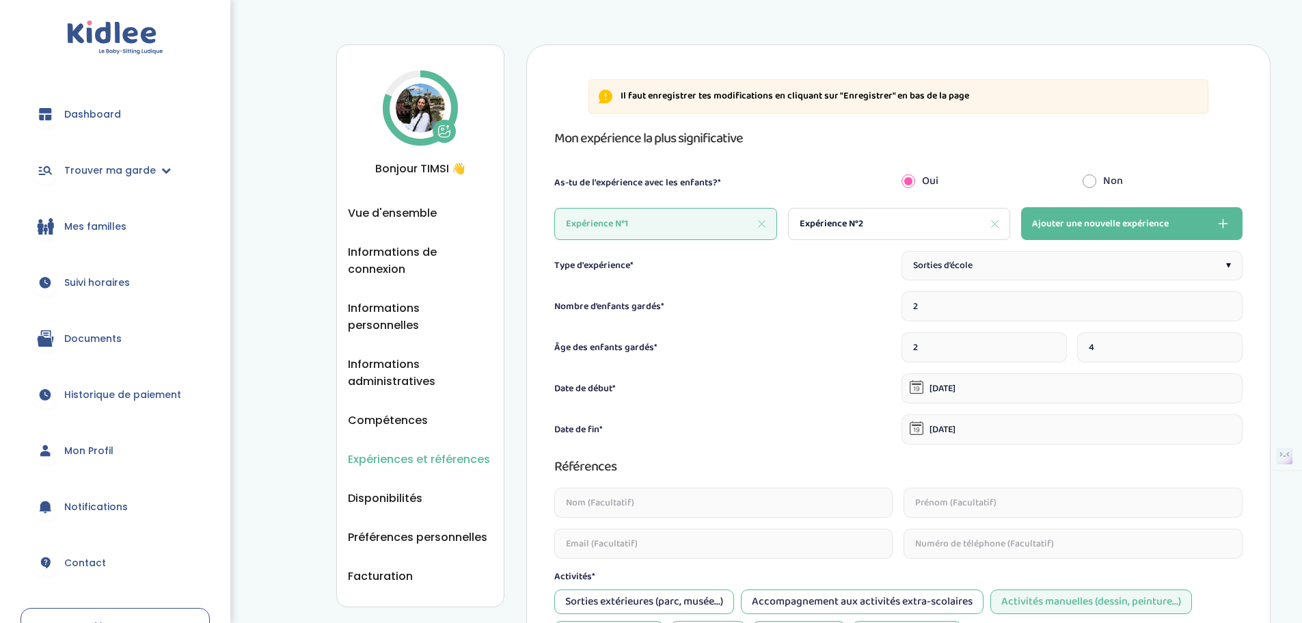
click at [927, 215] on div "Expérience N°2" at bounding box center [899, 224] width 223 height 32
type input "12"
type input "5"
type input "01-12-2023"
type input "01-05-2024"
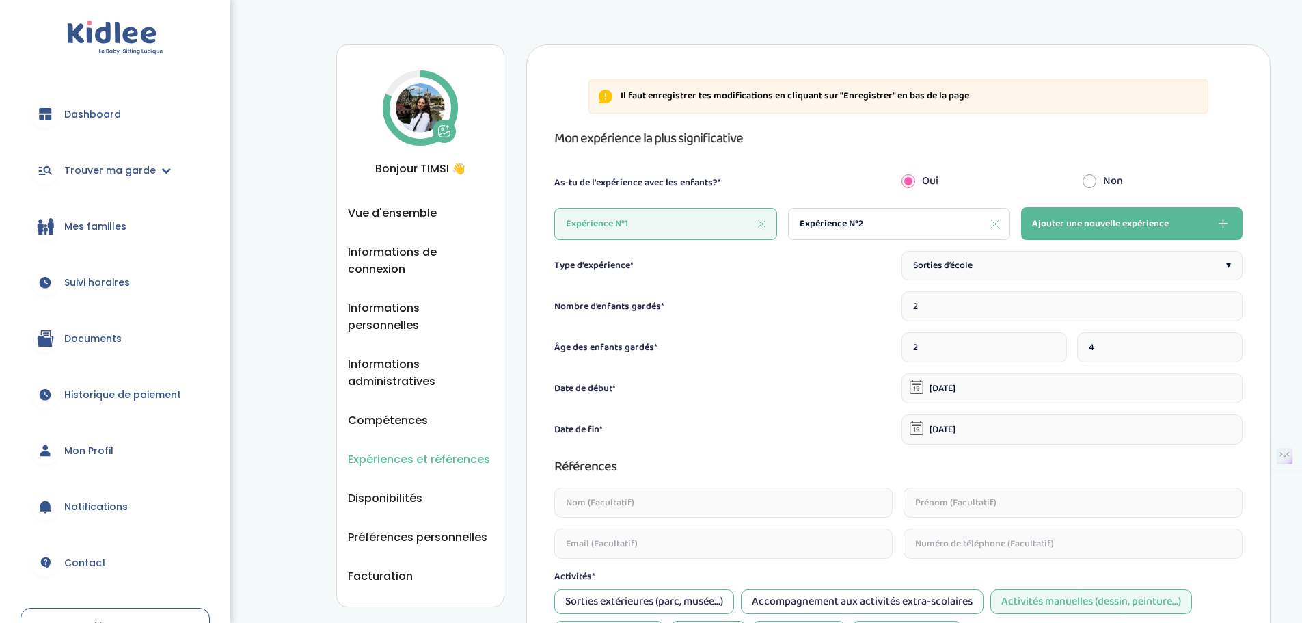
type textarea "Babysitting : 24 jan-mai : 12 et 5 ans (enfant autiste) : sortie d'école, repas…"
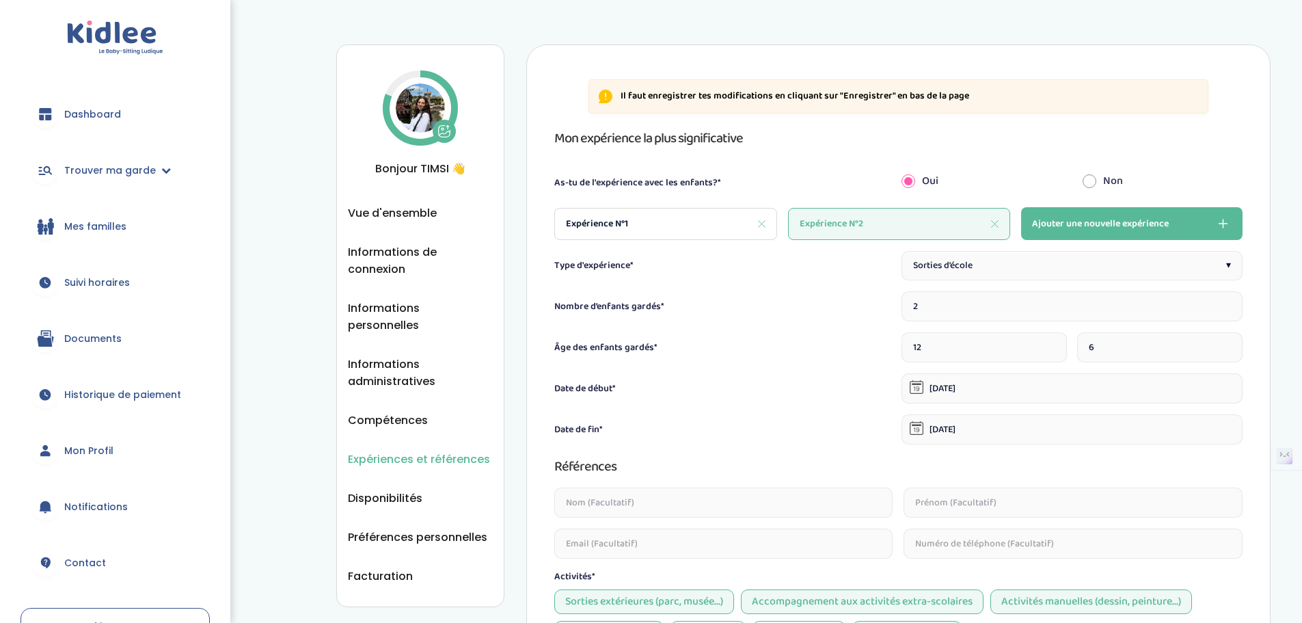
click at [1228, 344] on input "6" at bounding box center [1159, 347] width 165 height 30
click at [1228, 344] on input "7" at bounding box center [1159, 347] width 165 height 30
click at [1228, 344] on input "8" at bounding box center [1159, 347] width 165 height 30
type input "9"
click at [1228, 344] on input "9" at bounding box center [1159, 347] width 165 height 30
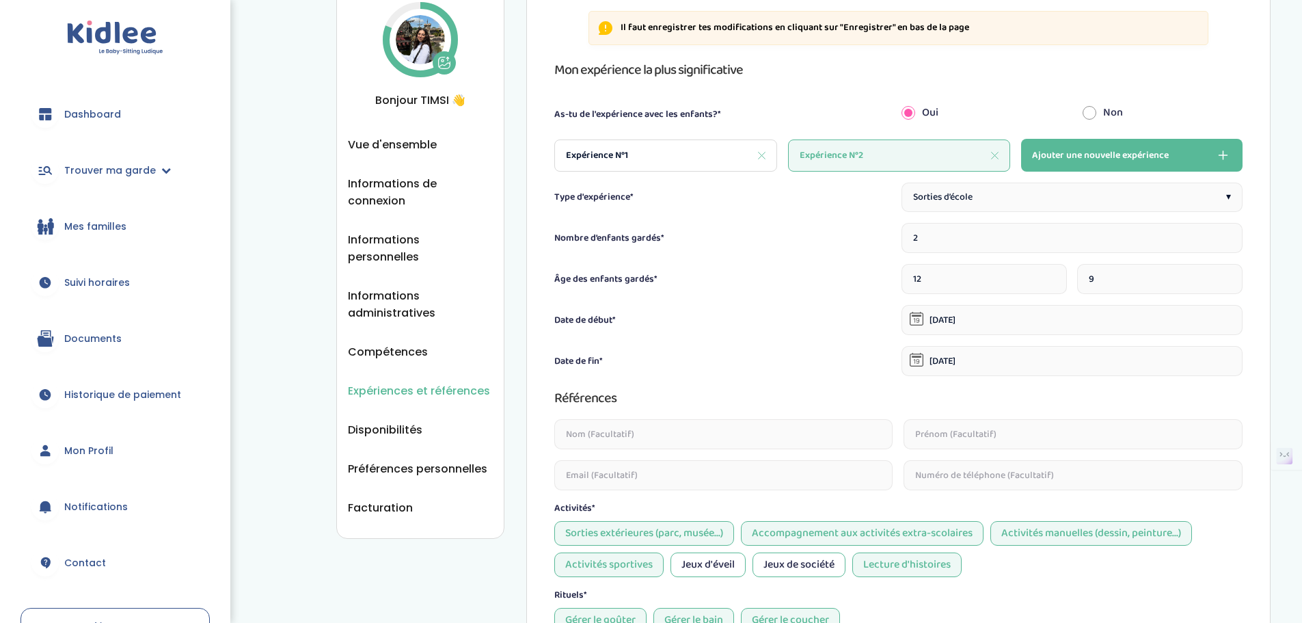
scroll to position [62, 0]
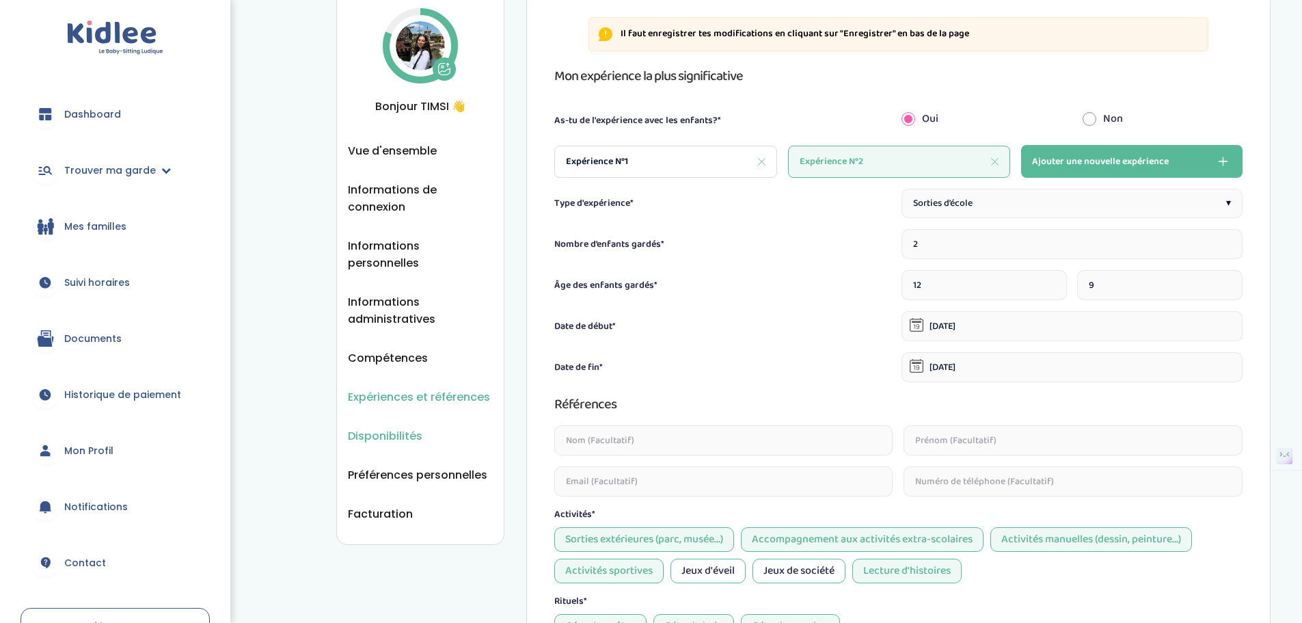
click at [429, 427] on li "Disponibilités" at bounding box center [420, 435] width 145 height 17
click at [389, 427] on span "Disponibilités" at bounding box center [385, 435] width 74 height 17
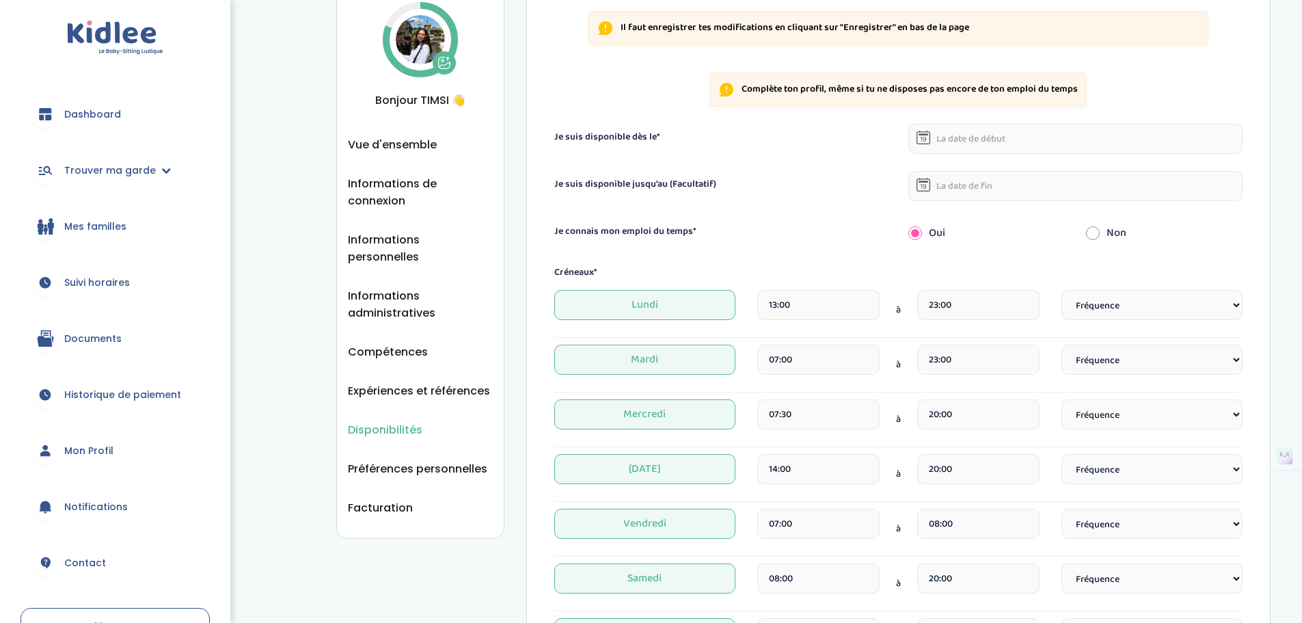
scroll to position [137, 0]
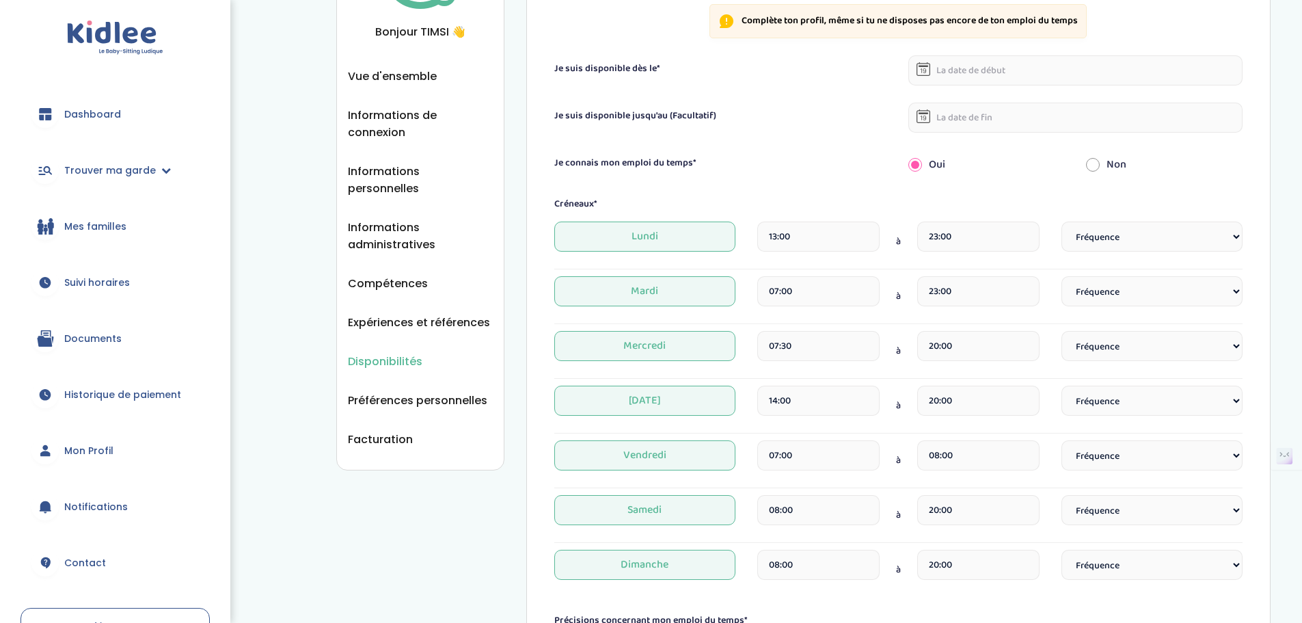
click at [966, 70] on input "text" at bounding box center [1075, 70] width 334 height 30
click at [930, 247] on td "31" at bounding box center [922, 248] width 20 height 21
type input "31-08-2025"
click at [952, 115] on input "text" at bounding box center [1075, 117] width 334 height 30
click at [1061, 146] on icon at bounding box center [1066, 146] width 10 height 10
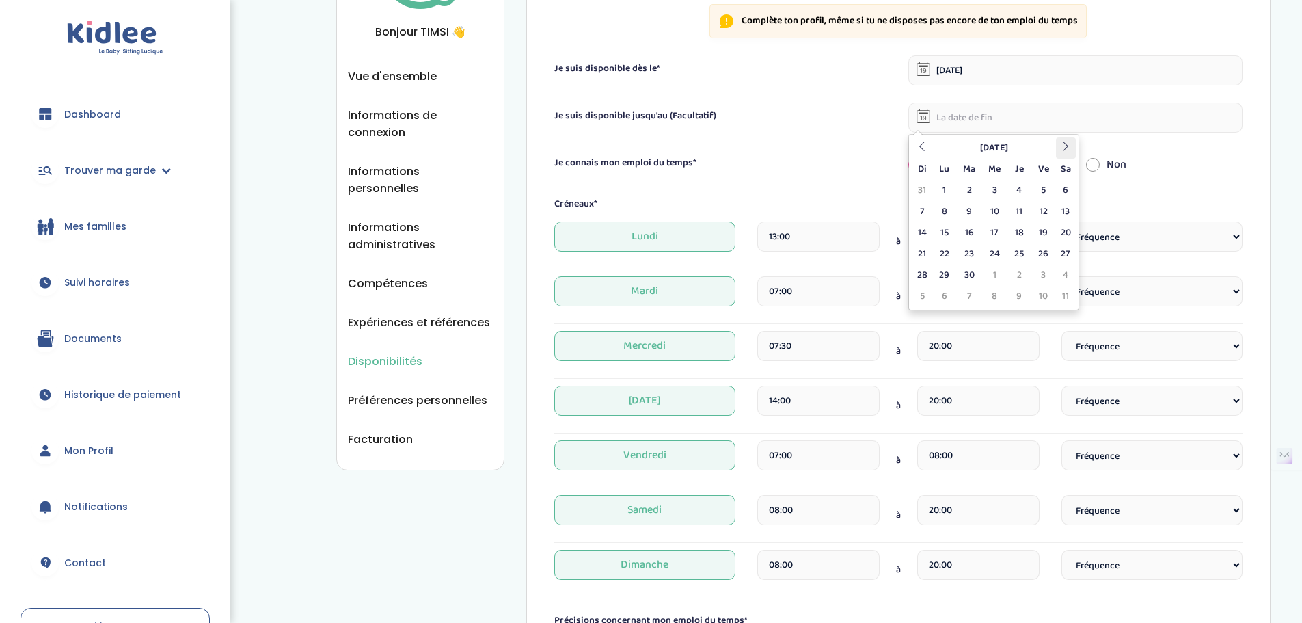
click at [1061, 146] on icon at bounding box center [1066, 146] width 10 height 10
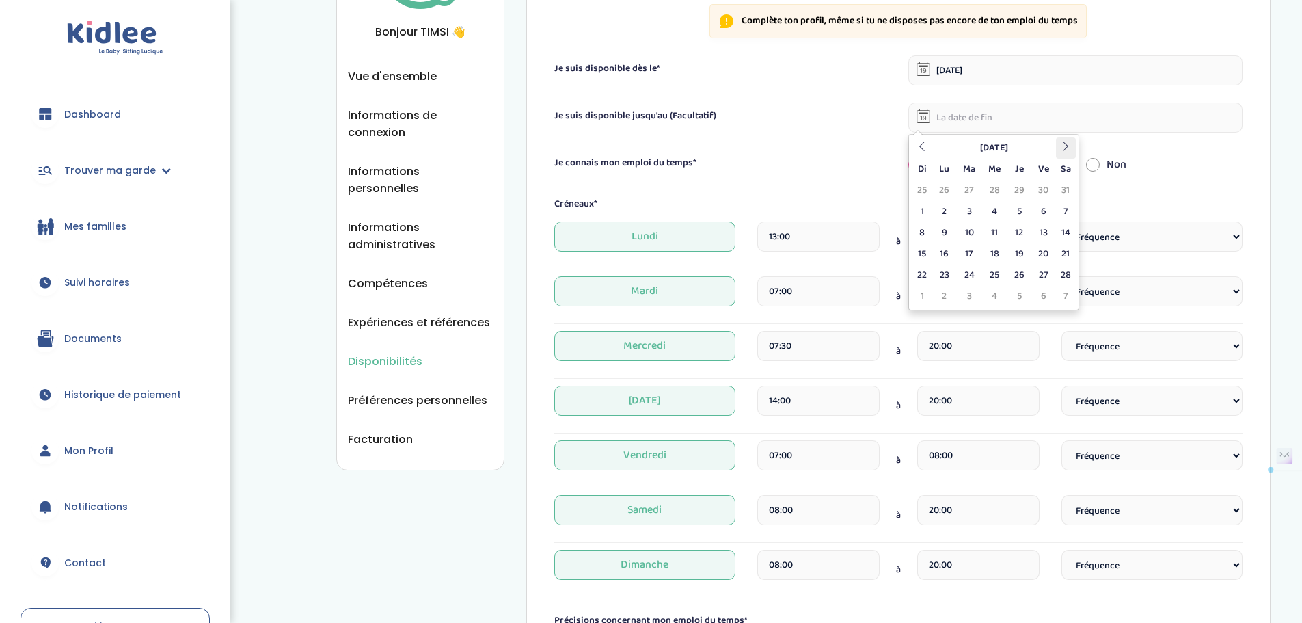
click at [1061, 146] on icon at bounding box center [1066, 146] width 10 height 10
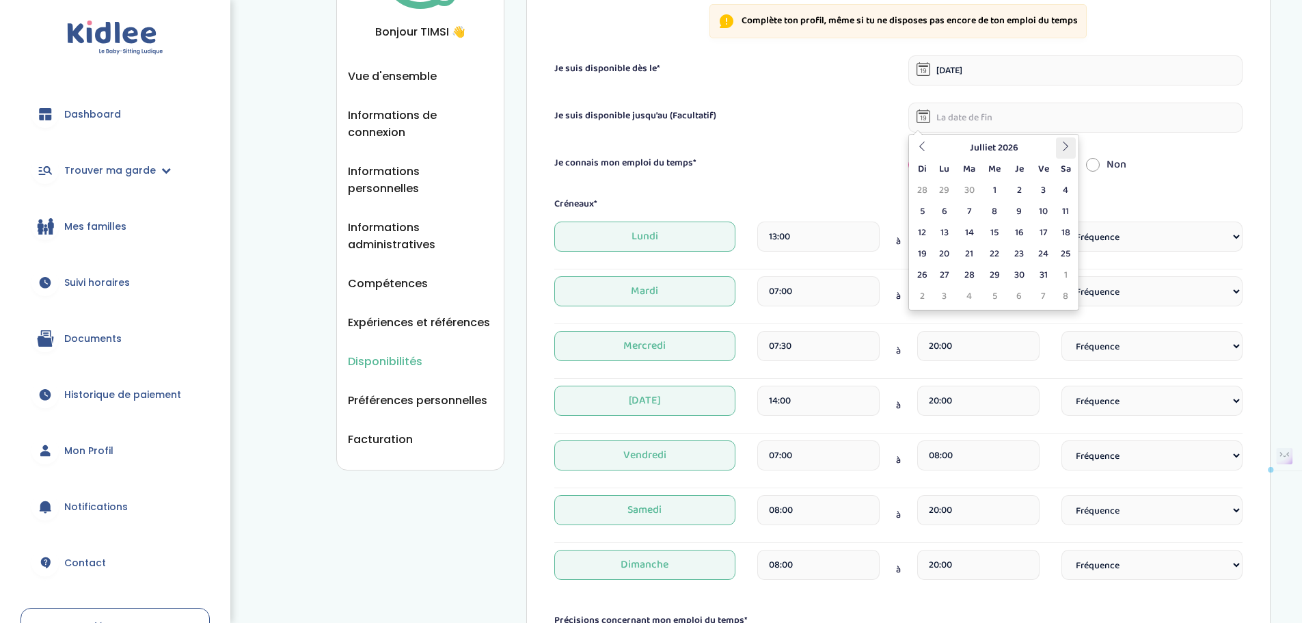
click at [1061, 146] on icon at bounding box center [1066, 146] width 10 height 10
click at [917, 144] on icon at bounding box center [922, 146] width 10 height 10
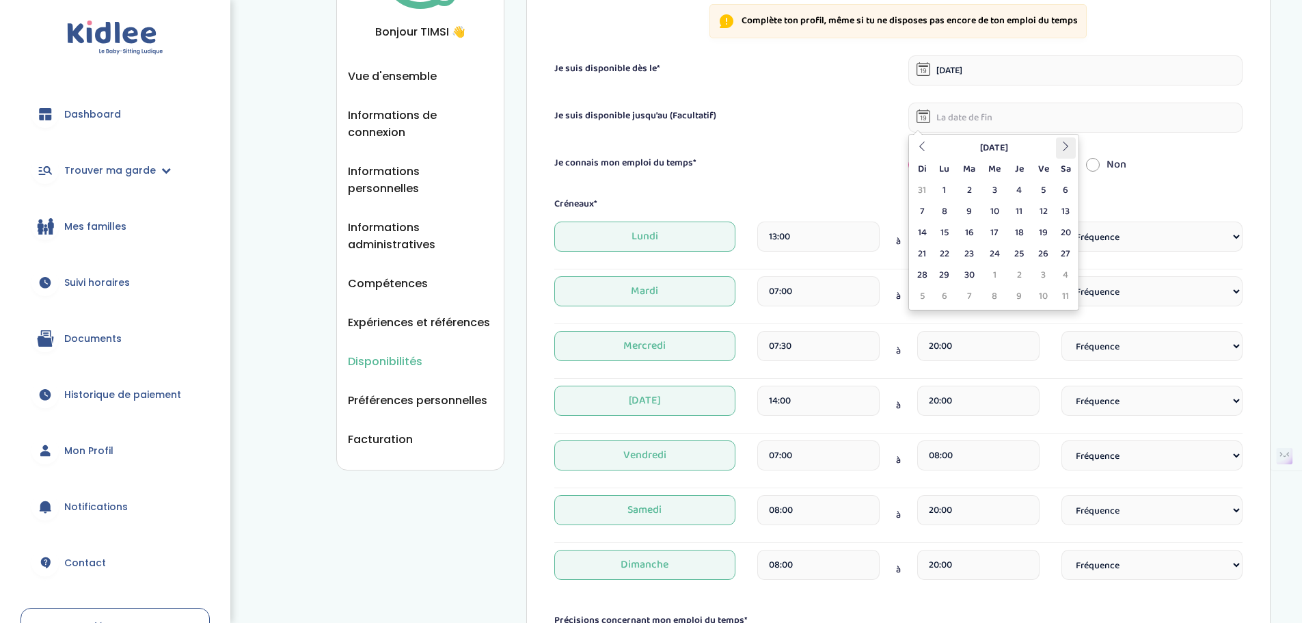
click at [1056, 138] on th at bounding box center [1066, 147] width 20 height 21
click at [927, 210] on td "5" at bounding box center [922, 211] width 20 height 21
type input "05-07-2026"
click at [836, 241] on input "13:00" at bounding box center [818, 236] width 122 height 30
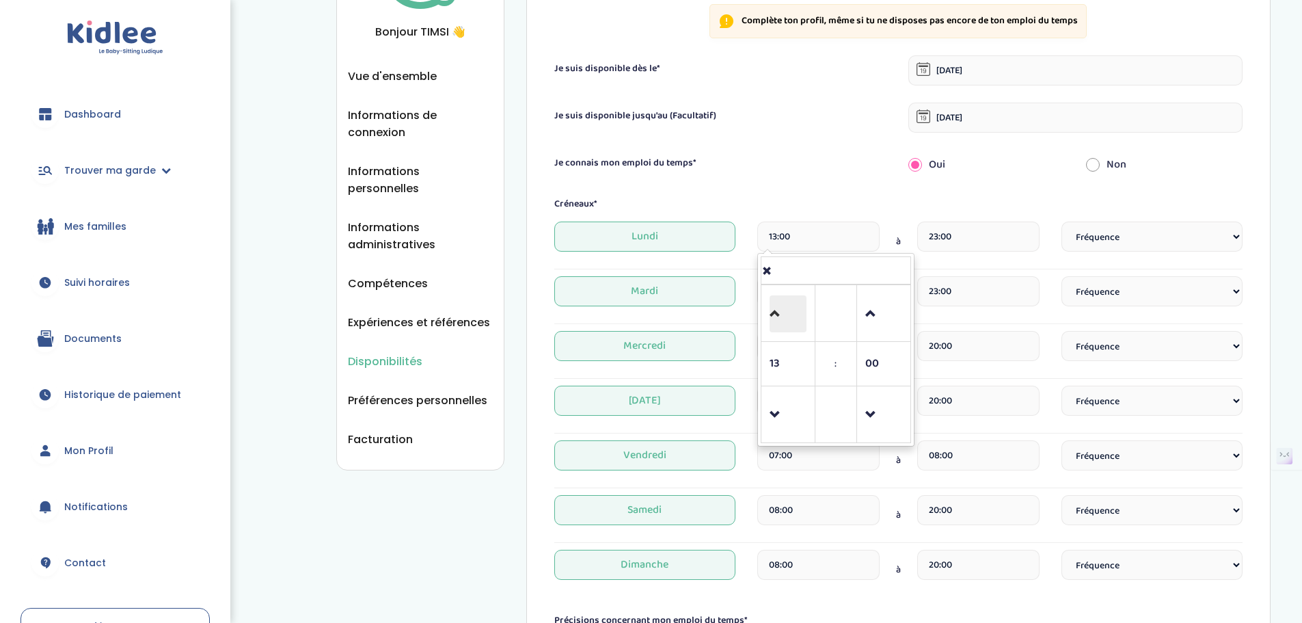
click at [782, 311] on span at bounding box center [787, 313] width 37 height 37
click at [777, 398] on span at bounding box center [787, 414] width 37 height 37
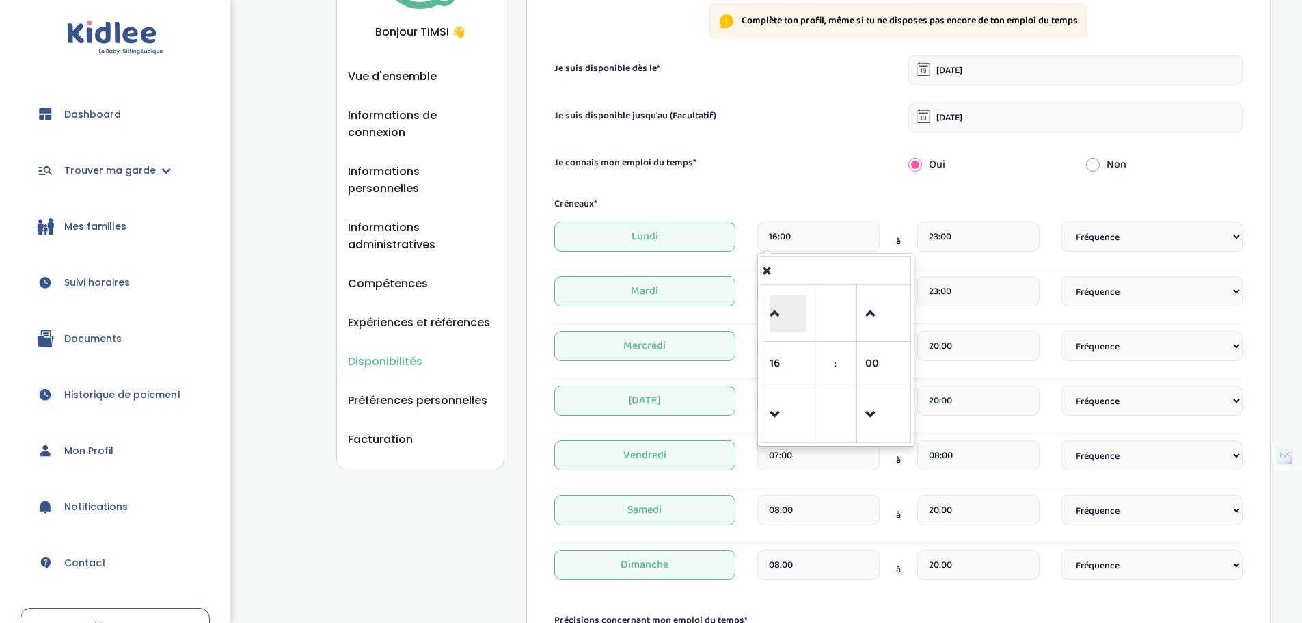
click at [803, 331] on span at bounding box center [787, 313] width 37 height 37
click at [769, 425] on span at bounding box center [787, 414] width 37 height 37
click at [771, 408] on span at bounding box center [787, 414] width 37 height 37
type input "15:00"
drag, startPoint x: 800, startPoint y: 158, endPoint x: 804, endPoint y: 169, distance: 11.7
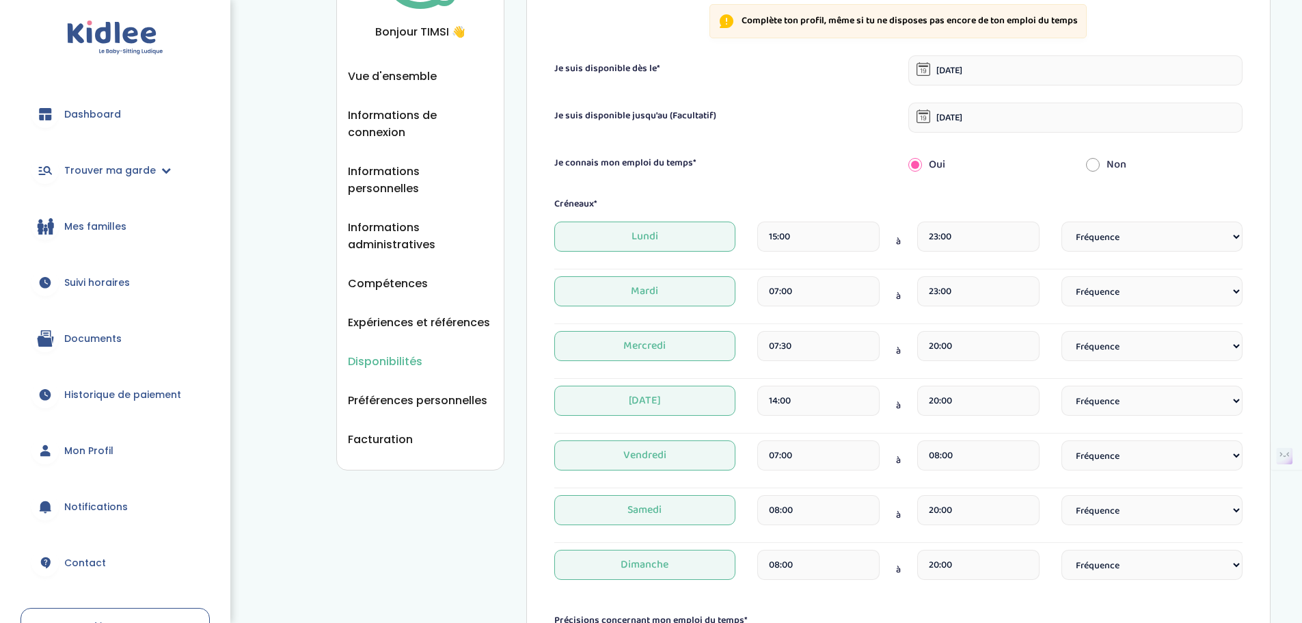
click at [800, 158] on div "Je connais mon emploi du temps*" at bounding box center [721, 163] width 355 height 14
click at [1125, 235] on select "Fréquence Toutes les semaines Toutes les 2 semaines Tous les mois" at bounding box center [1151, 236] width 181 height 30
select select "1"
click at [1061, 221] on select "Fréquence Toutes les semaines Toutes les 2 semaines Tous les mois" at bounding box center [1151, 236] width 181 height 30
click at [863, 291] on input "07:00" at bounding box center [818, 291] width 122 height 30
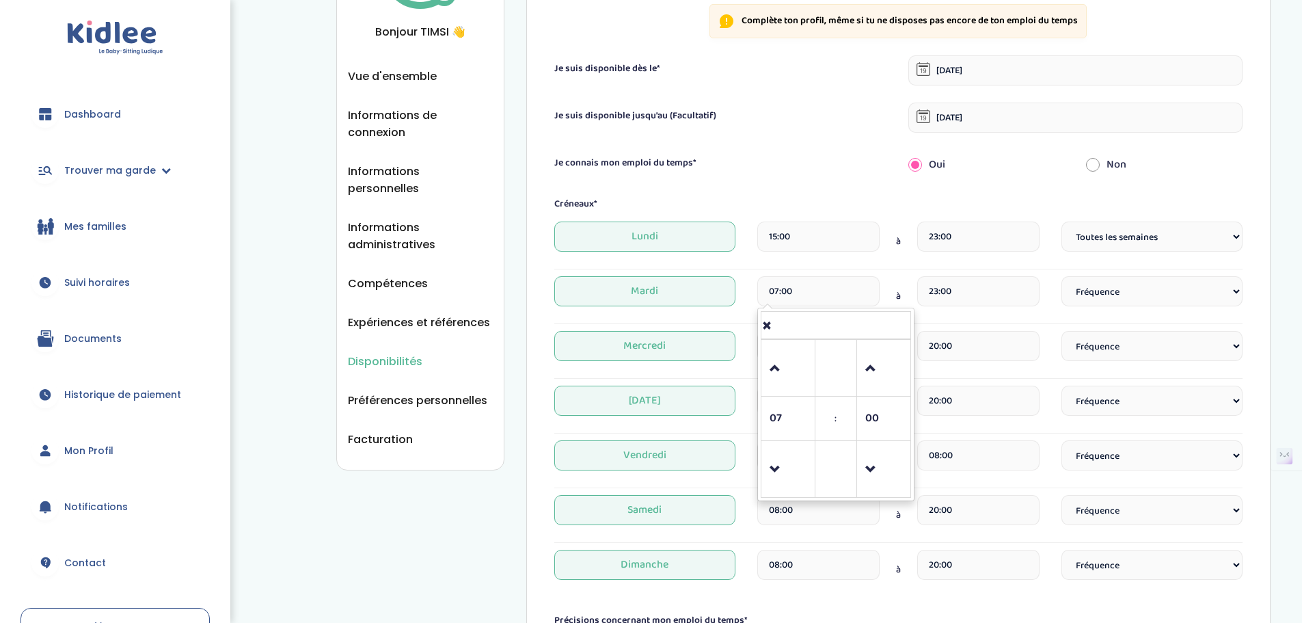
click at [767, 369] on td at bounding box center [788, 368] width 54 height 57
click at [779, 353] on span at bounding box center [787, 368] width 37 height 37
click at [777, 361] on span at bounding box center [787, 368] width 37 height 37
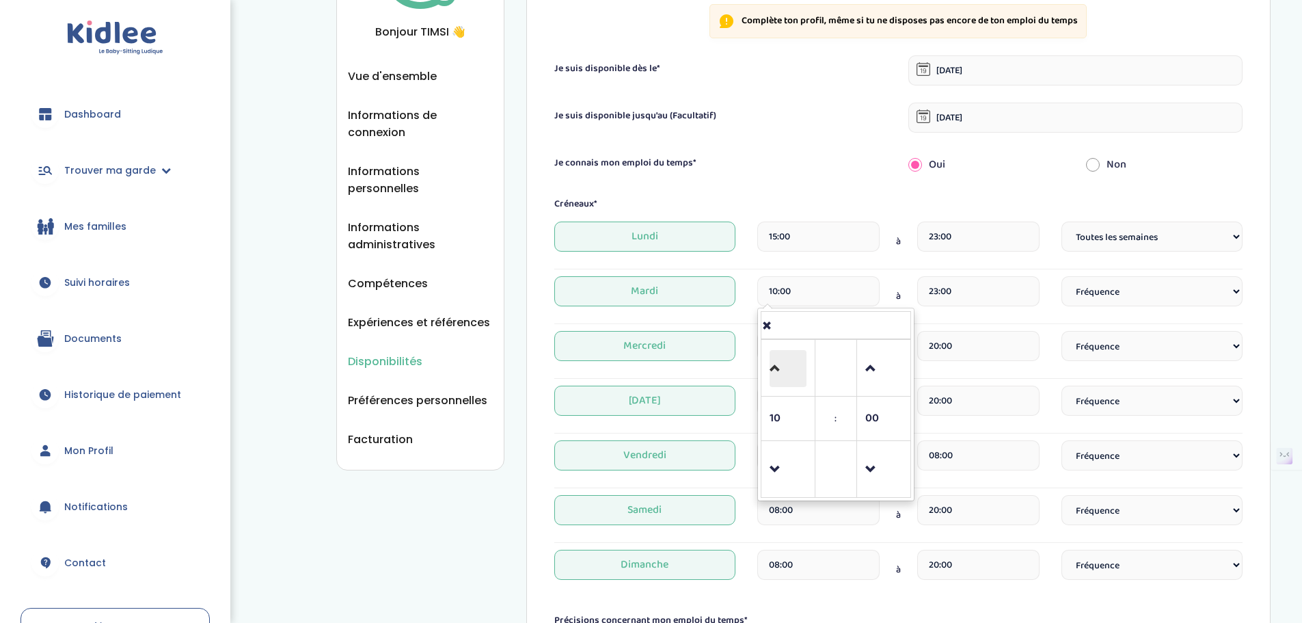
click at [777, 361] on span at bounding box center [787, 368] width 37 height 37
type input "13:00"
drag, startPoint x: 1149, startPoint y: 294, endPoint x: 1140, endPoint y: 296, distance: 9.1
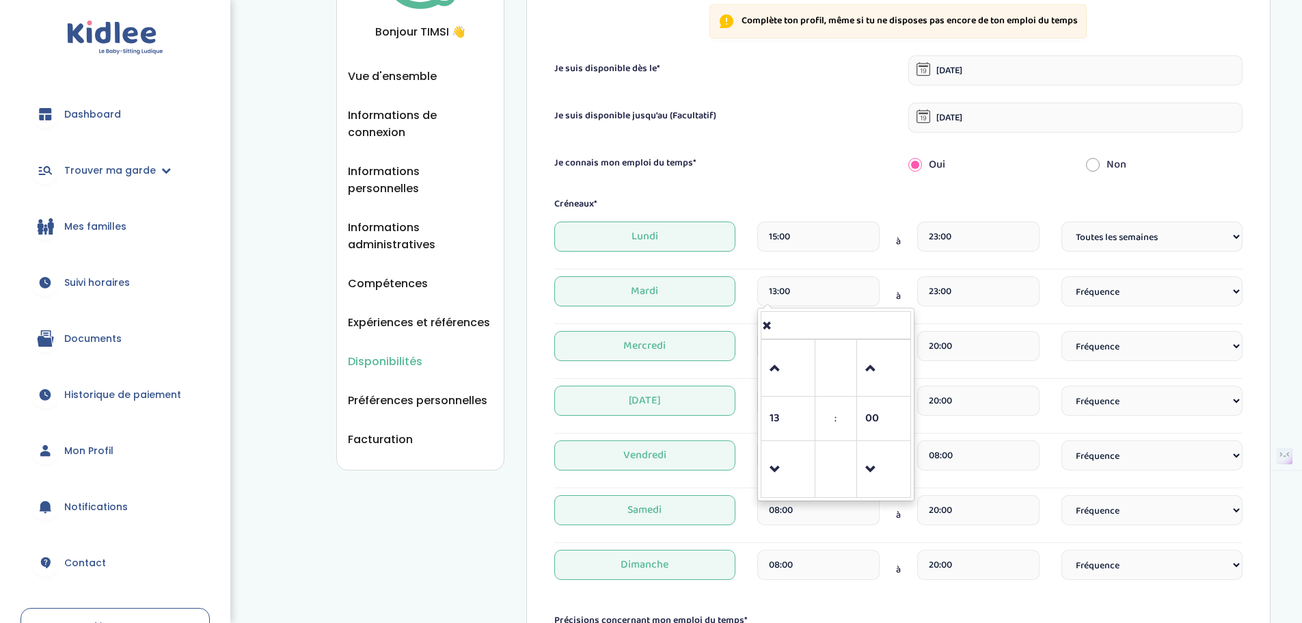
click at [1149, 294] on select "Fréquence Toutes les semaines Toutes les 2 semaines Tous les mois" at bounding box center [1151, 291] width 181 height 30
select select "1"
click at [1061, 276] on select "Fréquence Toutes les semaines Toutes les 2 semaines Tous les mois" at bounding box center [1151, 291] width 181 height 30
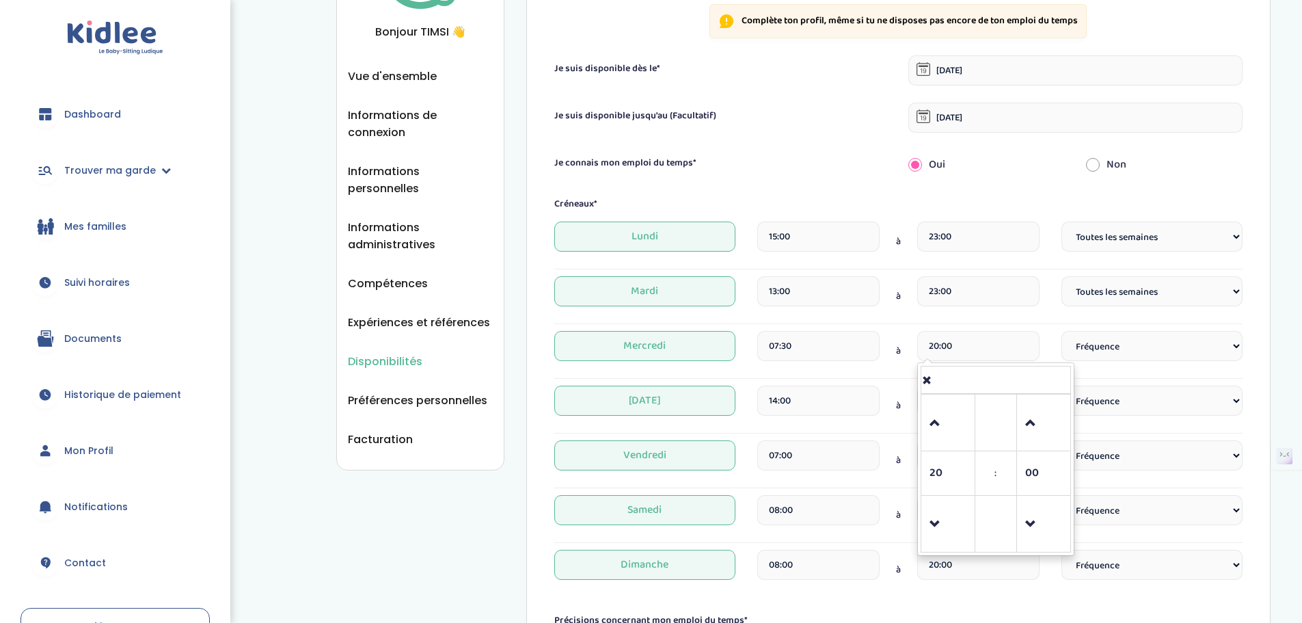
click at [995, 351] on input "20:00" at bounding box center [978, 346] width 122 height 30
click at [953, 413] on span at bounding box center [947, 423] width 37 height 37
click at [942, 418] on span at bounding box center [947, 423] width 37 height 37
type input "23:00"
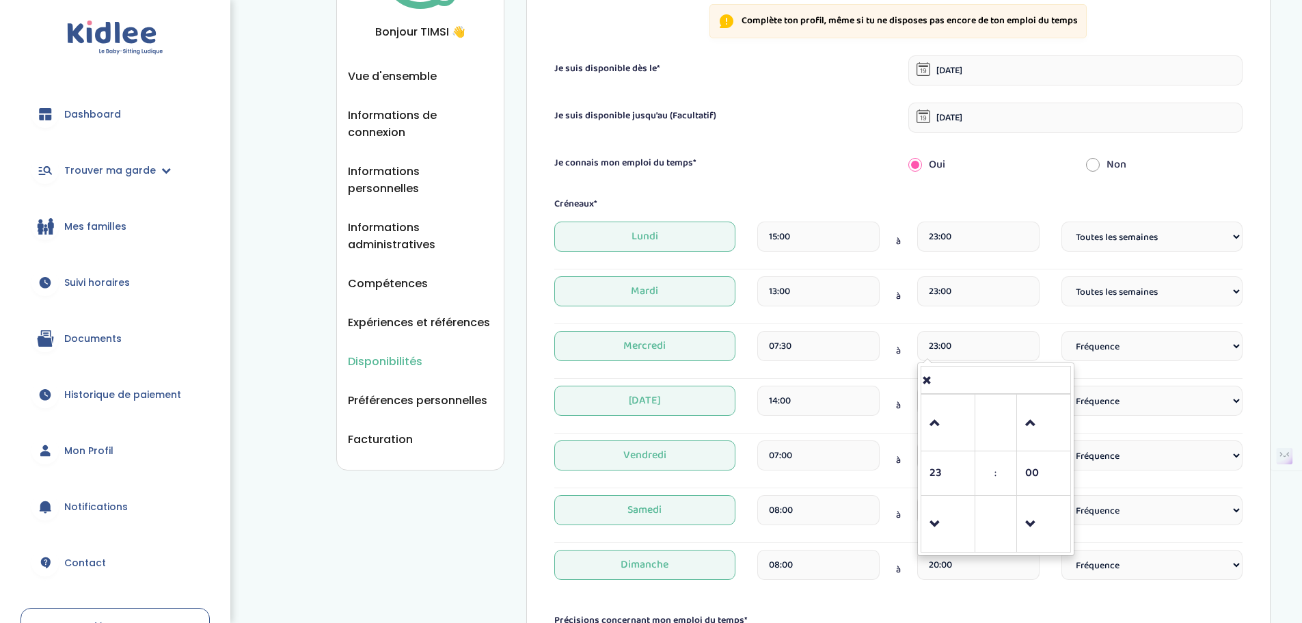
click at [1091, 342] on select "Fréquence Toutes les semaines Toutes les 2 semaines Tous les mois" at bounding box center [1151, 346] width 181 height 30
select select "1"
click at [1061, 331] on select "Fréquence Toutes les semaines Toutes les 2 semaines Tous les mois" at bounding box center [1151, 346] width 181 height 30
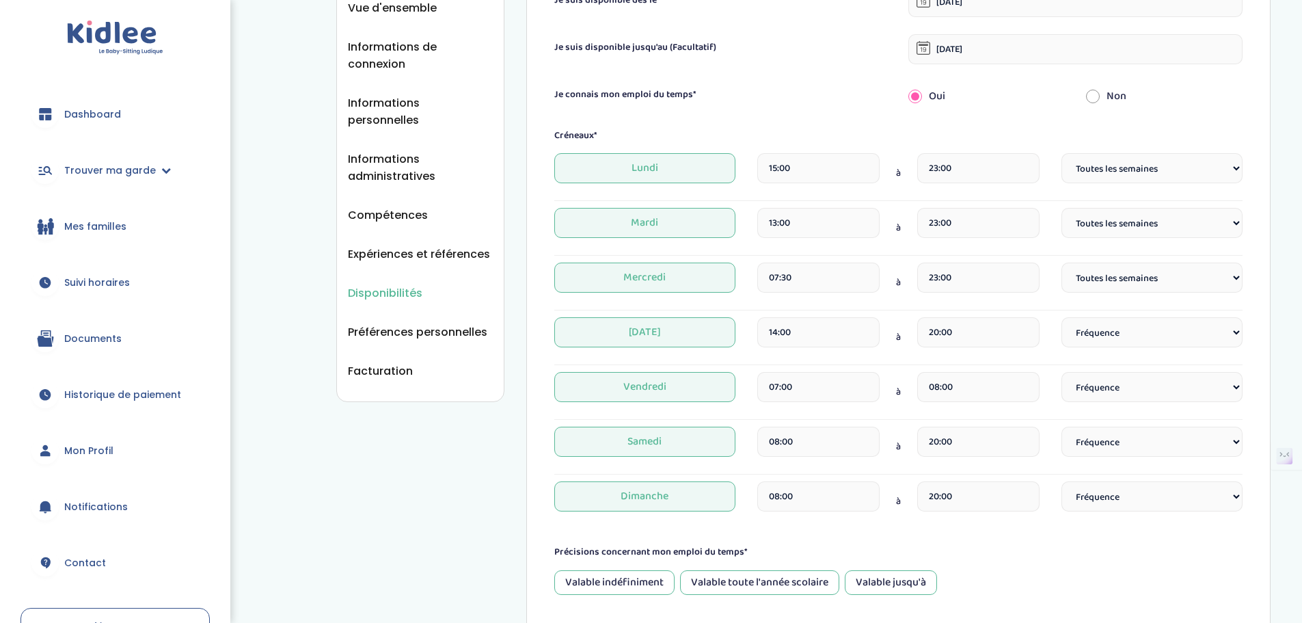
scroll to position [273, 0]
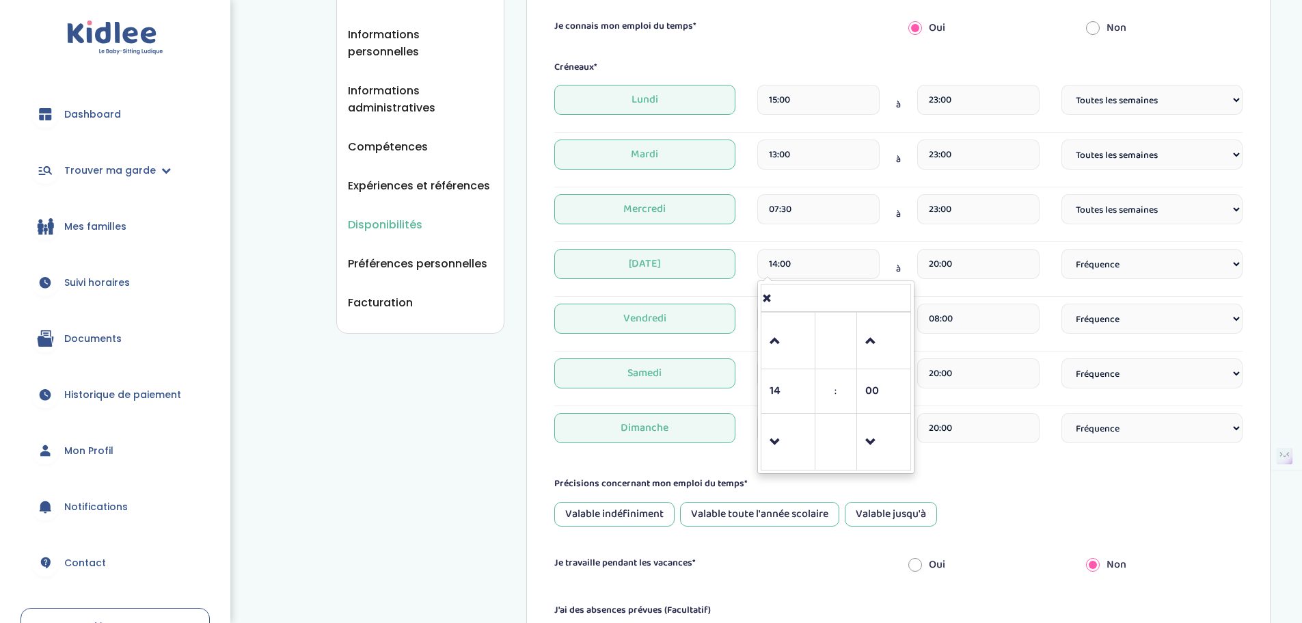
click at [801, 266] on input "14:00" at bounding box center [818, 264] width 122 height 30
click at [795, 340] on span at bounding box center [787, 341] width 37 height 37
click at [795, 338] on span at bounding box center [787, 341] width 37 height 37
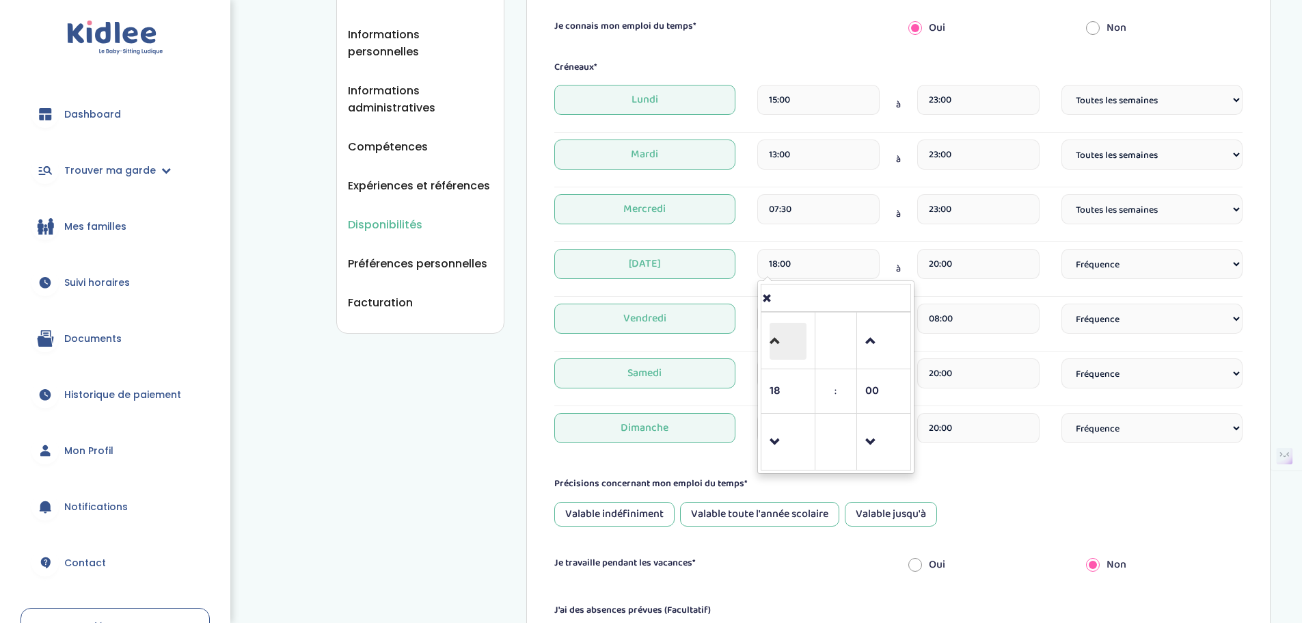
click at [795, 338] on span at bounding box center [787, 341] width 37 height 37
type input "19:00"
click at [1203, 524] on div "Valable indéfiniment Valable toute l'année scolaire Valable jusqu'à" at bounding box center [898, 514] width 688 height 25
click at [991, 263] on input "20:00" at bounding box center [978, 264] width 122 height 30
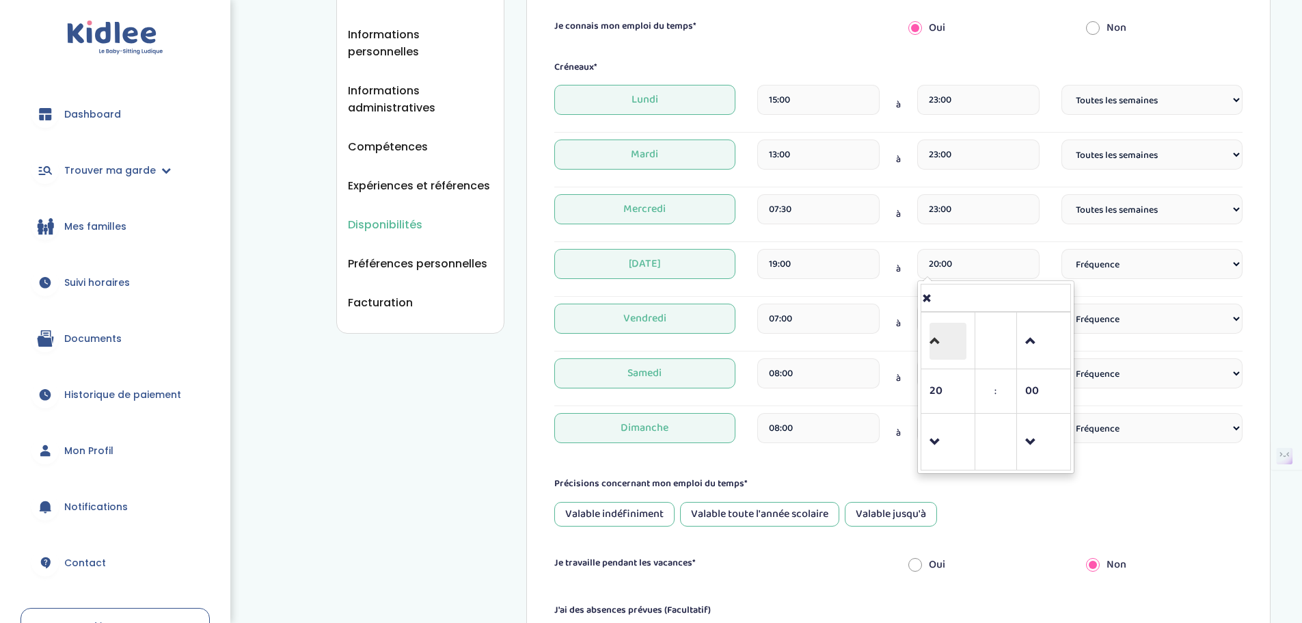
click at [940, 333] on span at bounding box center [947, 341] width 37 height 37
click at [940, 334] on span at bounding box center [947, 341] width 37 height 37
type input "23:00"
click at [1140, 269] on select "Fréquence Toutes les semaines Toutes les 2 semaines Tous les mois" at bounding box center [1151, 264] width 181 height 30
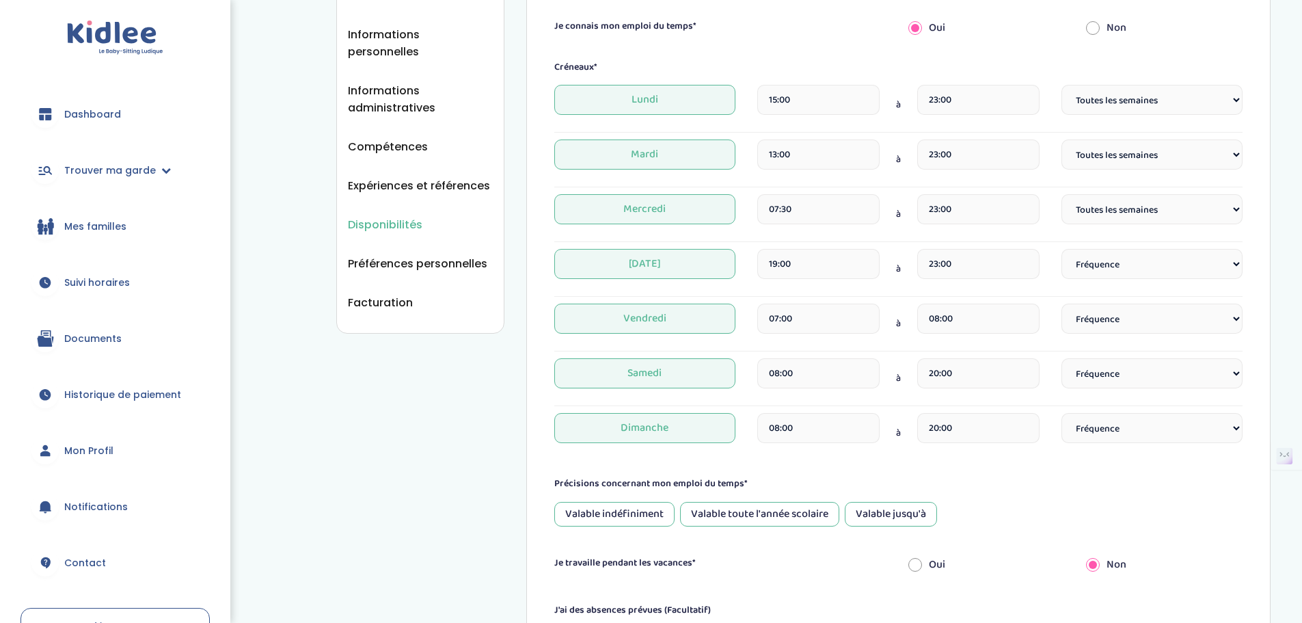
select select "1"
click at [1061, 249] on select "Fréquence Toutes les semaines Toutes les 2 semaines Tous les mois" at bounding box center [1151, 264] width 181 height 30
click at [1079, 307] on select "Fréquence Toutes les semaines Toutes les 2 semaines Tous les mois" at bounding box center [1151, 318] width 181 height 30
select select "2"
click at [1061, 303] on select "Fréquence Toutes les semaines Toutes les 2 semaines Tous les mois" at bounding box center [1151, 318] width 181 height 30
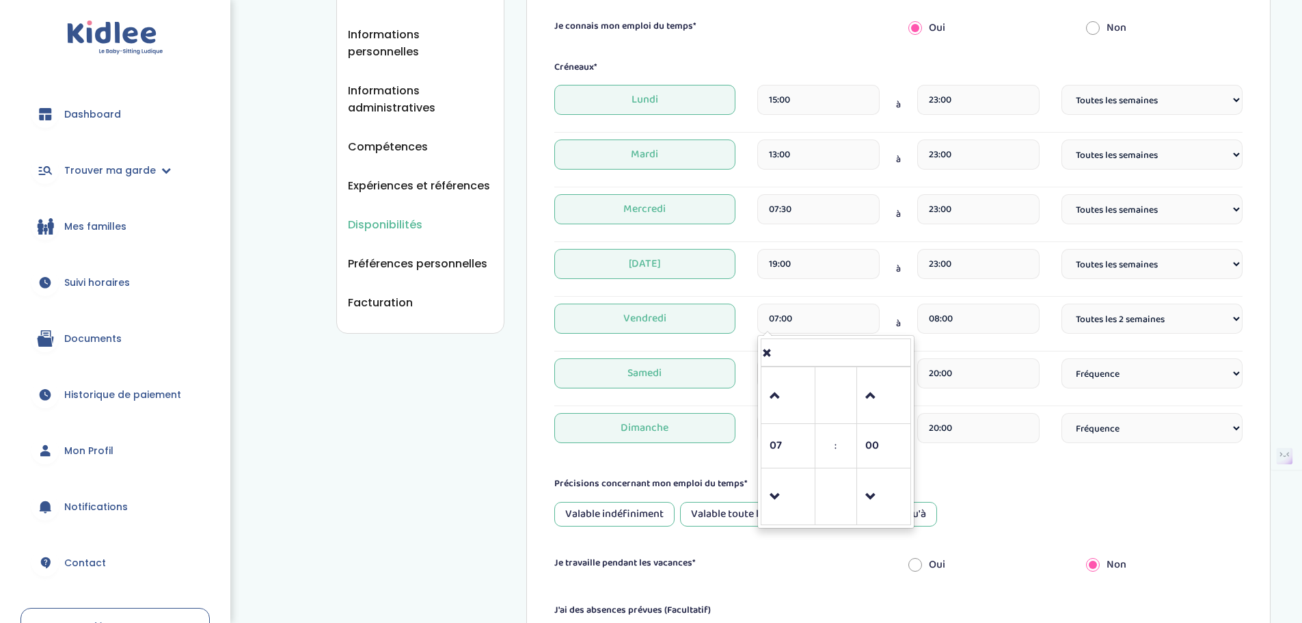
click at [866, 312] on input "07:00" at bounding box center [818, 318] width 122 height 30
click at [769, 393] on span at bounding box center [787, 395] width 37 height 37
click at [770, 393] on span at bounding box center [787, 395] width 37 height 37
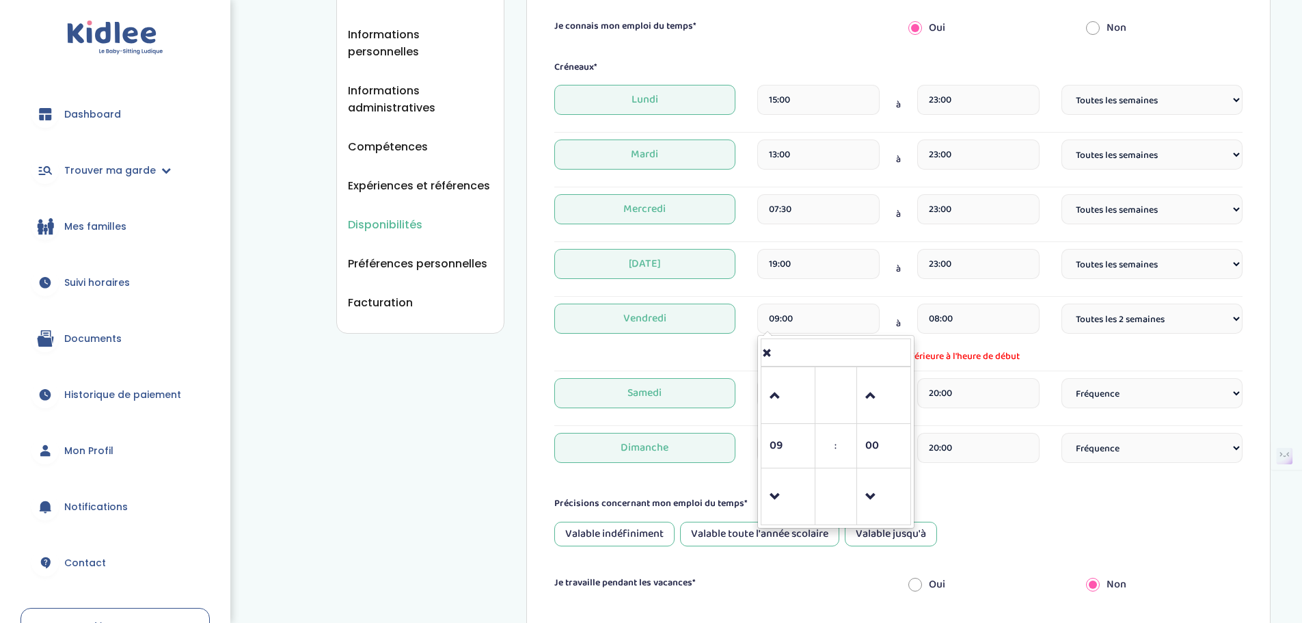
click at [763, 495] on td at bounding box center [788, 496] width 54 height 57
click at [774, 490] on span at bounding box center [787, 496] width 37 height 37
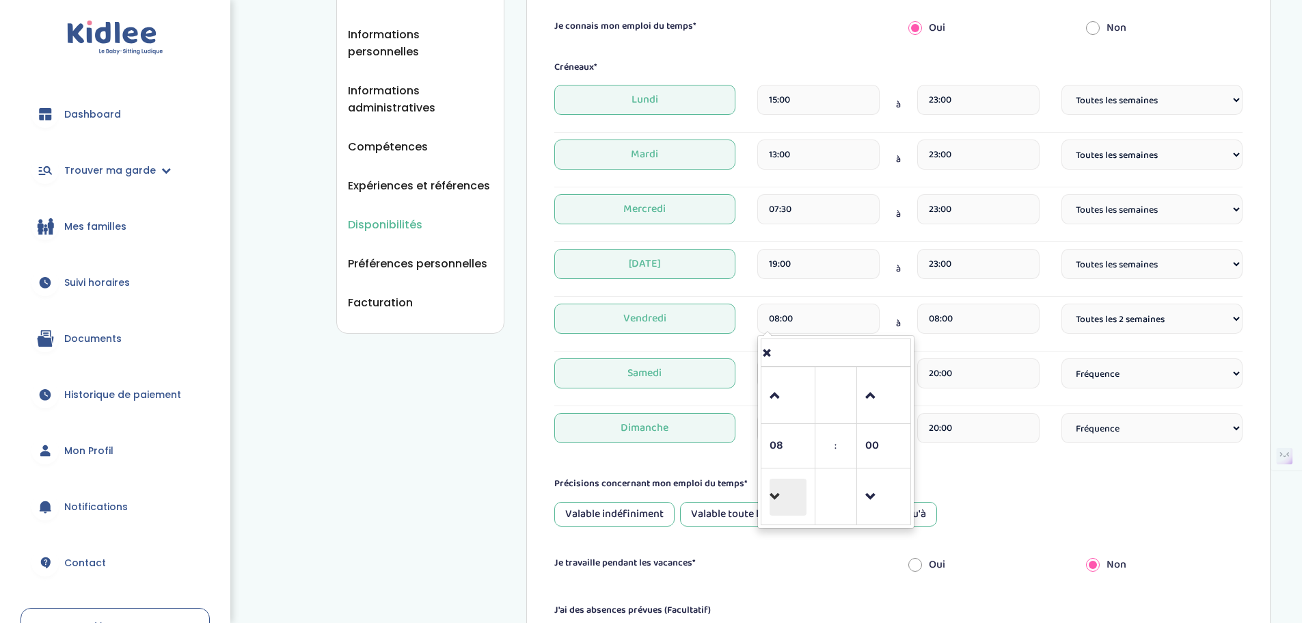
click at [774, 489] on span at bounding box center [787, 496] width 37 height 37
click at [853, 398] on td at bounding box center [836, 395] width 42 height 57
click at [872, 399] on span at bounding box center [883, 395] width 37 height 37
click at [869, 396] on span at bounding box center [883, 395] width 37 height 37
type input "07:30"
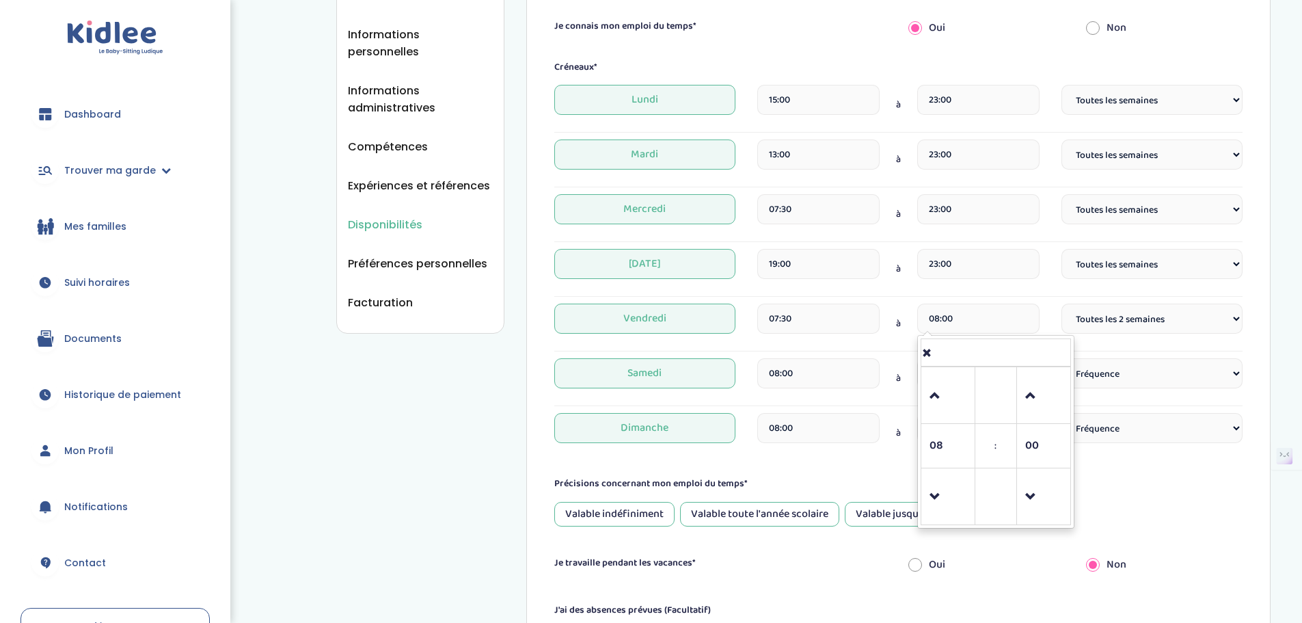
click at [979, 312] on input "08:00" at bounding box center [978, 318] width 122 height 30
click at [935, 386] on span at bounding box center [947, 395] width 37 height 37
click at [935, 387] on span at bounding box center [947, 395] width 37 height 37
click at [941, 394] on span at bounding box center [947, 395] width 37 height 37
click at [953, 401] on span at bounding box center [947, 395] width 37 height 37
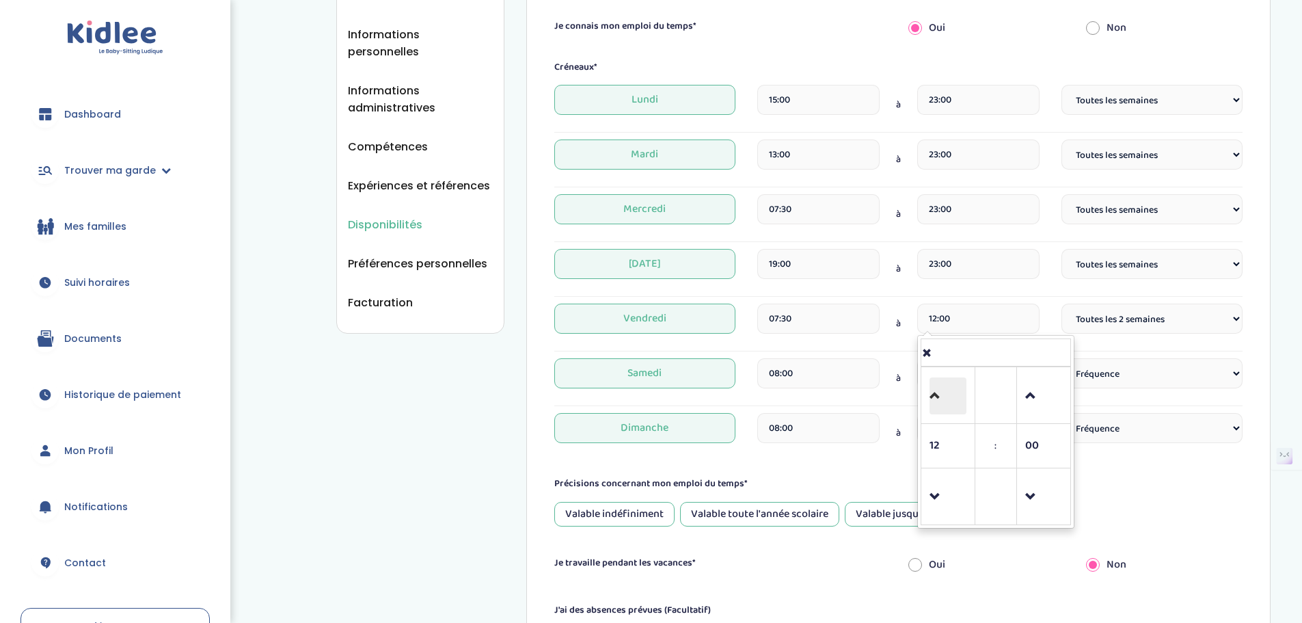
click at [953, 401] on span at bounding box center [947, 395] width 37 height 37
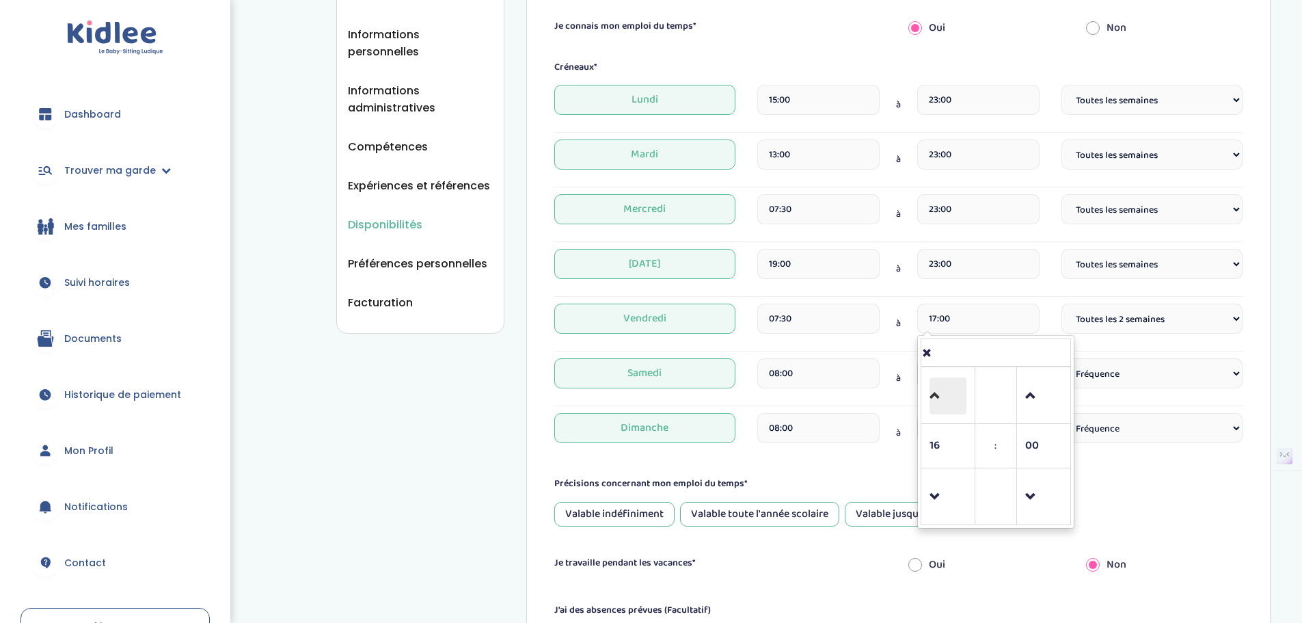
click at [953, 401] on span at bounding box center [947, 395] width 37 height 37
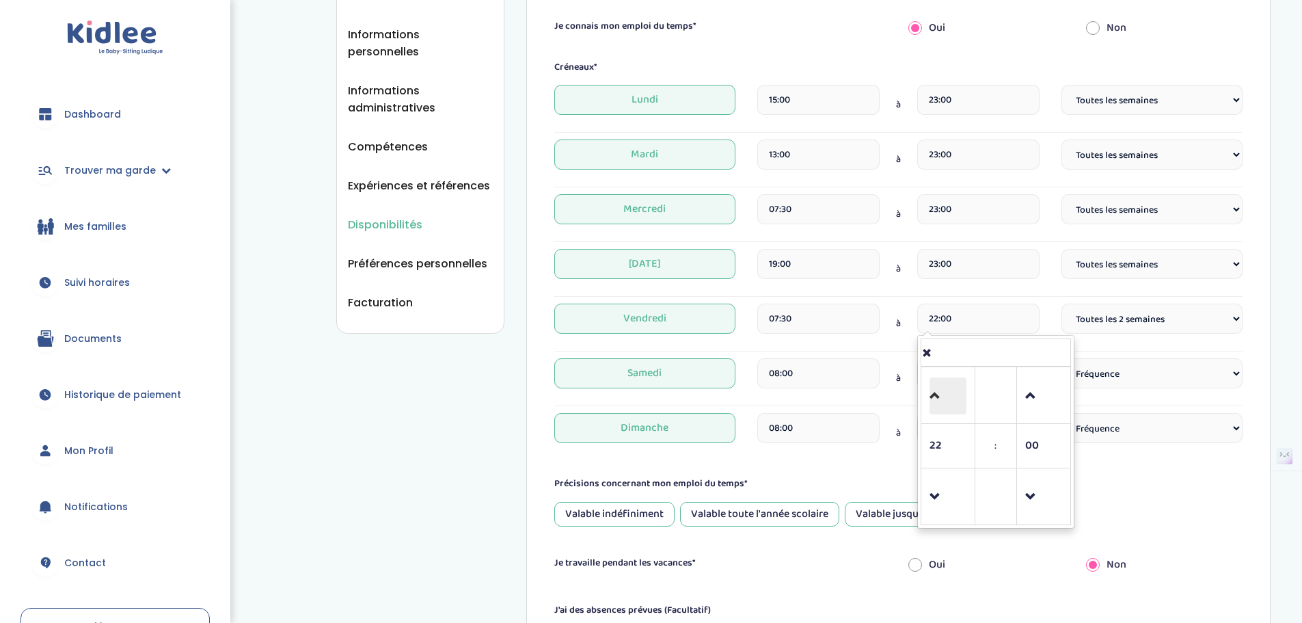
click at [952, 401] on span at bounding box center [947, 395] width 37 height 37
type input "23:00"
drag, startPoint x: 1231, startPoint y: 511, endPoint x: 1203, endPoint y: 503, distance: 29.2
click at [1229, 511] on div "Valable indéfiniment Valable toute l'année scolaire Valable jusqu'à" at bounding box center [898, 514] width 688 height 25
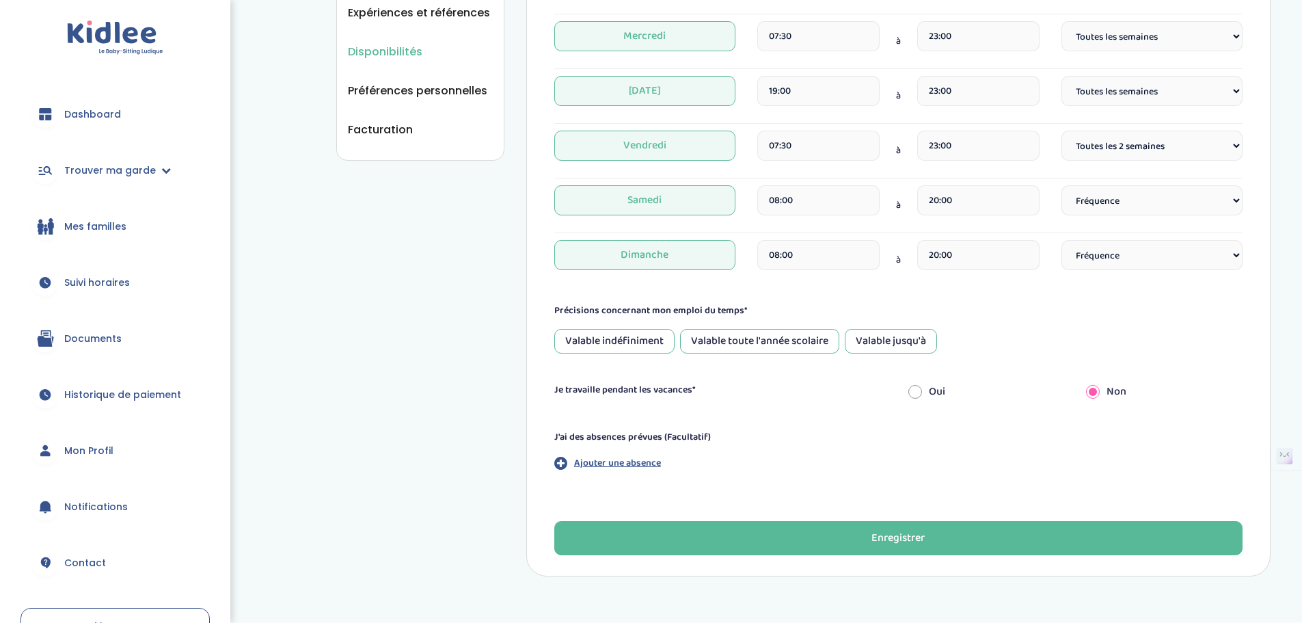
scroll to position [478, 0]
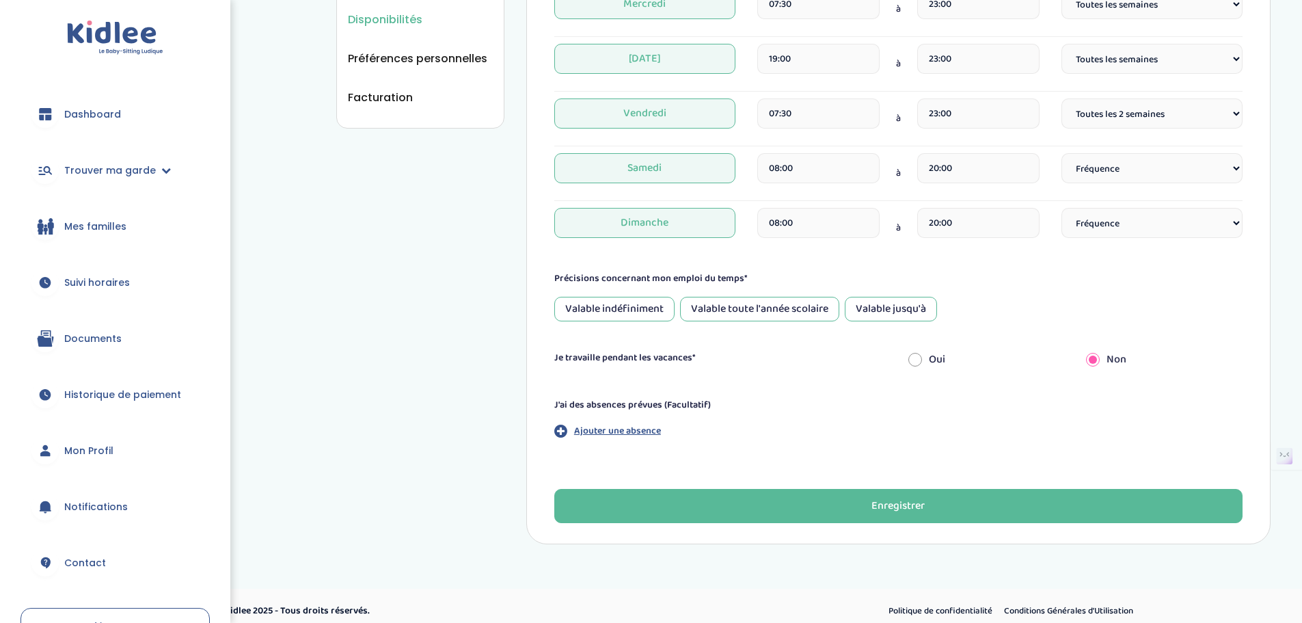
click at [908, 360] on input "radio" at bounding box center [915, 359] width 14 height 30
radio input "true"
radio input "false"
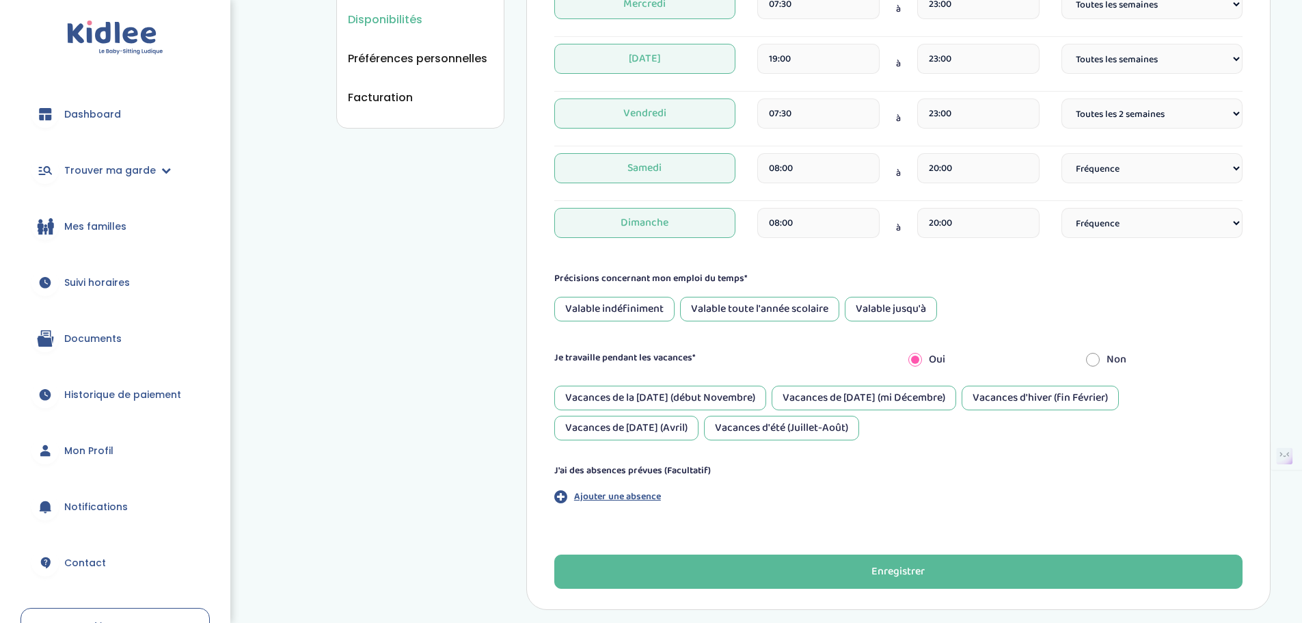
click at [844, 394] on div "Vacances de Noël (mi Décembre)" at bounding box center [863, 397] width 184 height 25
click at [994, 394] on div "Vacances d'hiver (fin Février)" at bounding box center [1039, 397] width 157 height 25
click at [764, 394] on div "Vacances de la Toussaint (début Novembre)" at bounding box center [660, 397] width 212 height 25
click at [693, 420] on div "Vacances de Pâques (Avril)" at bounding box center [626, 427] width 144 height 25
click at [770, 428] on div "Vacances d'été (Juillet-Août)" at bounding box center [781, 427] width 155 height 25
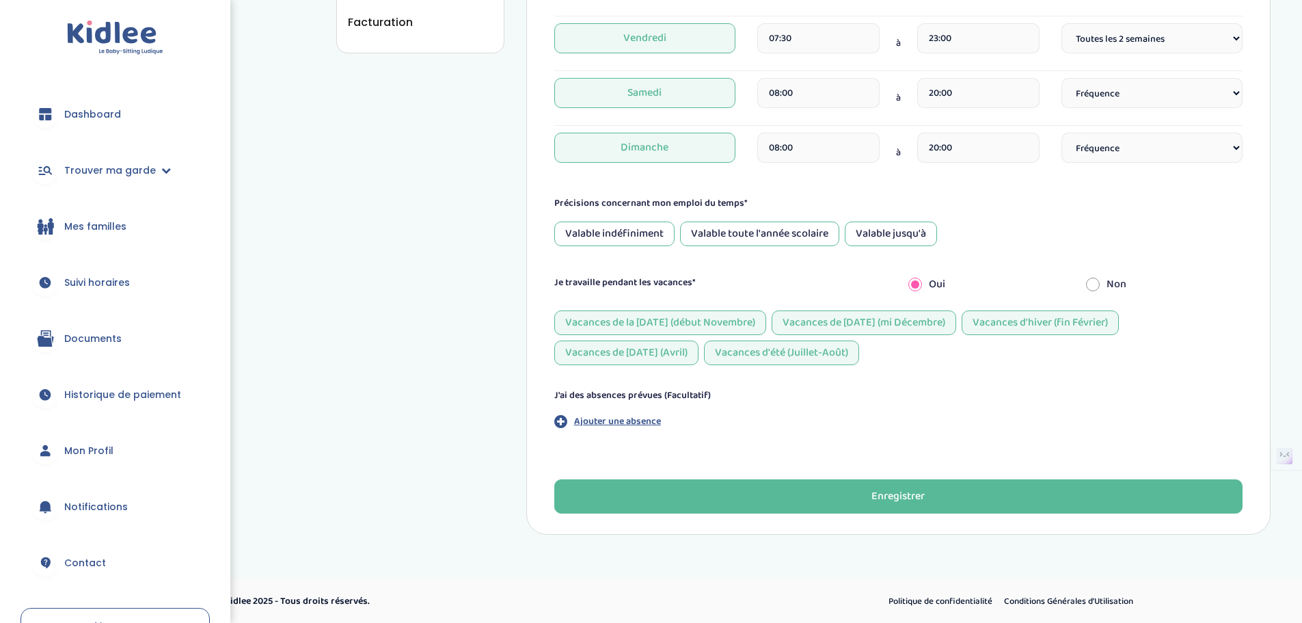
scroll to position [554, 0]
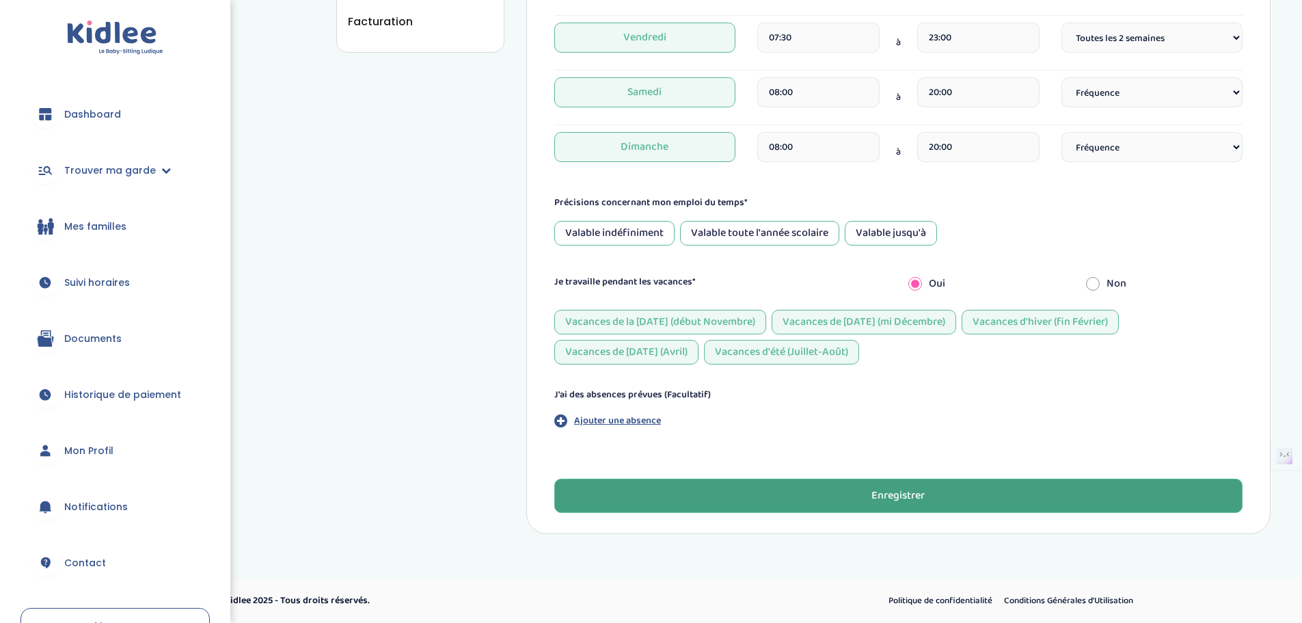
click at [884, 499] on div "Enregistrer" at bounding box center [897, 496] width 53 height 16
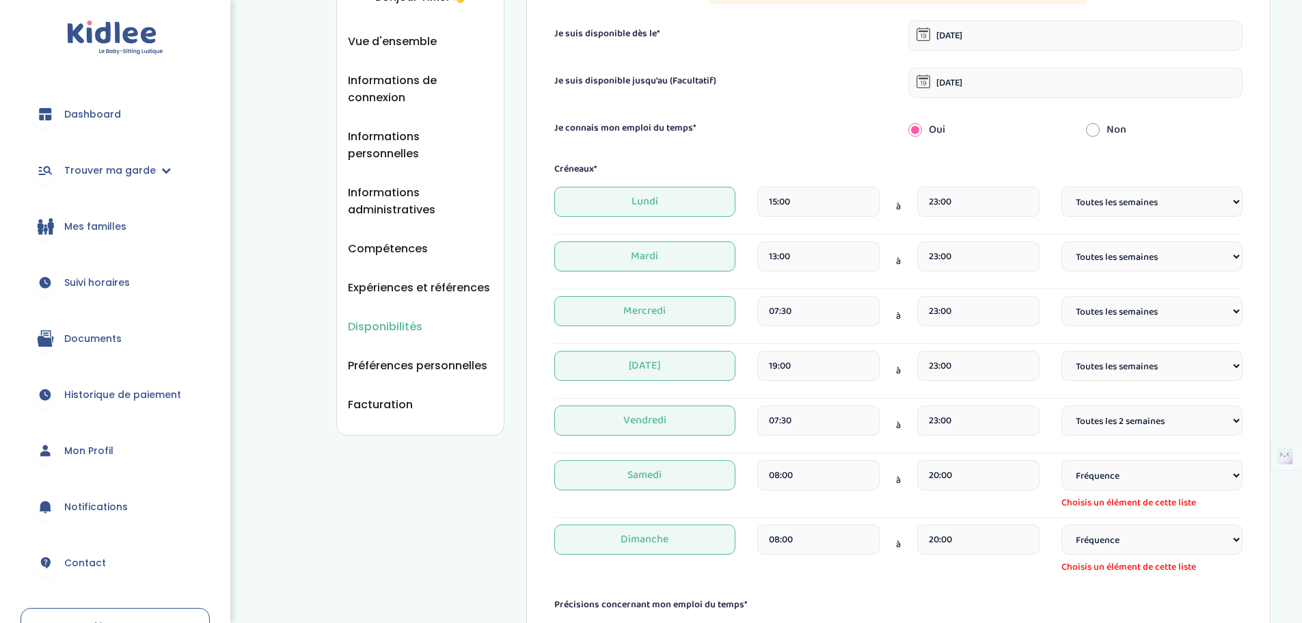
scroll to position [181, 0]
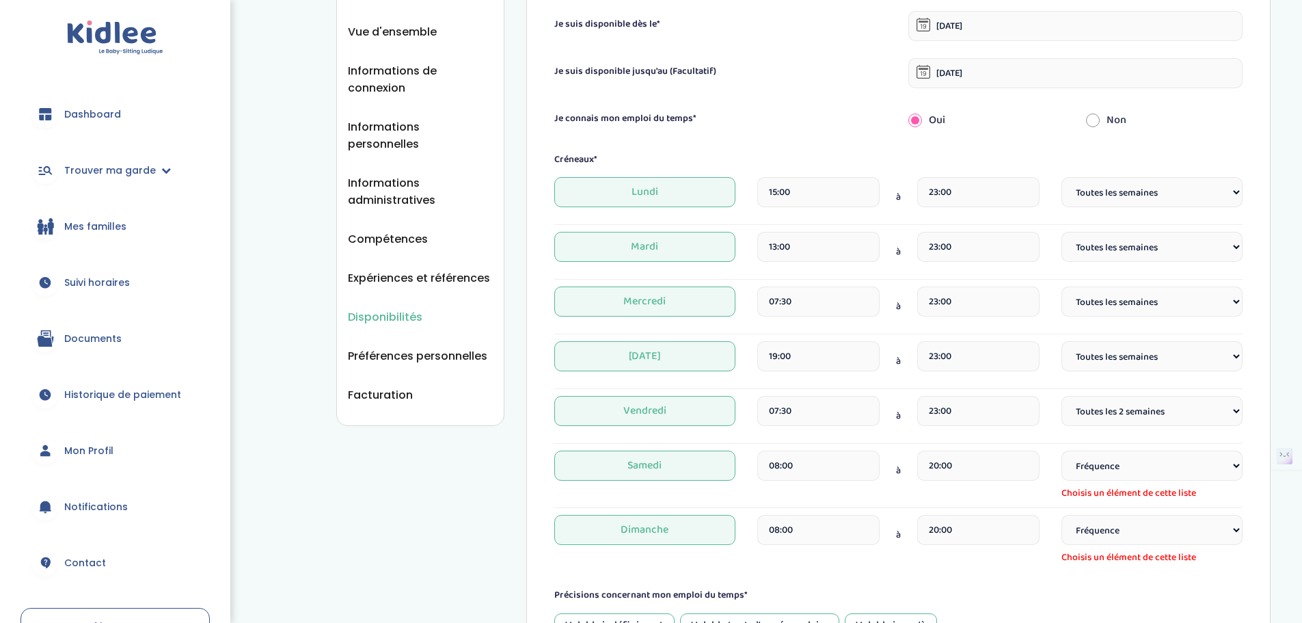
click at [1160, 474] on select "Fréquence Toutes les semaines Toutes les 2 semaines Tous les mois" at bounding box center [1151, 465] width 181 height 30
select select "1"
click at [1061, 450] on select "Fréquence Toutes les semaines Toutes les 2 semaines Tous les mois" at bounding box center [1151, 465] width 181 height 30
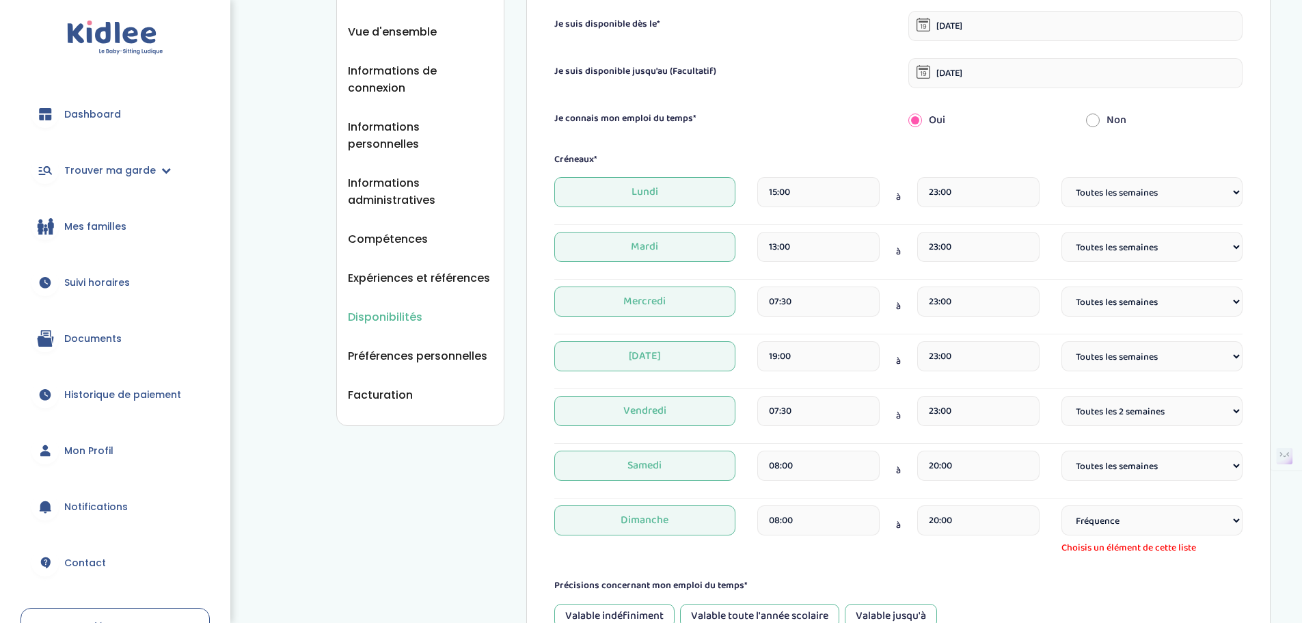
click at [1154, 513] on select "Fréquence Toutes les semaines Toutes les 2 semaines Tous les mois" at bounding box center [1151, 520] width 181 height 30
select select "1"
click at [1061, 505] on select "Fréquence Toutes les semaines Toutes les 2 semaines Tous les mois" at bounding box center [1151, 520] width 181 height 30
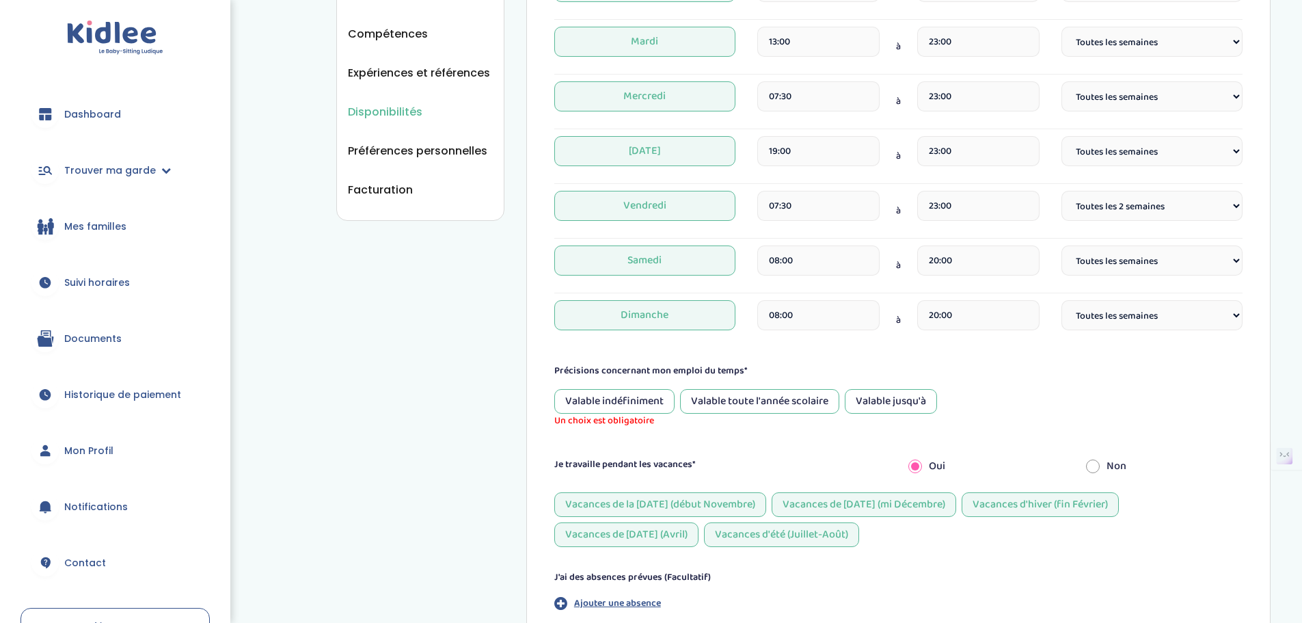
scroll to position [454, 0]
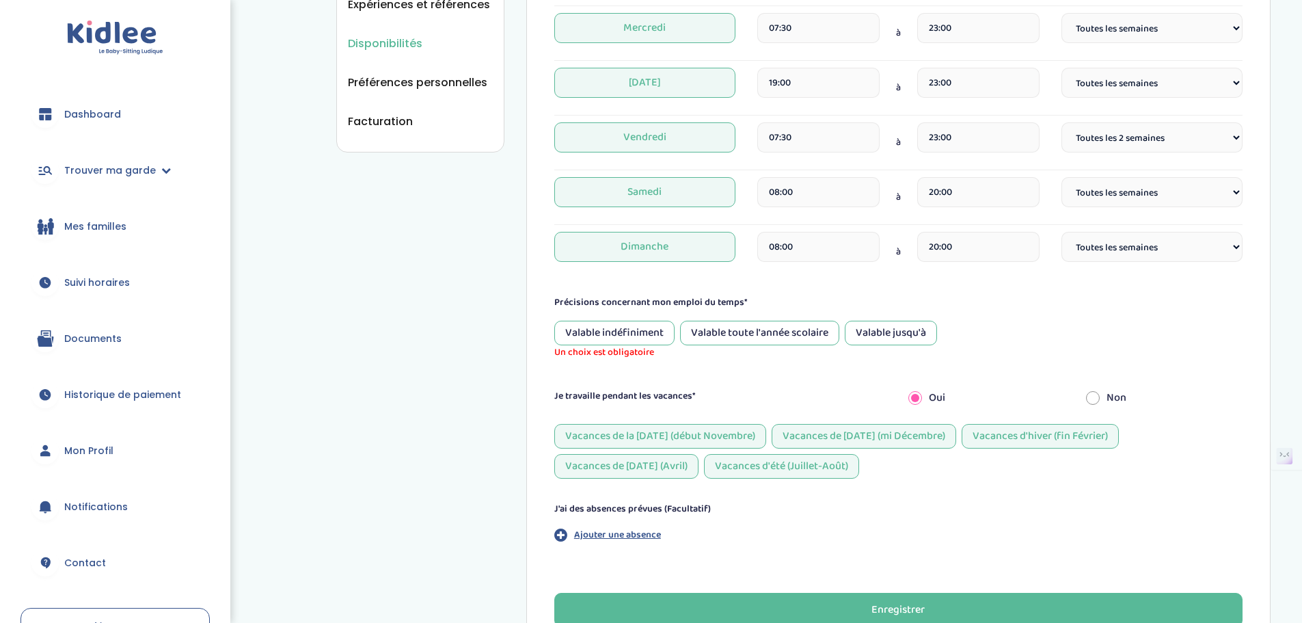
click at [1161, 199] on select "Fréquence Toutes les semaines Toutes les 2 semaines Tous les mois" at bounding box center [1151, 192] width 181 height 30
select select "2"
click at [1061, 177] on select "Fréquence Toutes les semaines Toutes les 2 semaines Tous les mois" at bounding box center [1151, 192] width 181 height 30
click at [1131, 254] on select "Fréquence Toutes les semaines Toutes les 2 semaines Tous les mois" at bounding box center [1151, 247] width 181 height 30
select select "2"
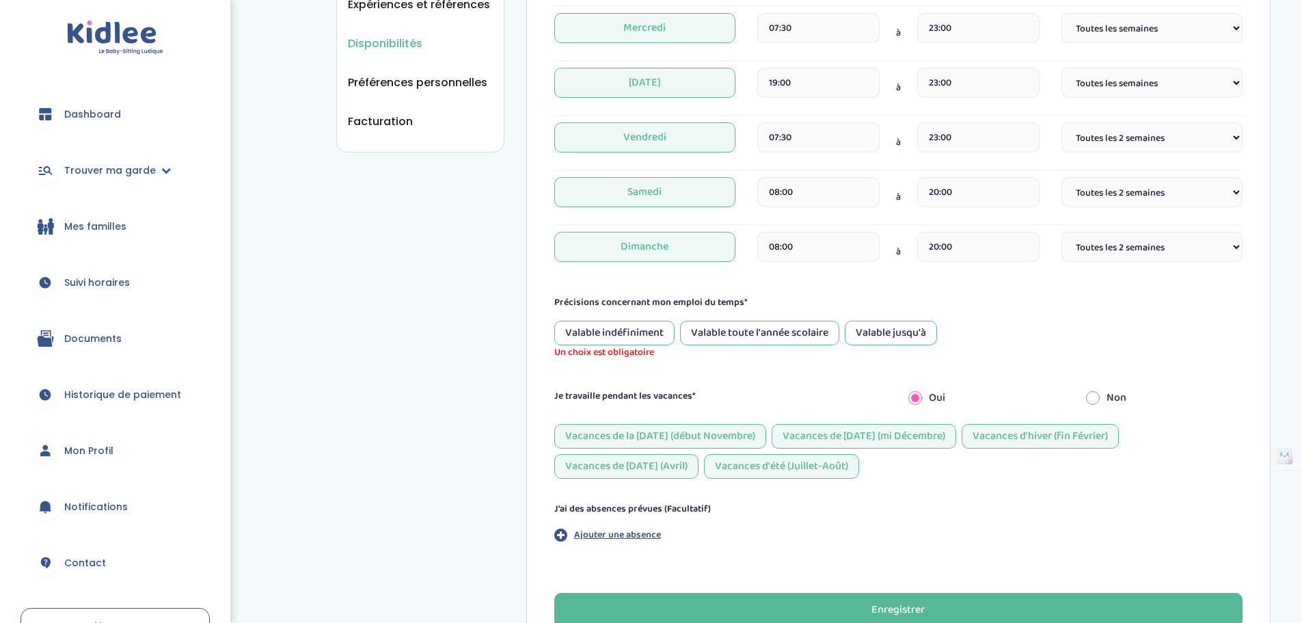
click at [1061, 232] on select "Fréquence Toutes les semaines Toutes les 2 semaines Tous les mois" at bounding box center [1151, 247] width 181 height 30
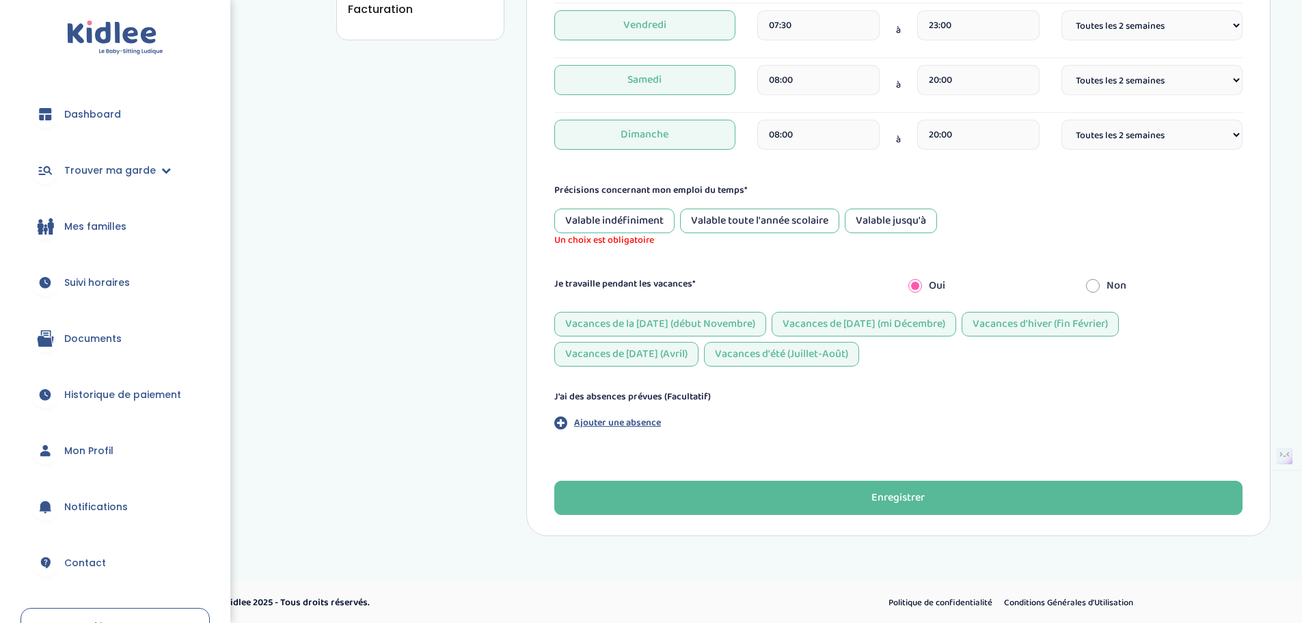
scroll to position [569, 0]
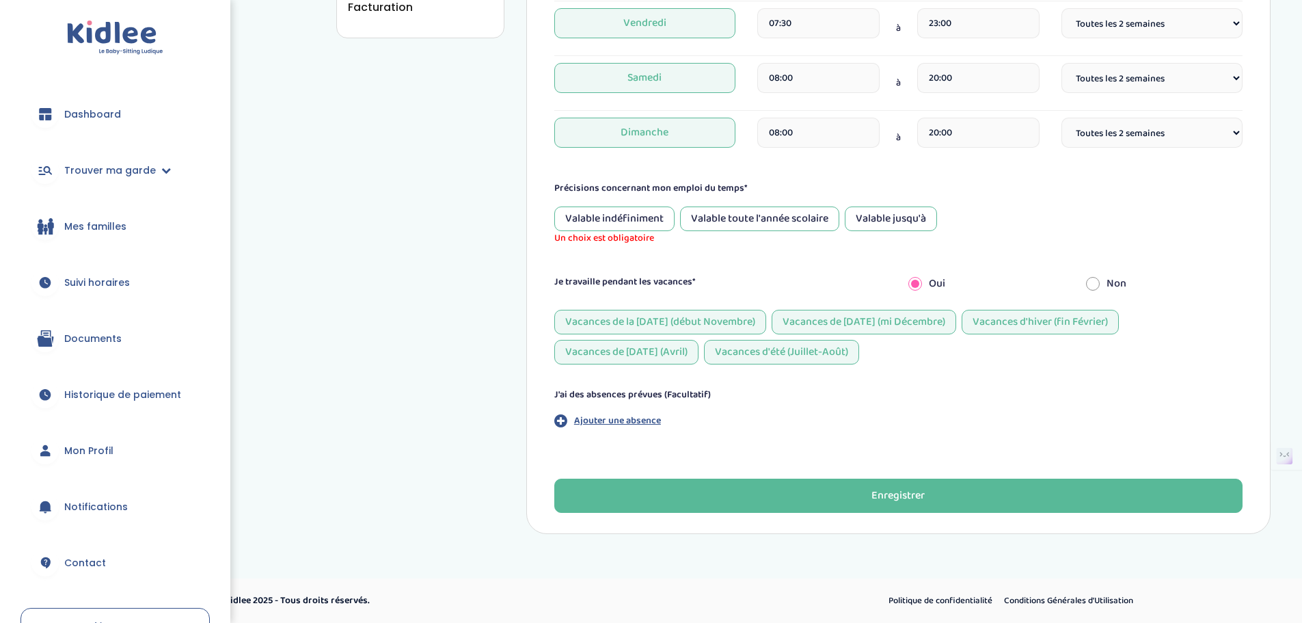
click at [770, 222] on div "Valable toute l'année scolaire" at bounding box center [759, 218] width 159 height 25
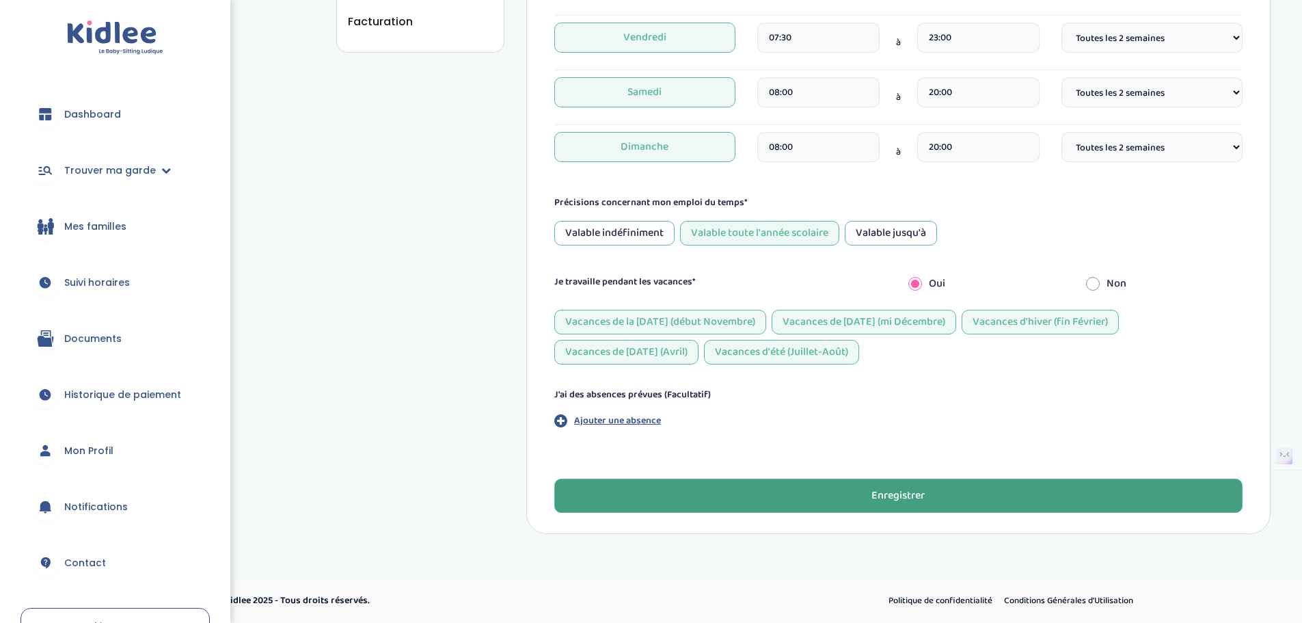
click at [935, 497] on button "Enregistrer" at bounding box center [898, 495] width 688 height 34
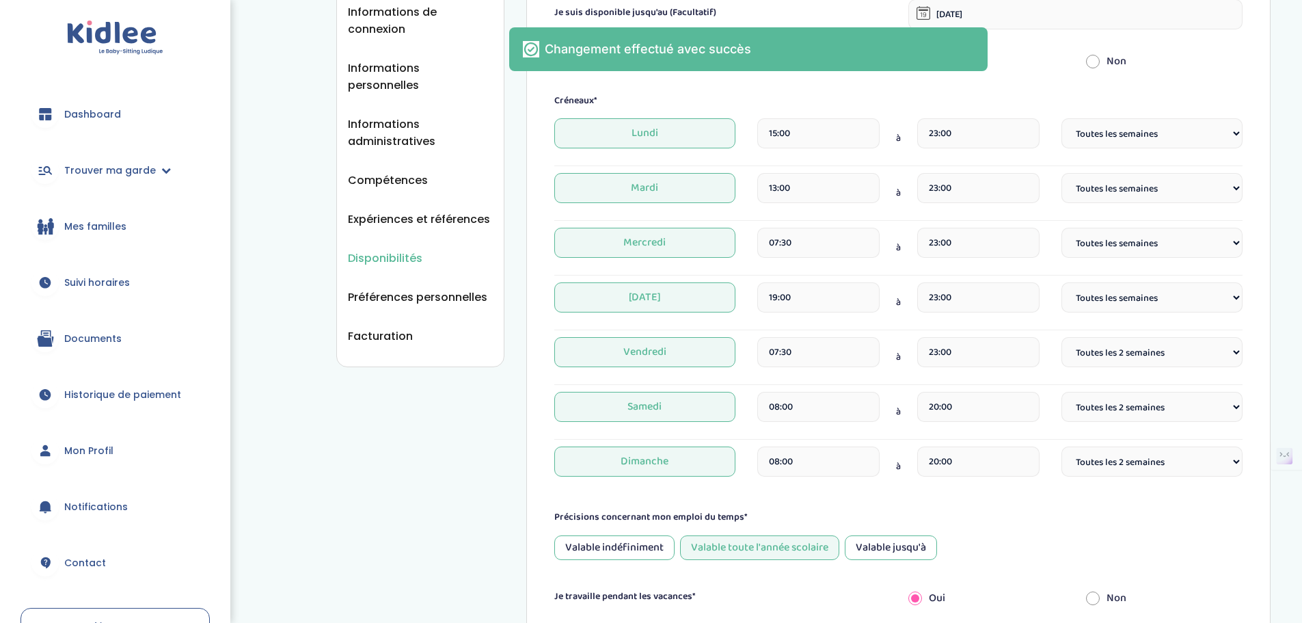
scroll to position [213, 0]
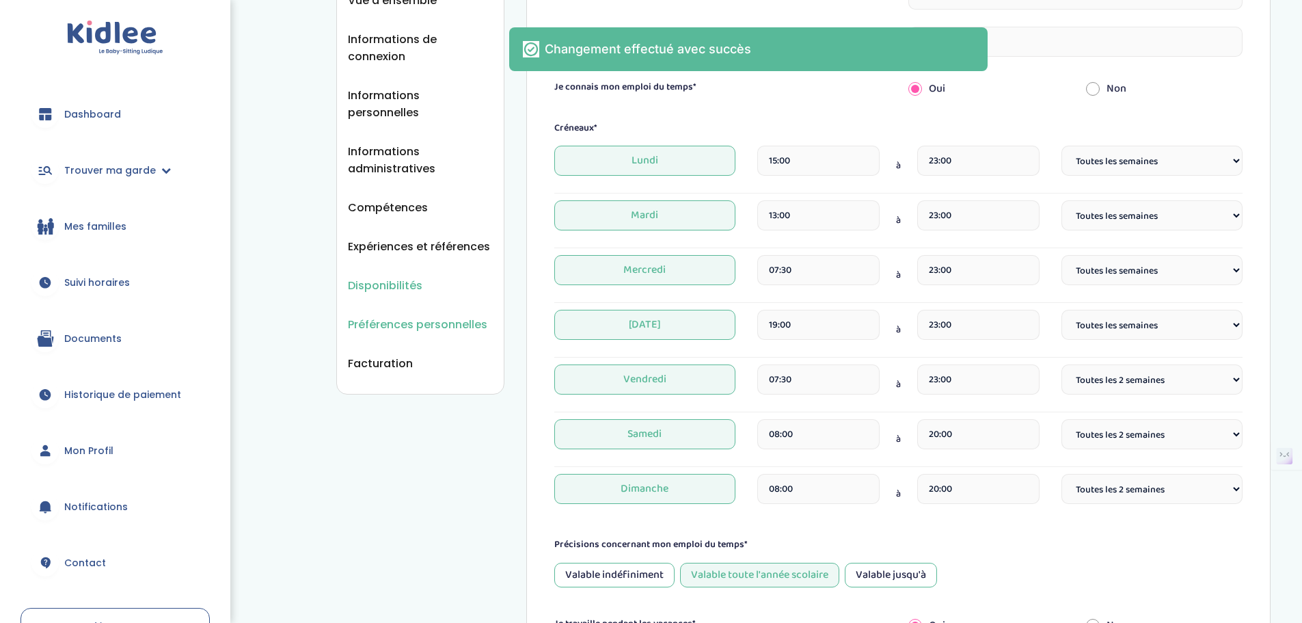
click at [445, 316] on span "Préférences personnelles" at bounding box center [417, 324] width 139 height 17
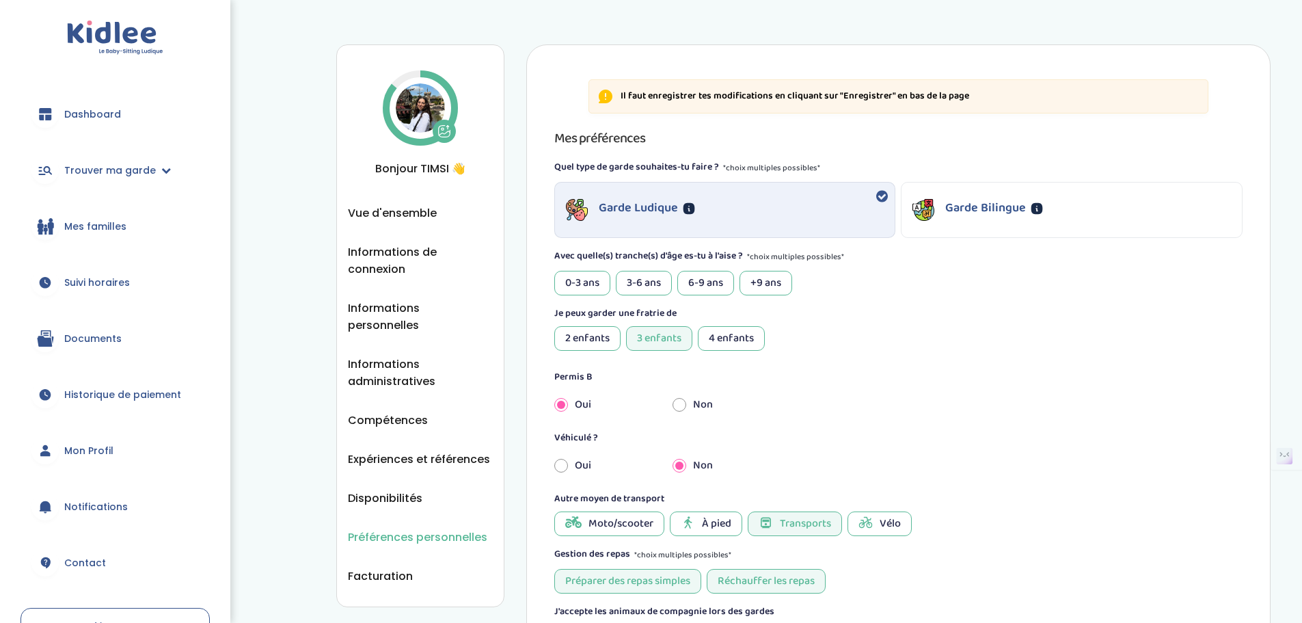
drag, startPoint x: 702, startPoint y: 281, endPoint x: 753, endPoint y: 291, distance: 51.6
click at [703, 281] on div "6-9 ans" at bounding box center [705, 283] width 57 height 25
click at [762, 283] on div "+9 ans" at bounding box center [765, 283] width 53 height 25
click at [649, 288] on div "3-6 ans" at bounding box center [644, 283] width 56 height 25
click at [591, 340] on div "2 enfants" at bounding box center [587, 338] width 66 height 25
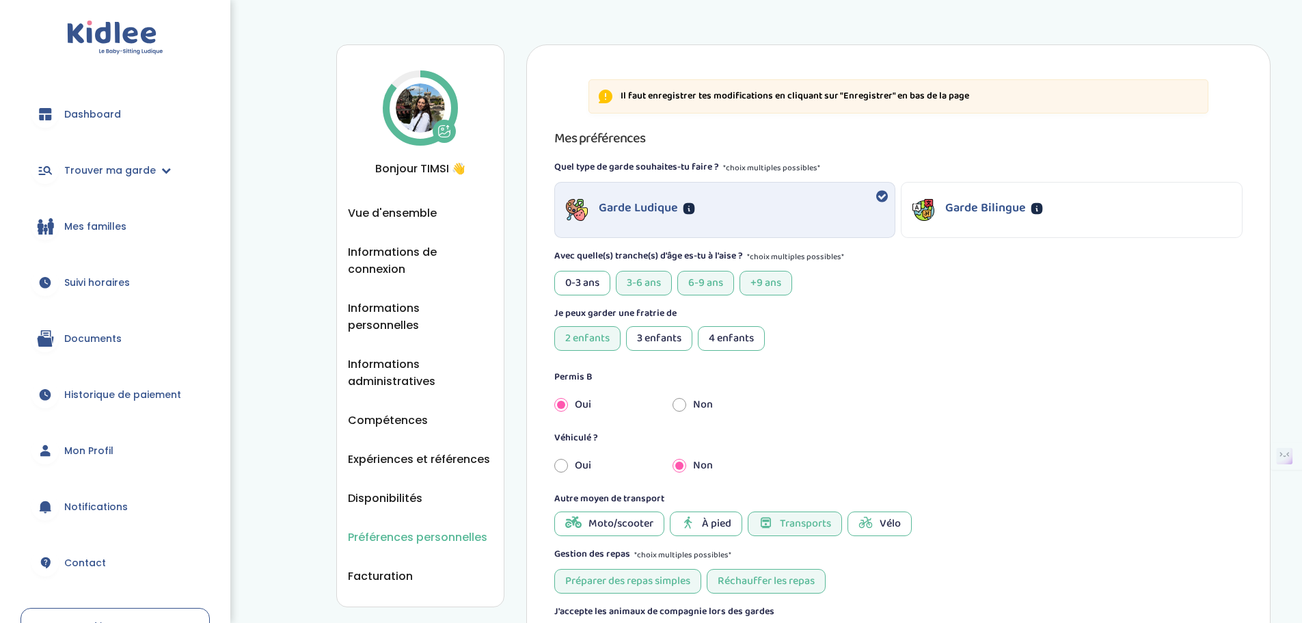
click at [650, 351] on div "Mes préférences Quel type de garde souhaites-tu faire ? *choix multiples possib…" at bounding box center [898, 499] width 688 height 744
click at [661, 335] on div "3 enfants" at bounding box center [659, 338] width 66 height 25
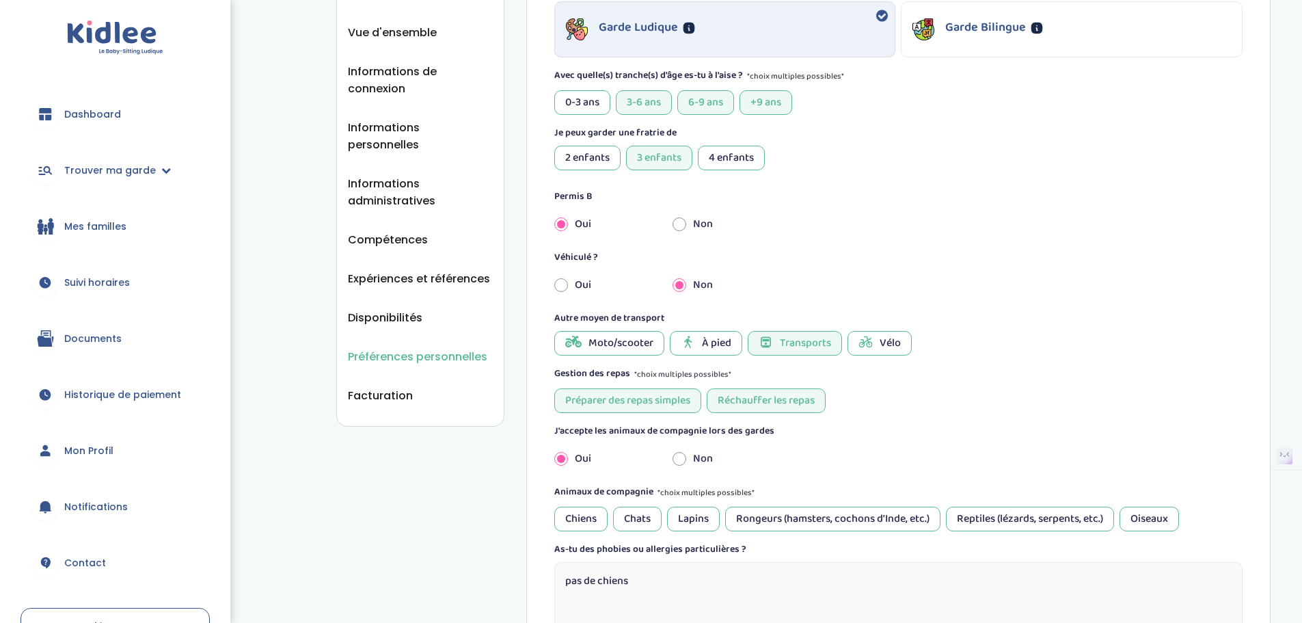
scroll to position [205, 0]
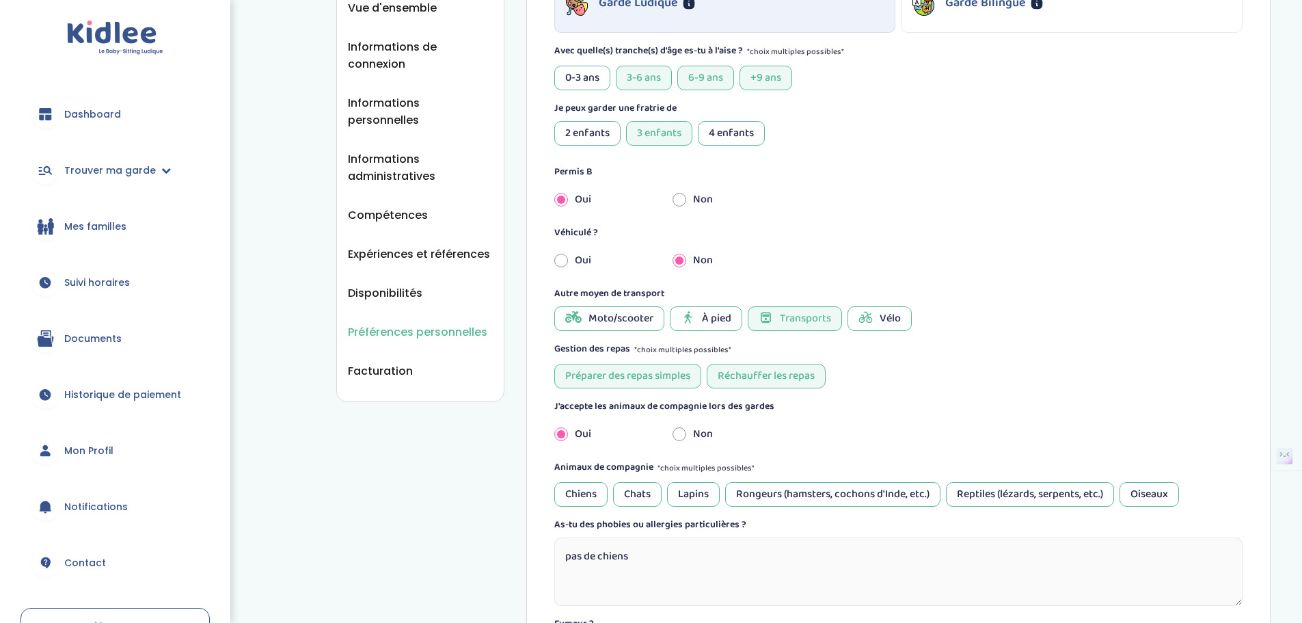
drag, startPoint x: 858, startPoint y: 307, endPoint x: 866, endPoint y: 314, distance: 10.2
click at [858, 309] on div "Vélo" at bounding box center [879, 318] width 64 height 25
click at [707, 318] on span "À pied" at bounding box center [716, 318] width 29 height 16
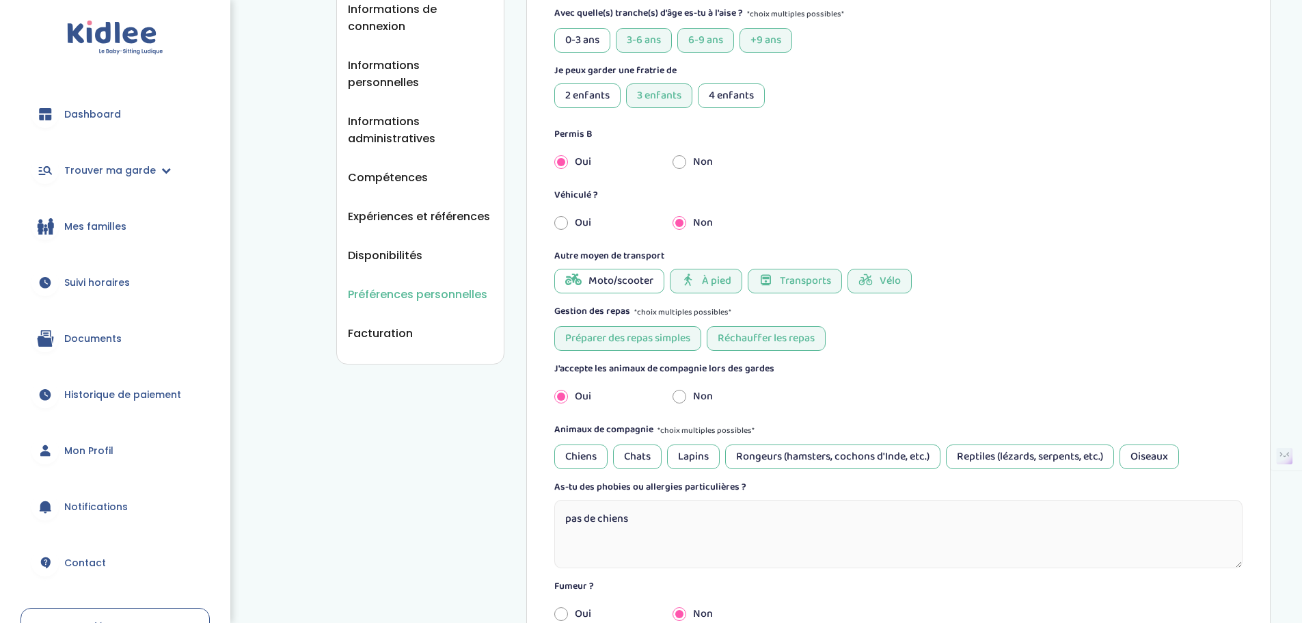
scroll to position [273, 0]
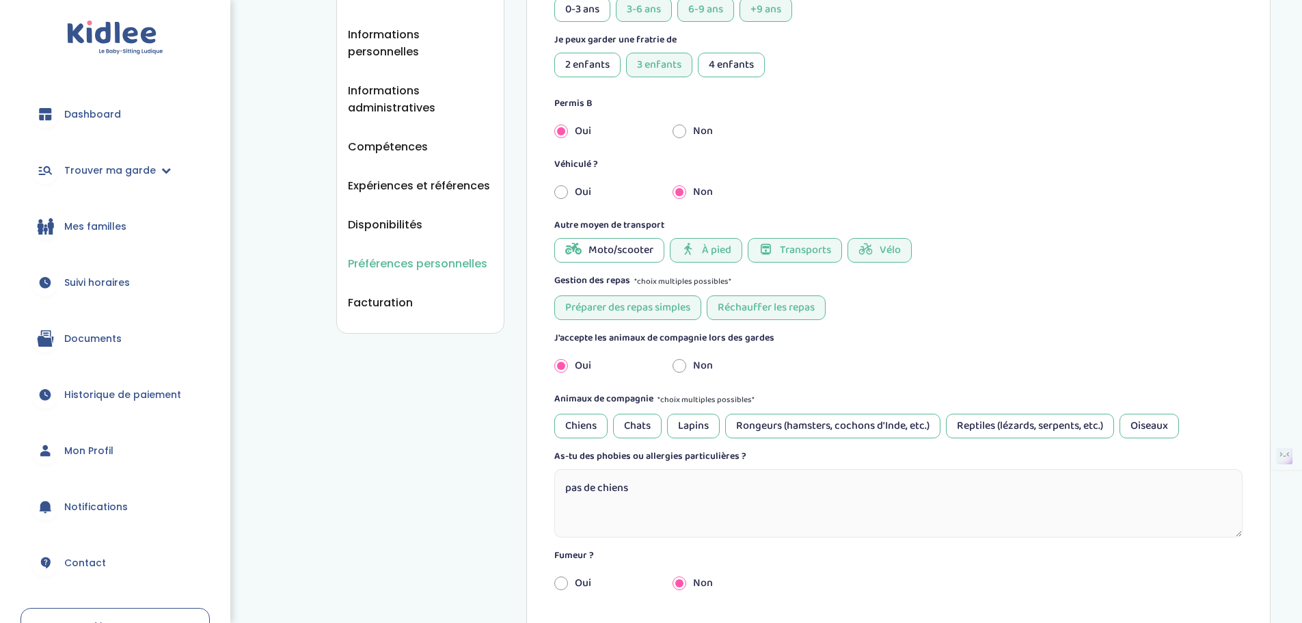
click at [587, 422] on div "Chiens" at bounding box center [580, 425] width 53 height 25
click at [630, 425] on div "Chats" at bounding box center [637, 425] width 49 height 25
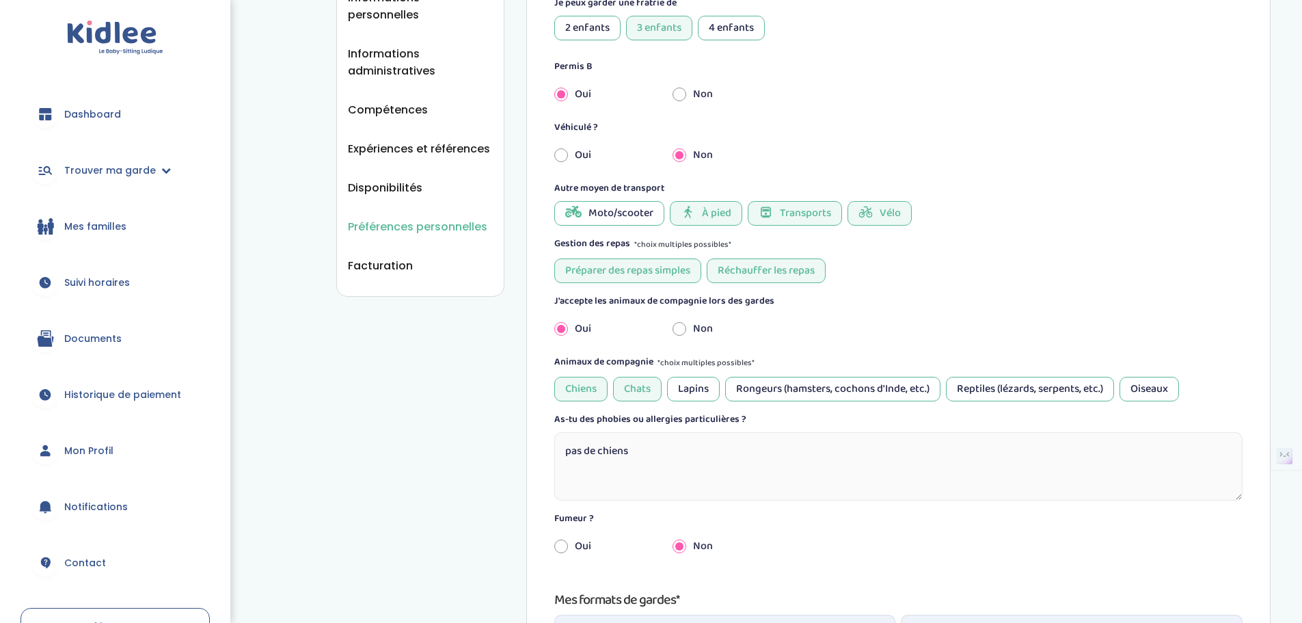
scroll to position [342, 0]
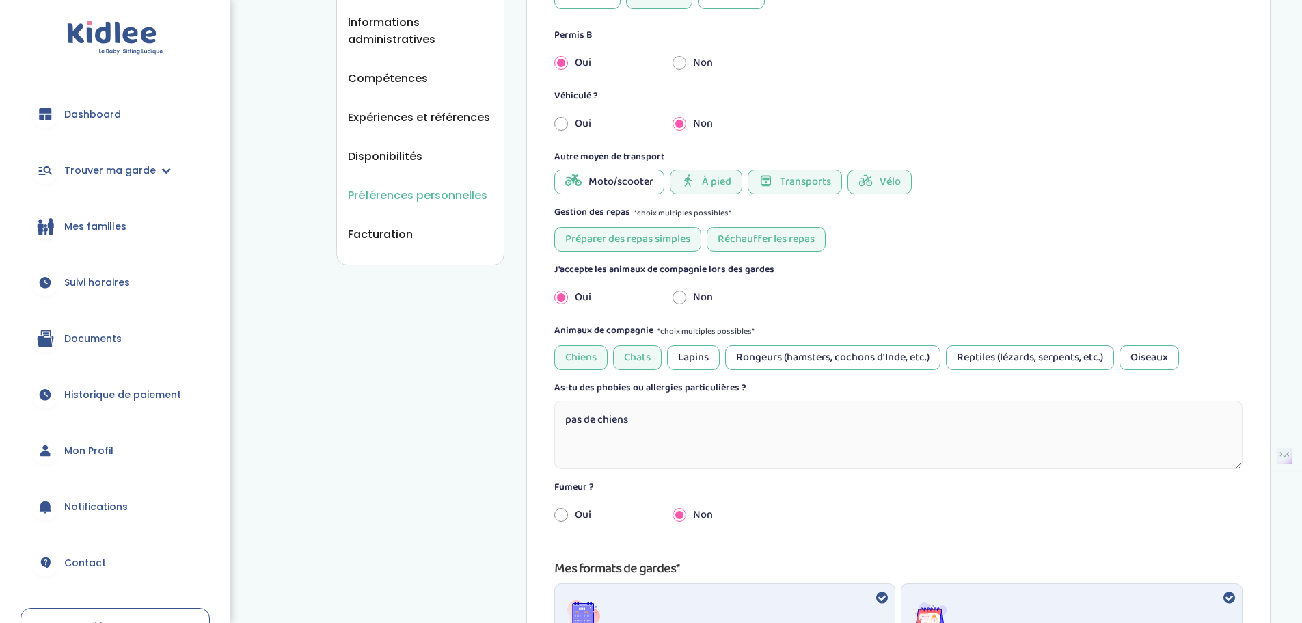
click at [577, 357] on div "Chiens" at bounding box center [580, 357] width 53 height 25
click at [1132, 355] on div "Oiseaux" at bounding box center [1148, 357] width 59 height 25
click at [992, 357] on div "Reptiles (lézards, serpents, etc.)" at bounding box center [1030, 357] width 168 height 25
click at [852, 353] on div "Rongeurs (hamsters, cochons d'Inde, etc.)" at bounding box center [832, 357] width 215 height 25
click at [696, 344] on div "Animaux de compagnie *choix multiples possibles* Chiens Chats Lapins Rongeurs (…" at bounding box center [898, 346] width 688 height 46
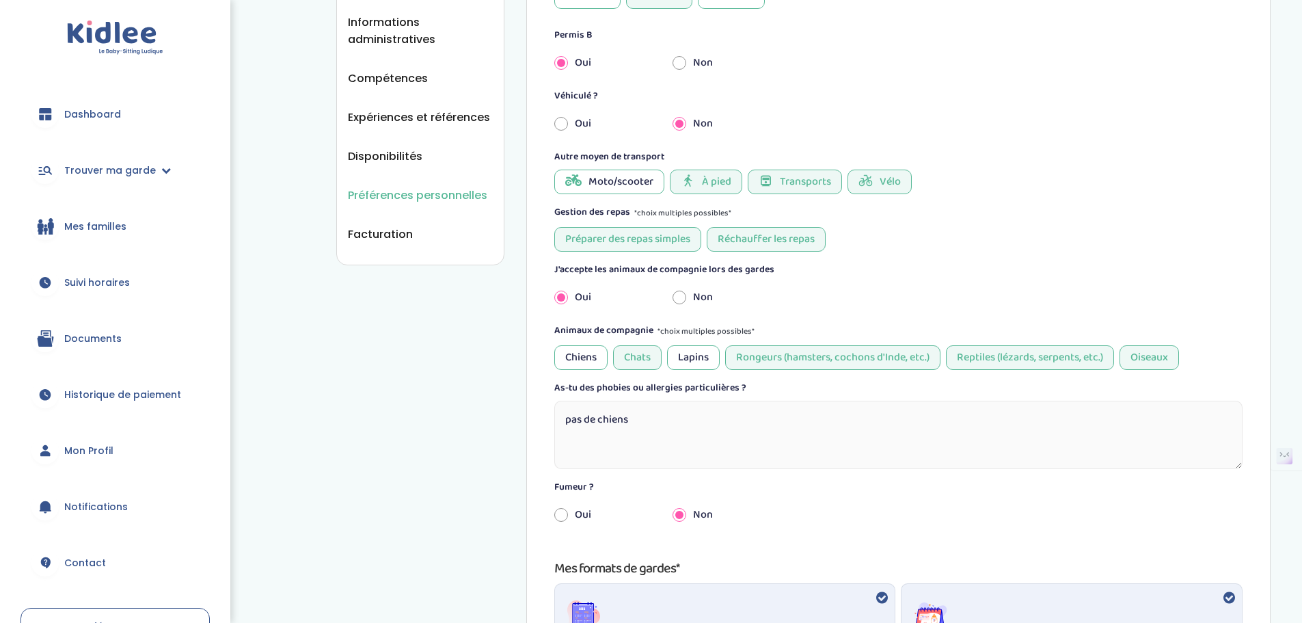
click at [697, 362] on div "Lapins" at bounding box center [693, 357] width 53 height 25
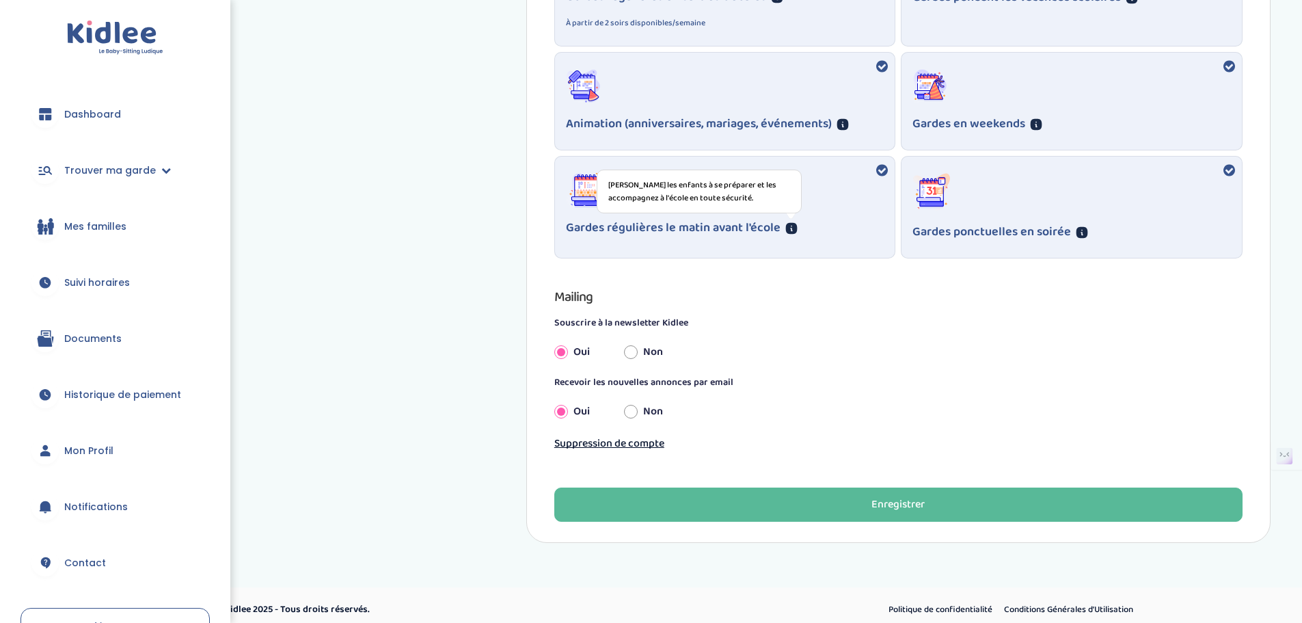
scroll to position [1008, 0]
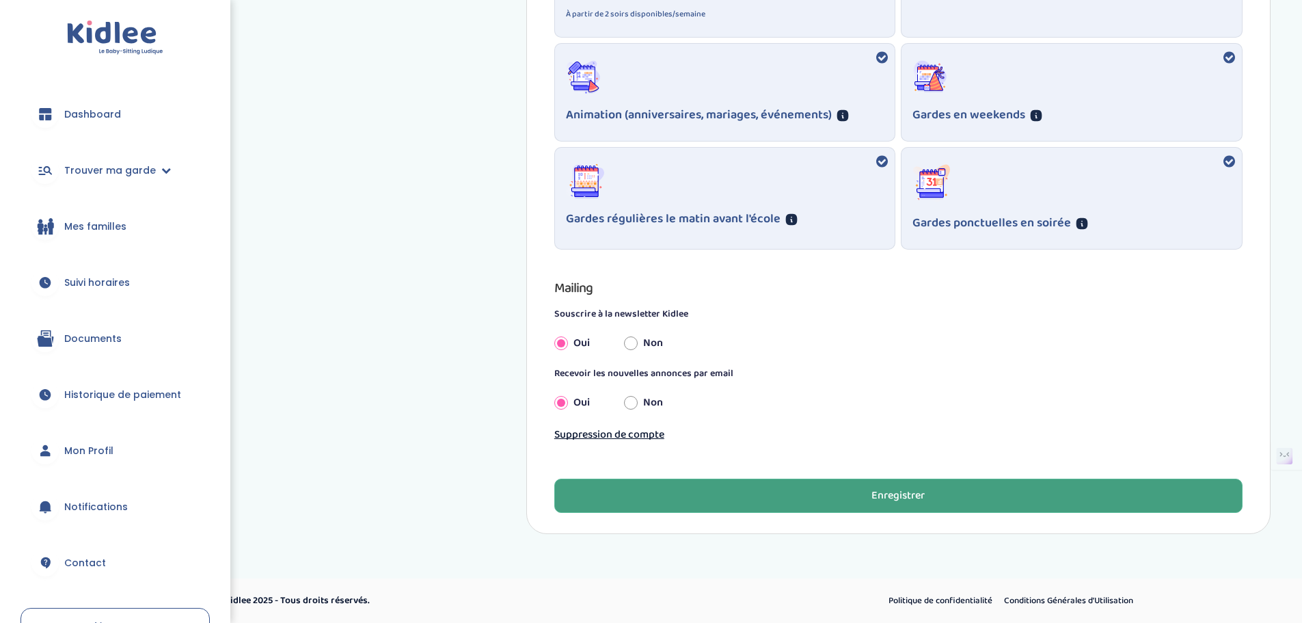
click at [818, 492] on button "Enregistrer" at bounding box center [898, 495] width 688 height 34
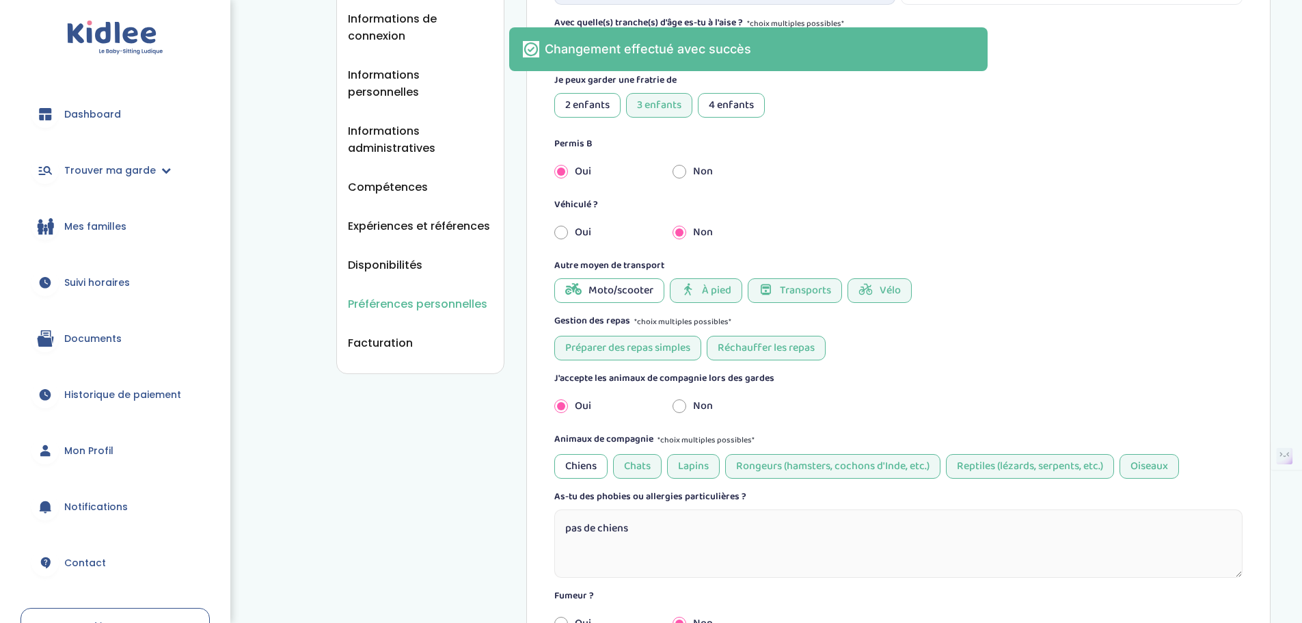
scroll to position [188, 0]
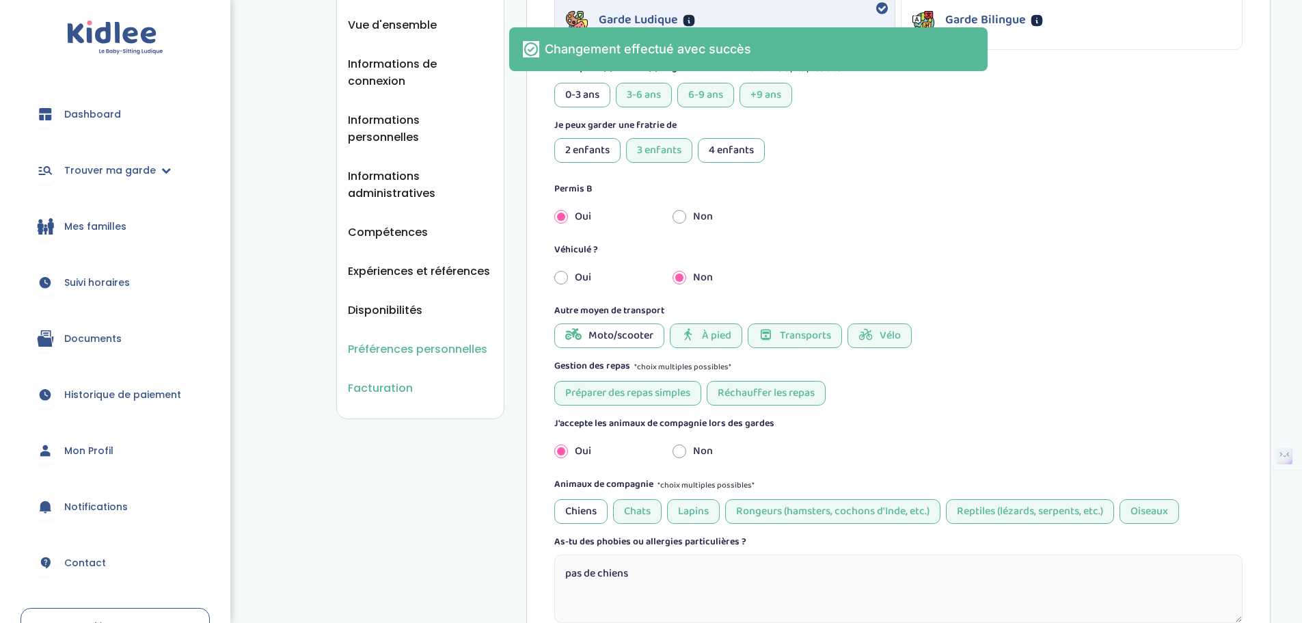
click at [381, 379] on span "Facturation" at bounding box center [380, 387] width 65 height 17
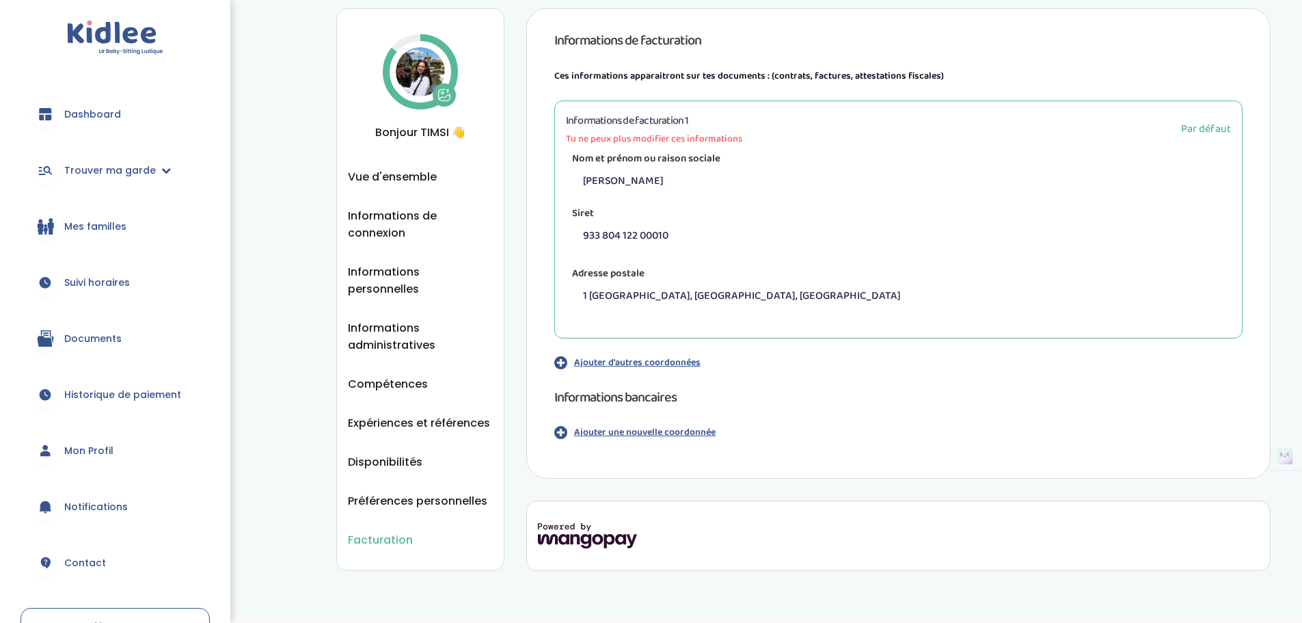
scroll to position [56, 0]
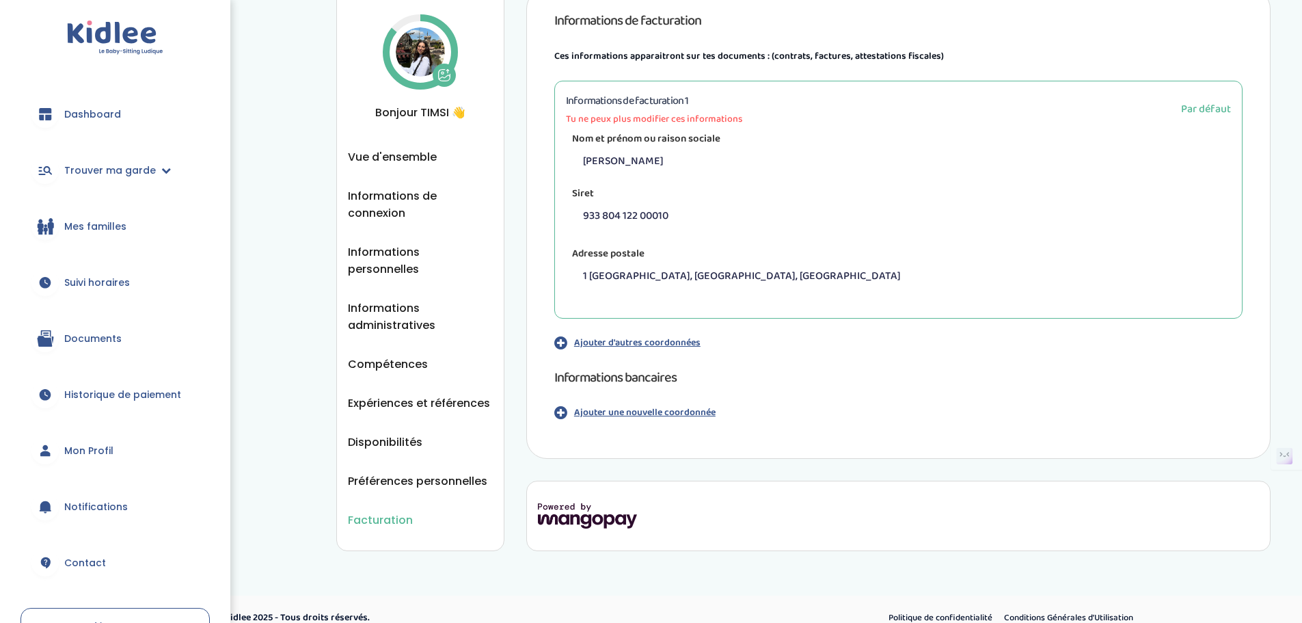
click at [112, 222] on span "Mes familles" at bounding box center [95, 226] width 62 height 14
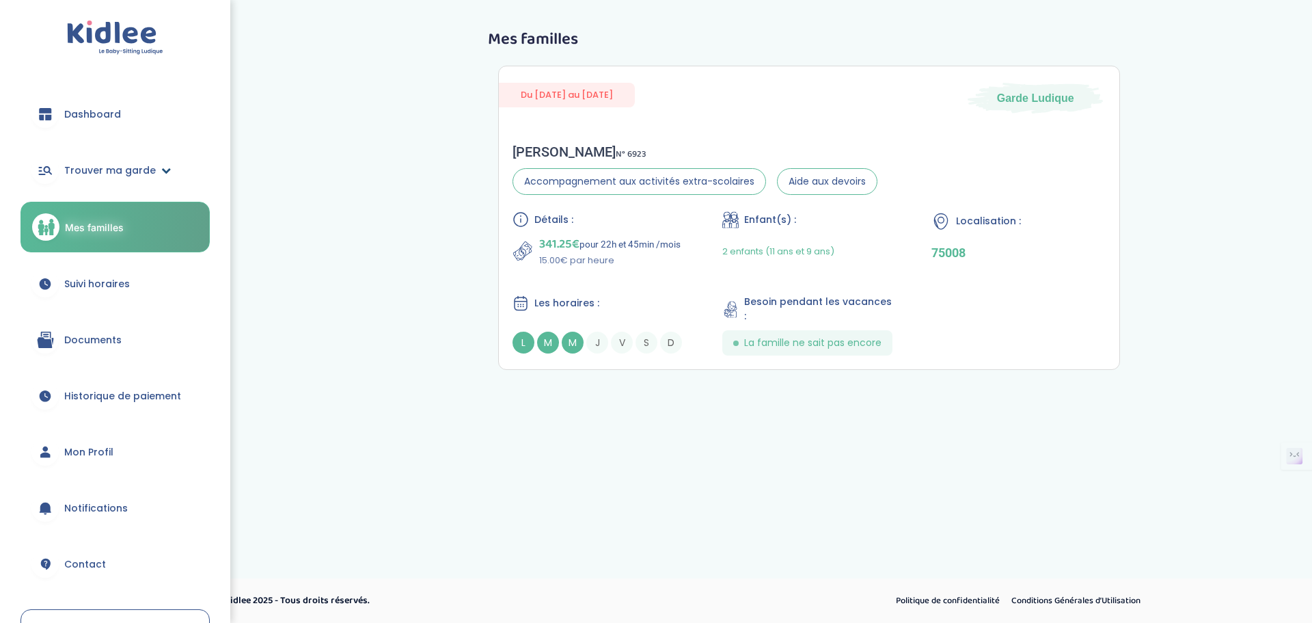
click at [122, 169] on span "Trouver ma garde" at bounding box center [110, 170] width 92 height 14
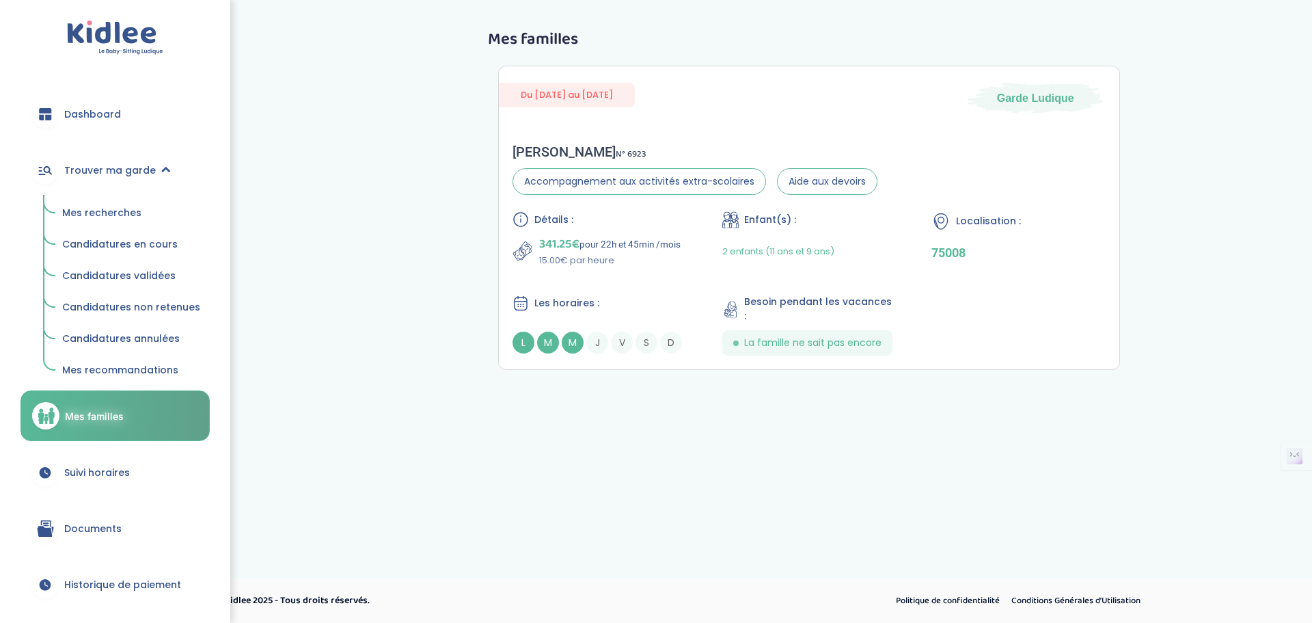
click at [128, 213] on span "Mes recherches" at bounding box center [101, 213] width 79 height 14
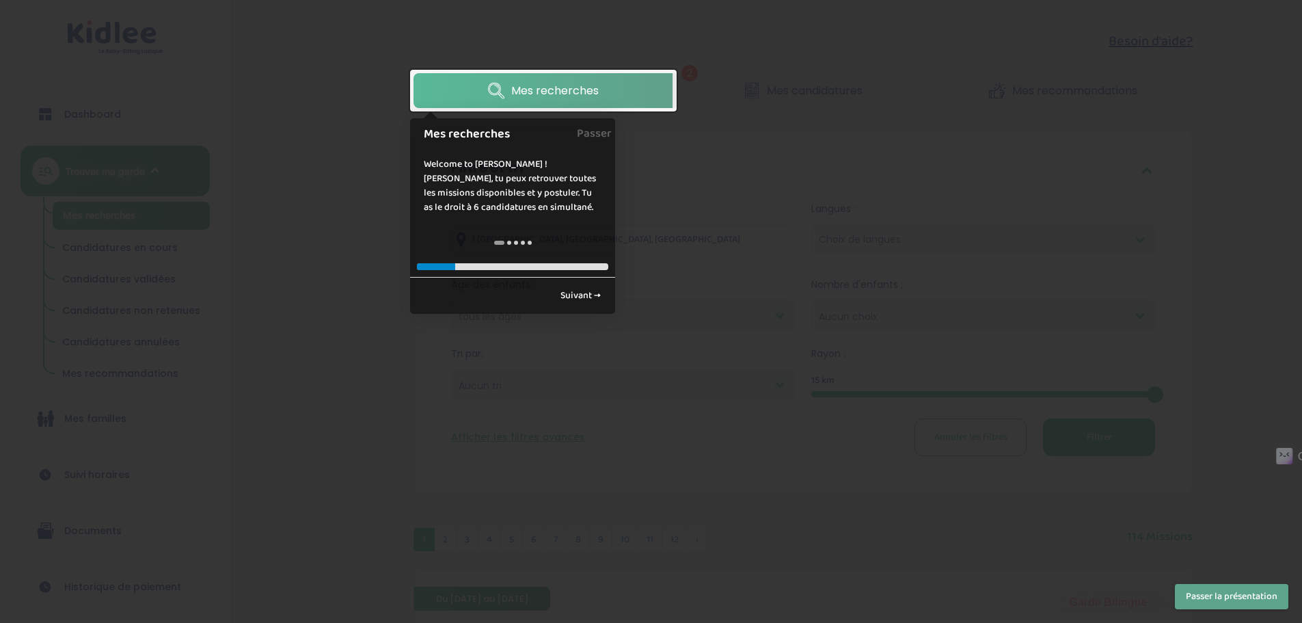
click at [587, 283] on div "← Retour Suivant →" at bounding box center [512, 295] width 205 height 37
click at [585, 296] on link "Suivant →" at bounding box center [580, 295] width 55 height 23
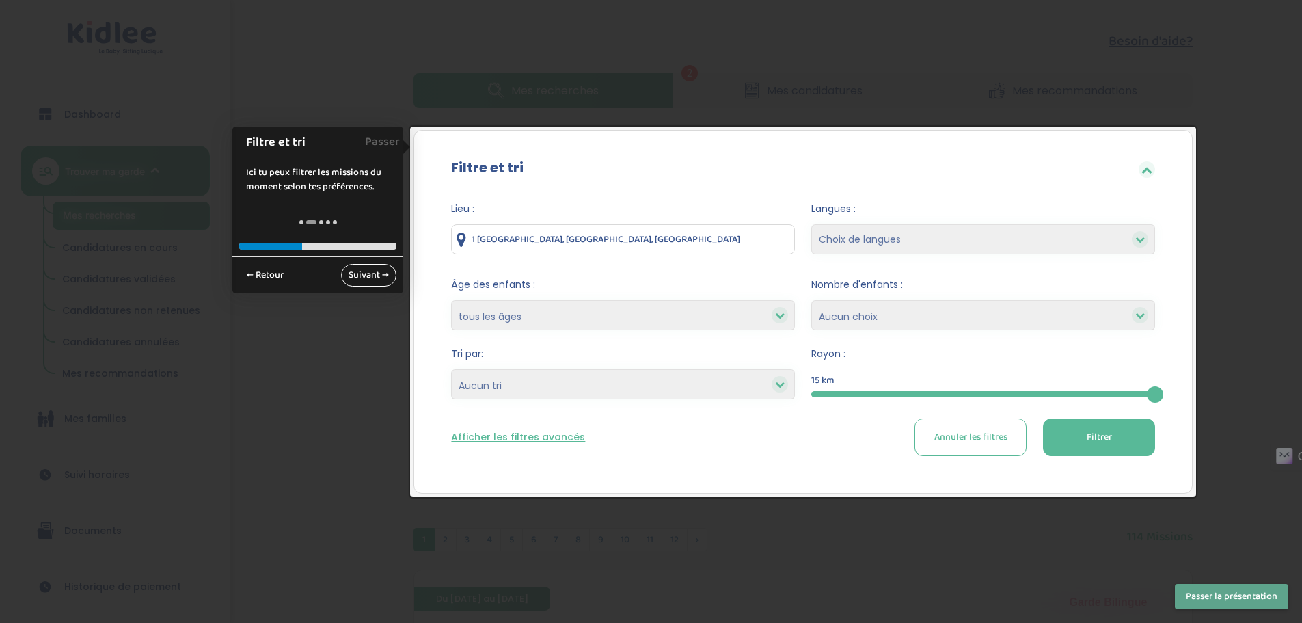
click at [367, 272] on link "Suivant →" at bounding box center [368, 275] width 55 height 23
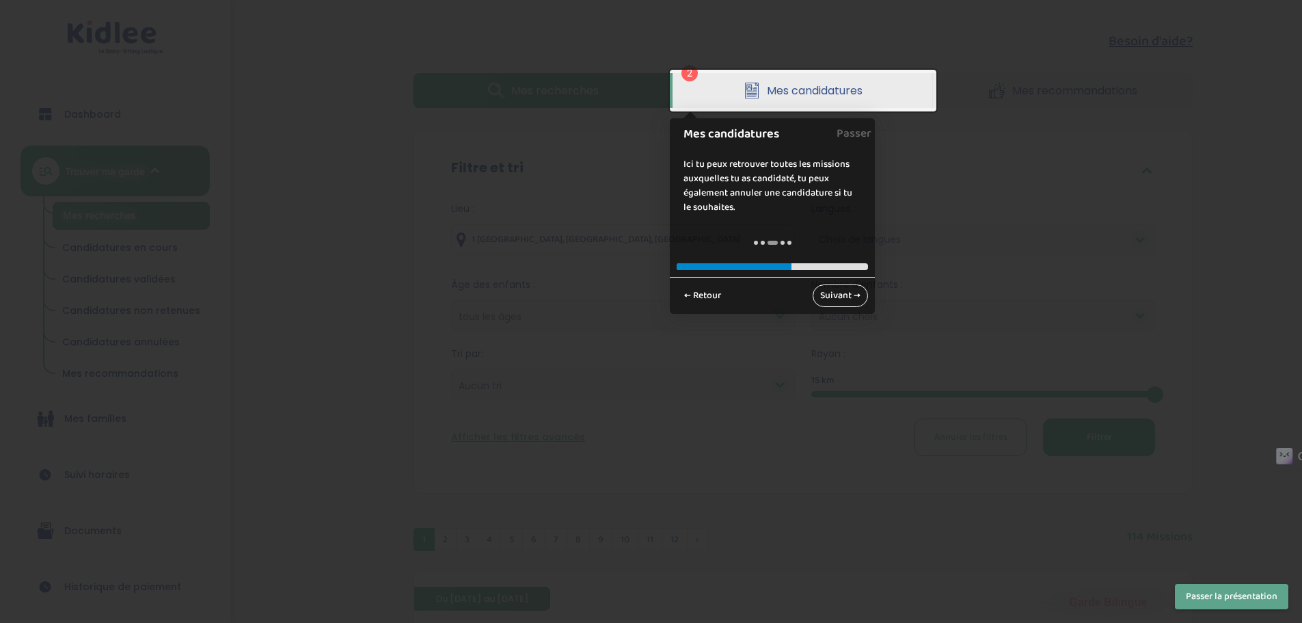
click at [836, 292] on link "Suivant →" at bounding box center [839, 295] width 55 height 23
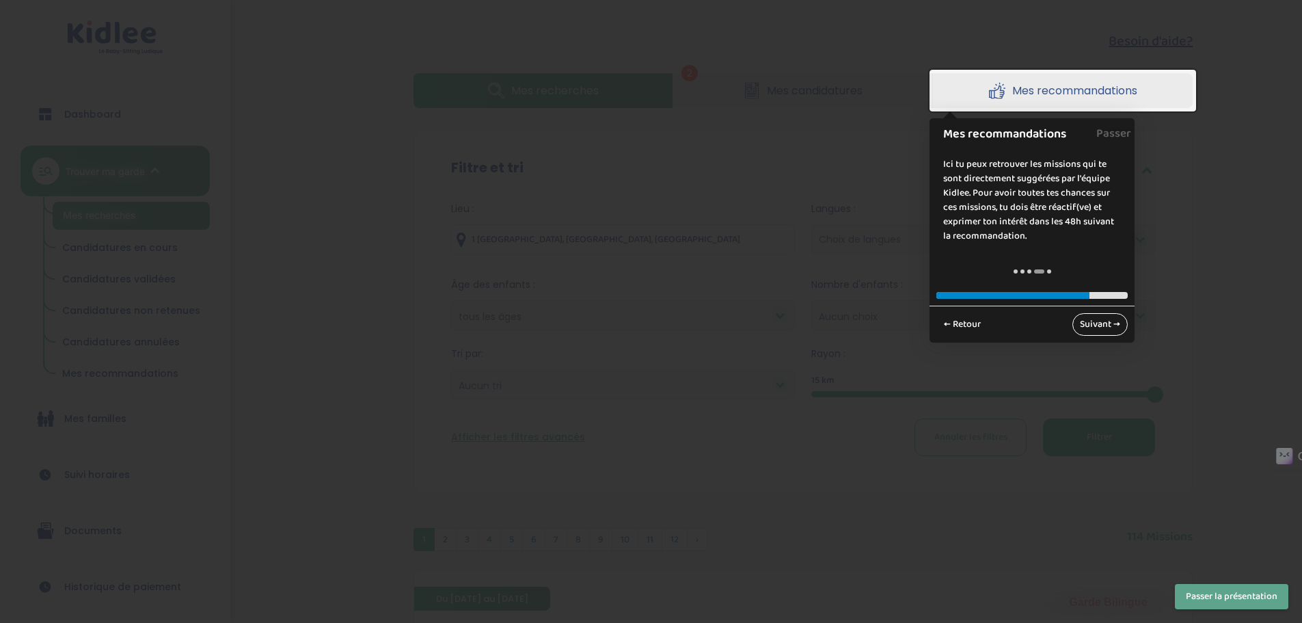
click at [1097, 318] on link "Suivant →" at bounding box center [1099, 324] width 55 height 23
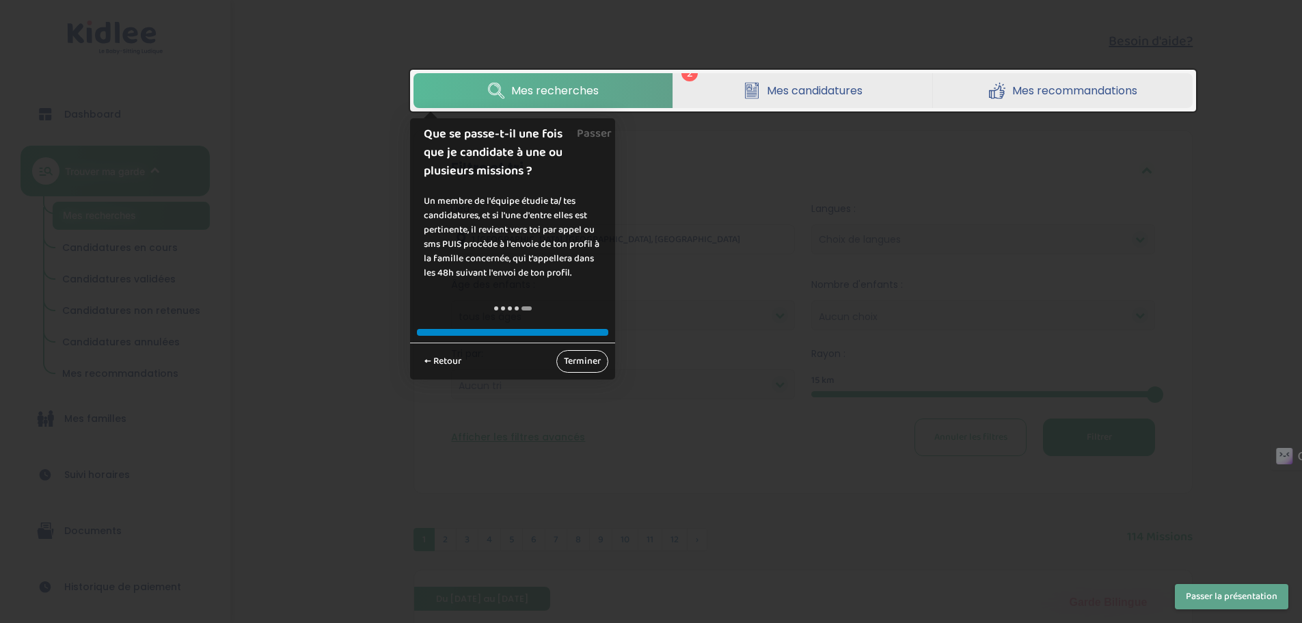
click at [572, 357] on link "Terminer" at bounding box center [582, 361] width 52 height 23
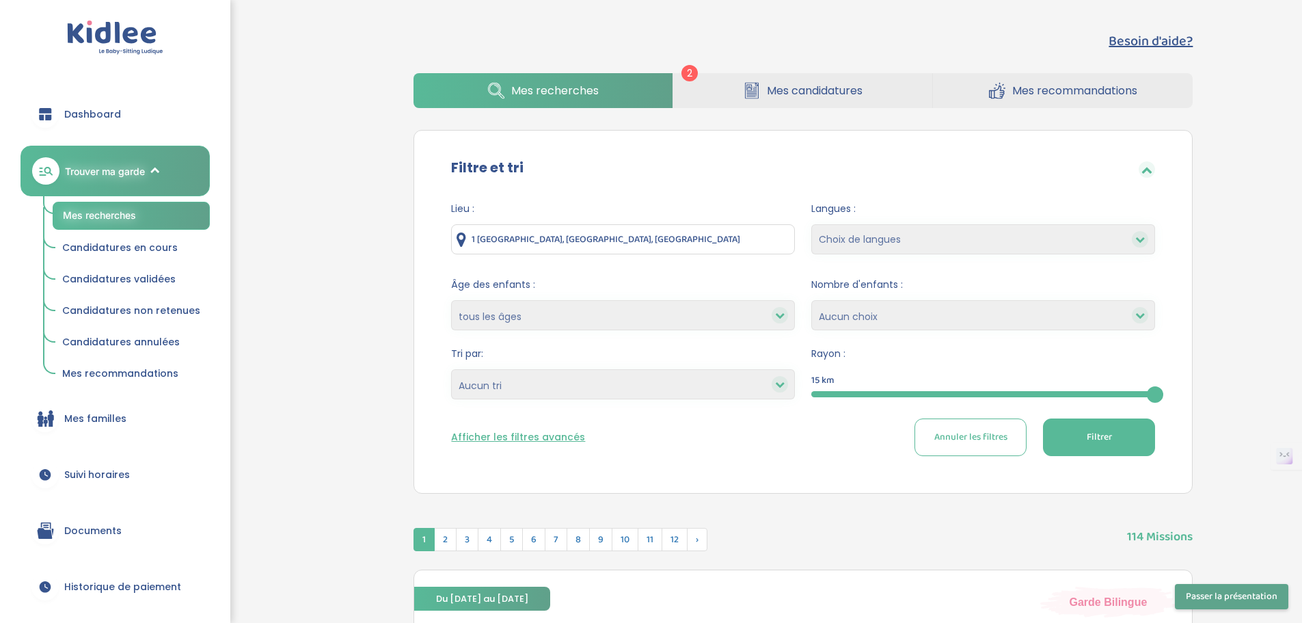
click at [735, 91] on link "Mes candidatures" at bounding box center [802, 90] width 259 height 35
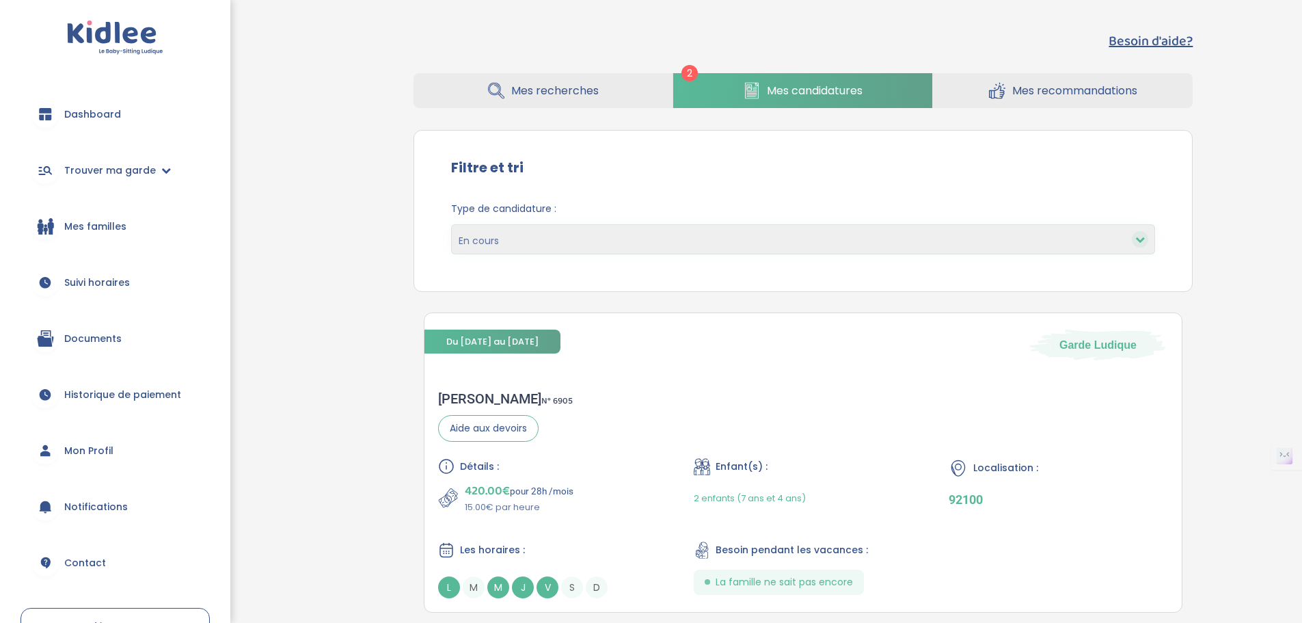
click at [605, 94] on link "Mes recherches" at bounding box center [542, 90] width 259 height 35
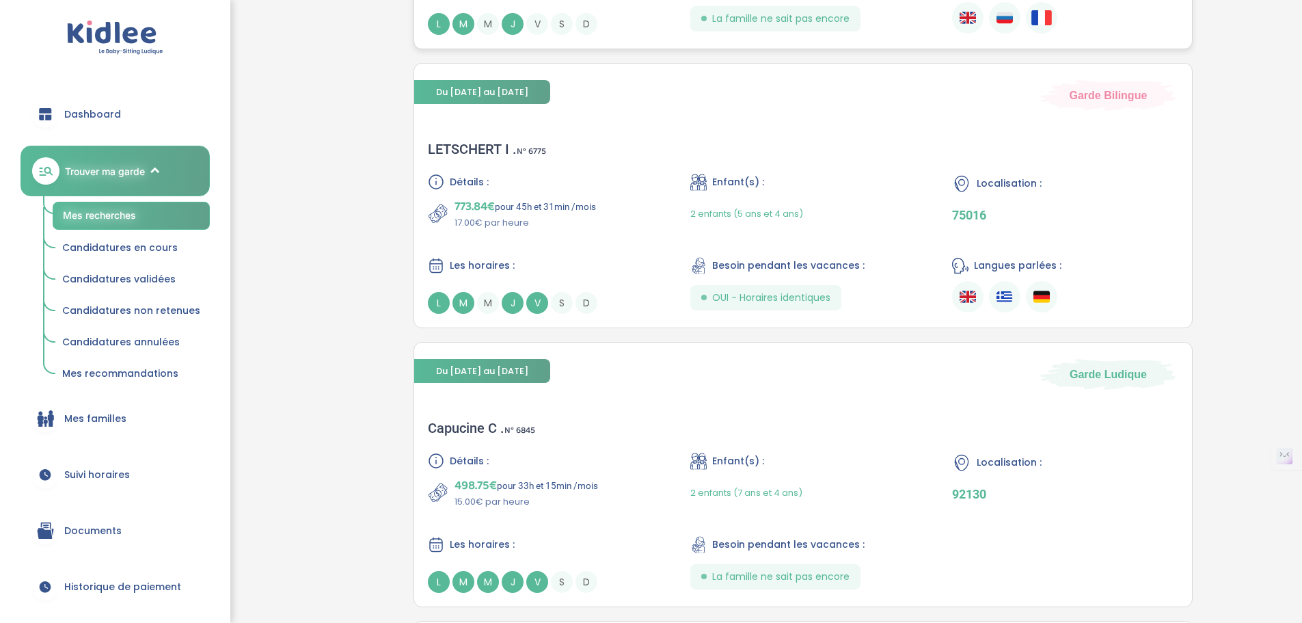
scroll to position [888, 0]
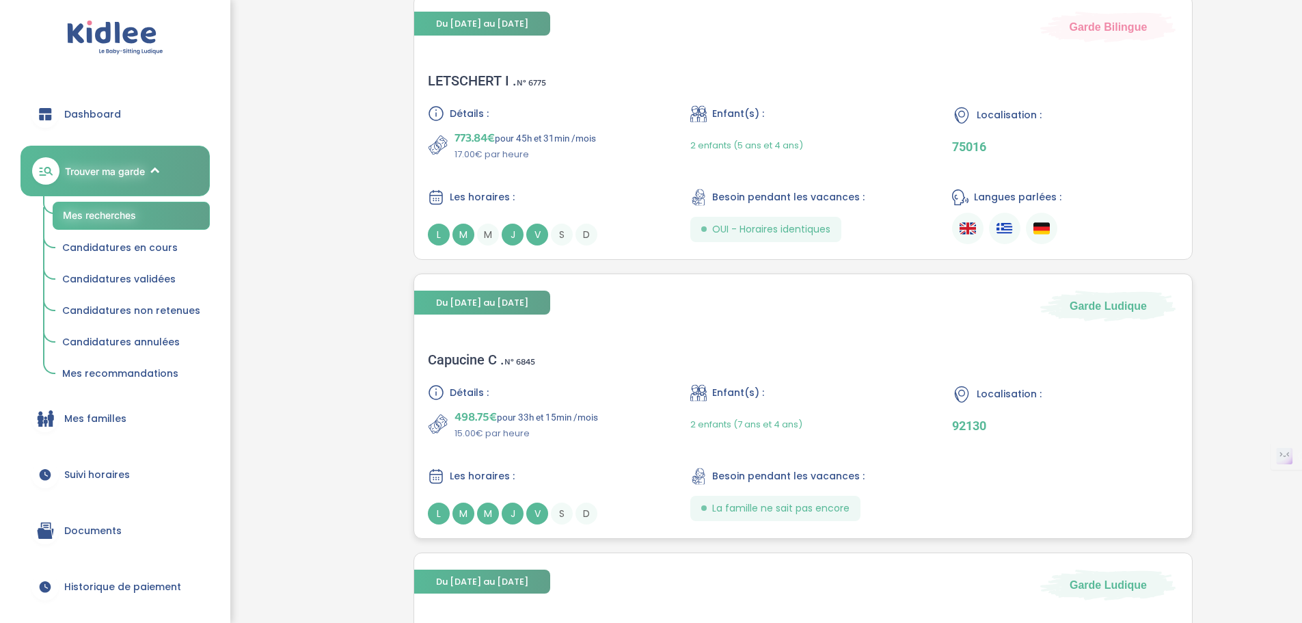
click at [627, 344] on div "Capucine C . N° 6845 Détails : 498.75€ pour 33h et 15min /mois 15.00€ par heure…" at bounding box center [803, 438] width 778 height 200
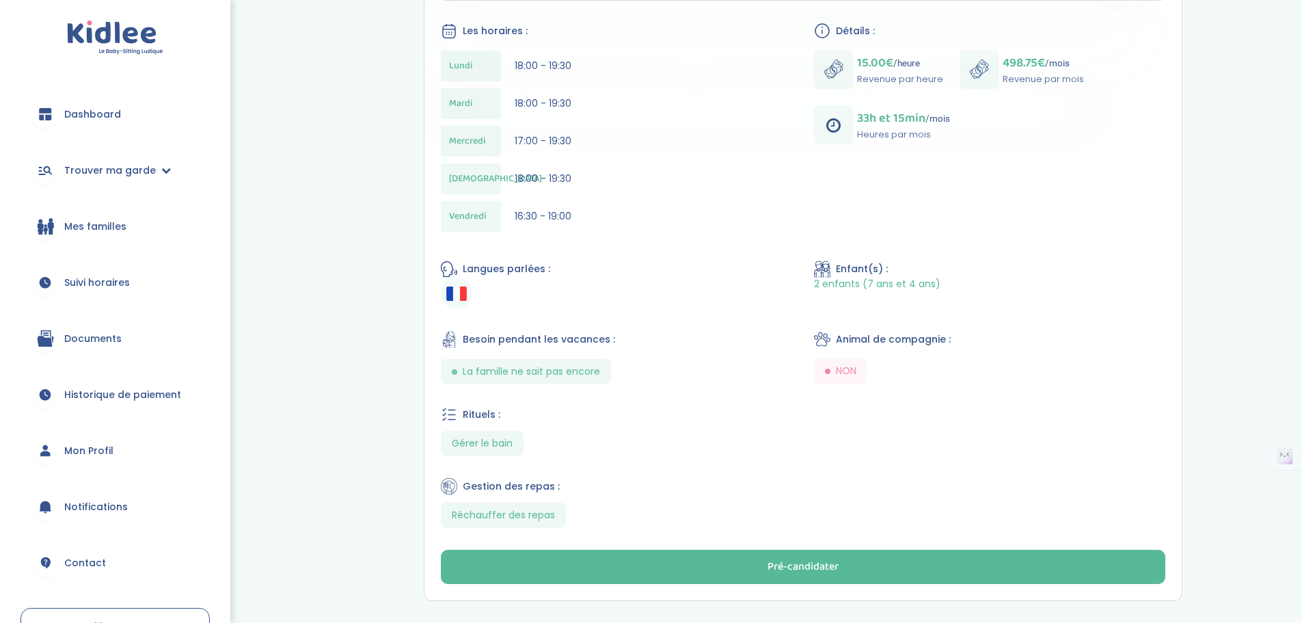
scroll to position [410, 0]
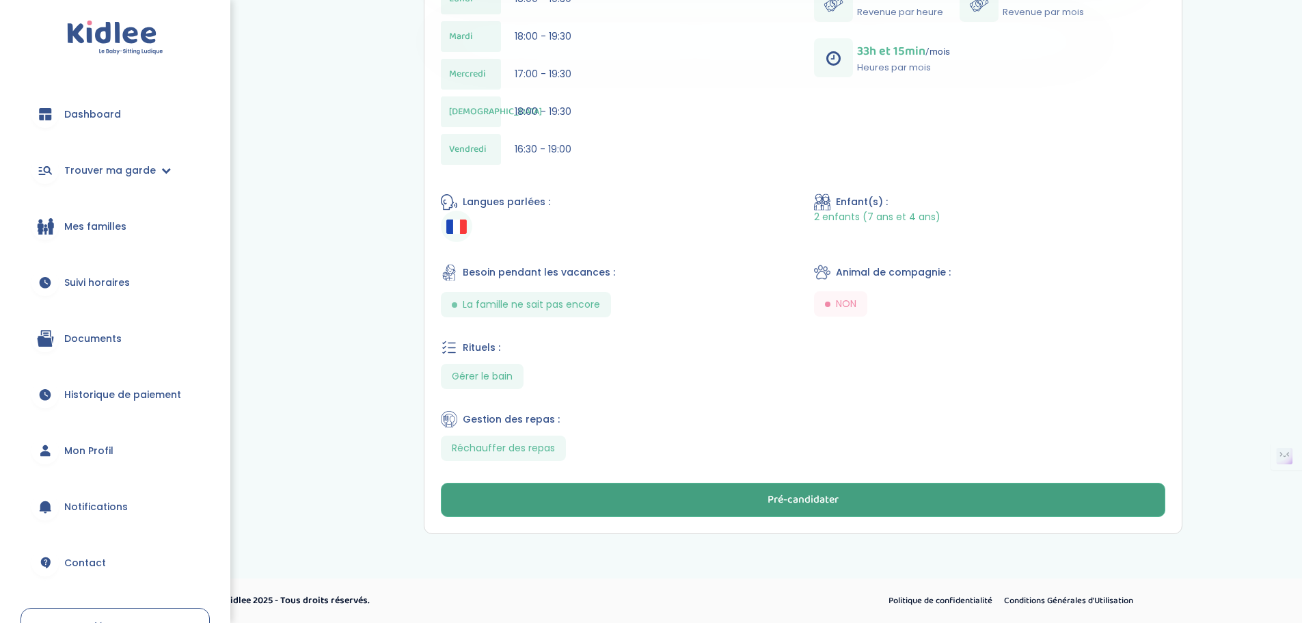
click at [794, 501] on div "Pré-candidater" at bounding box center [802, 500] width 71 height 16
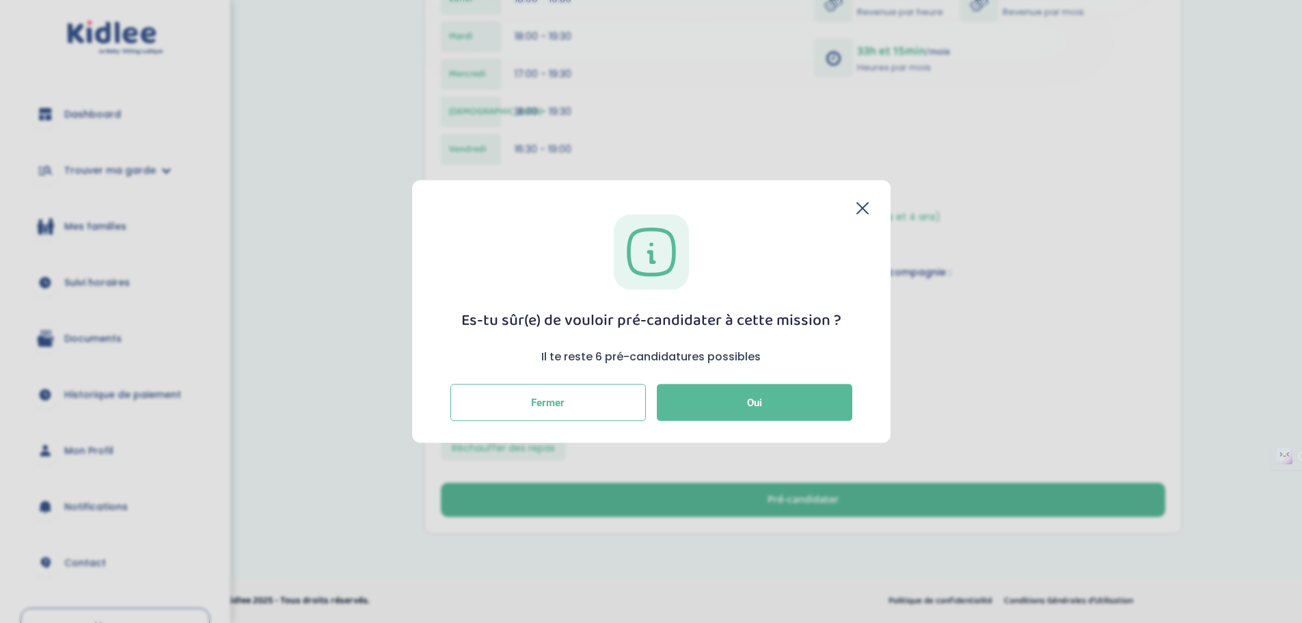
click at [0, 0] on div "Es-tu sûr(e) de vouloir pré-candidater à cette mission ? Il te reste 6 pré-cand…" at bounding box center [0, 0] width 0 height 0
click at [603, 400] on button "Fermer" at bounding box center [547, 402] width 195 height 37
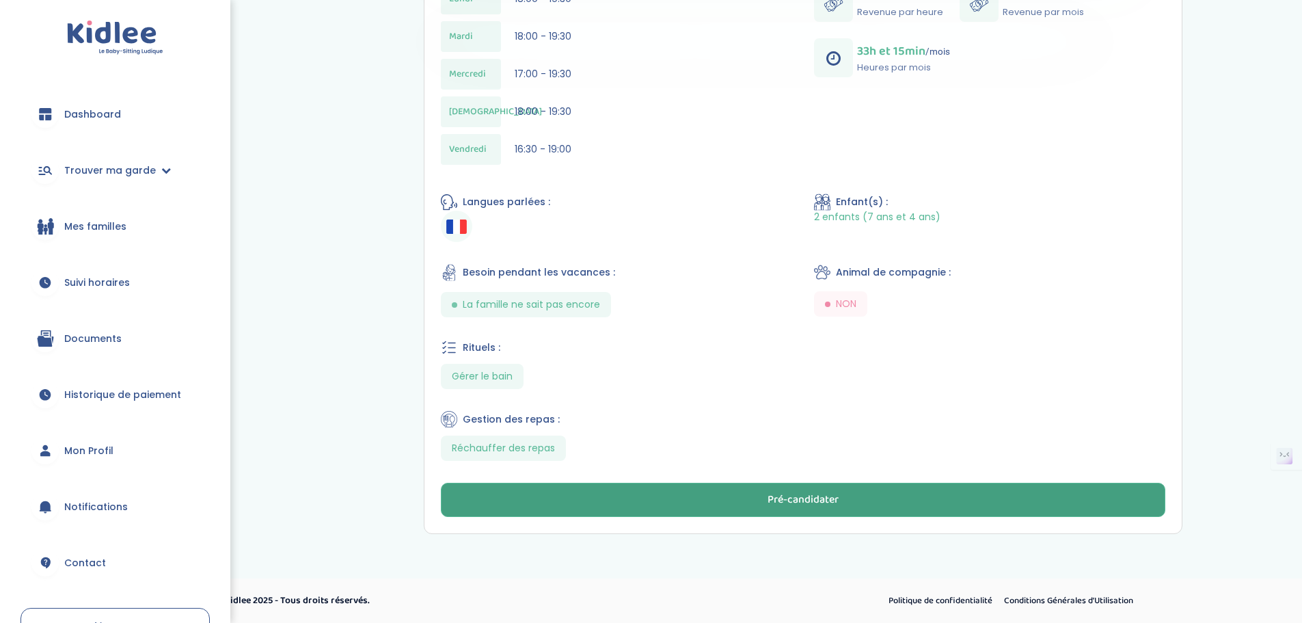
click at [774, 497] on div "Pré-candidater" at bounding box center [802, 500] width 71 height 16
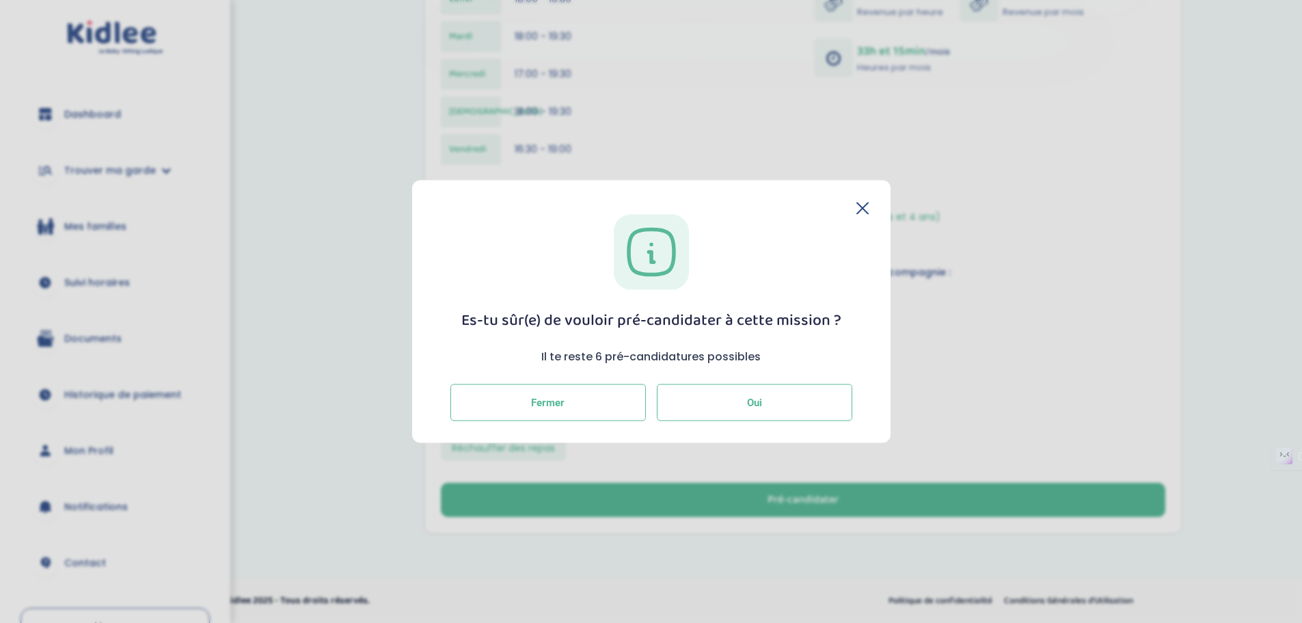
click at [771, 408] on button "Oui" at bounding box center [754, 402] width 195 height 37
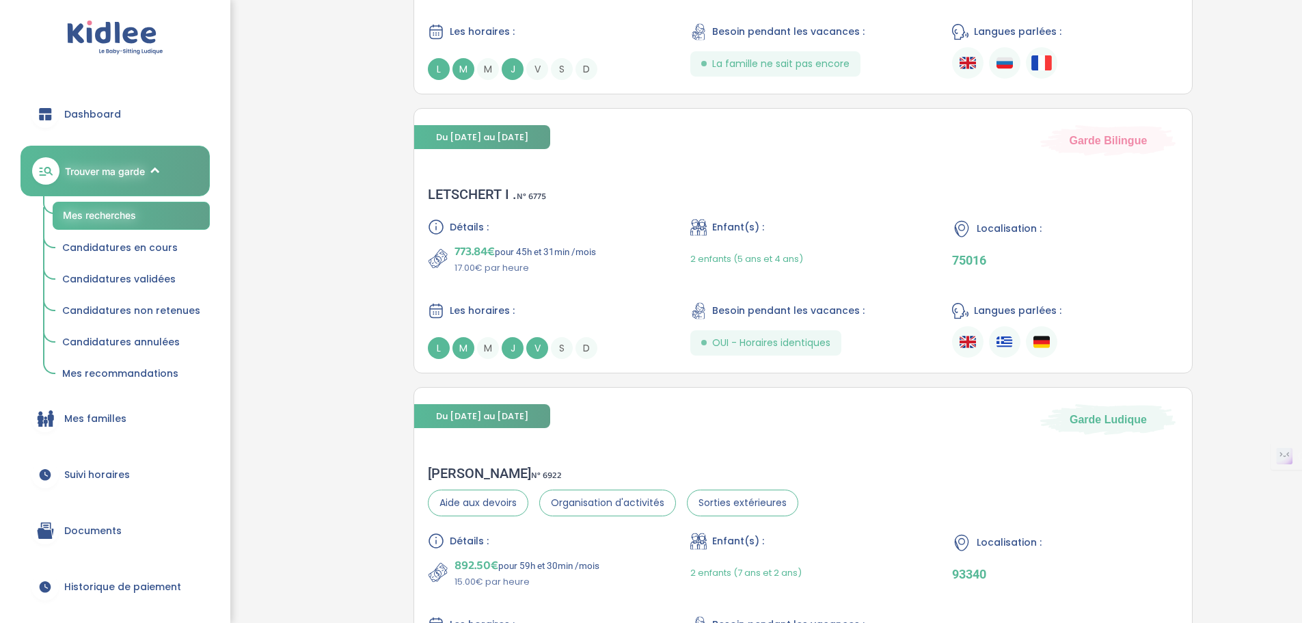
scroll to position [957, 0]
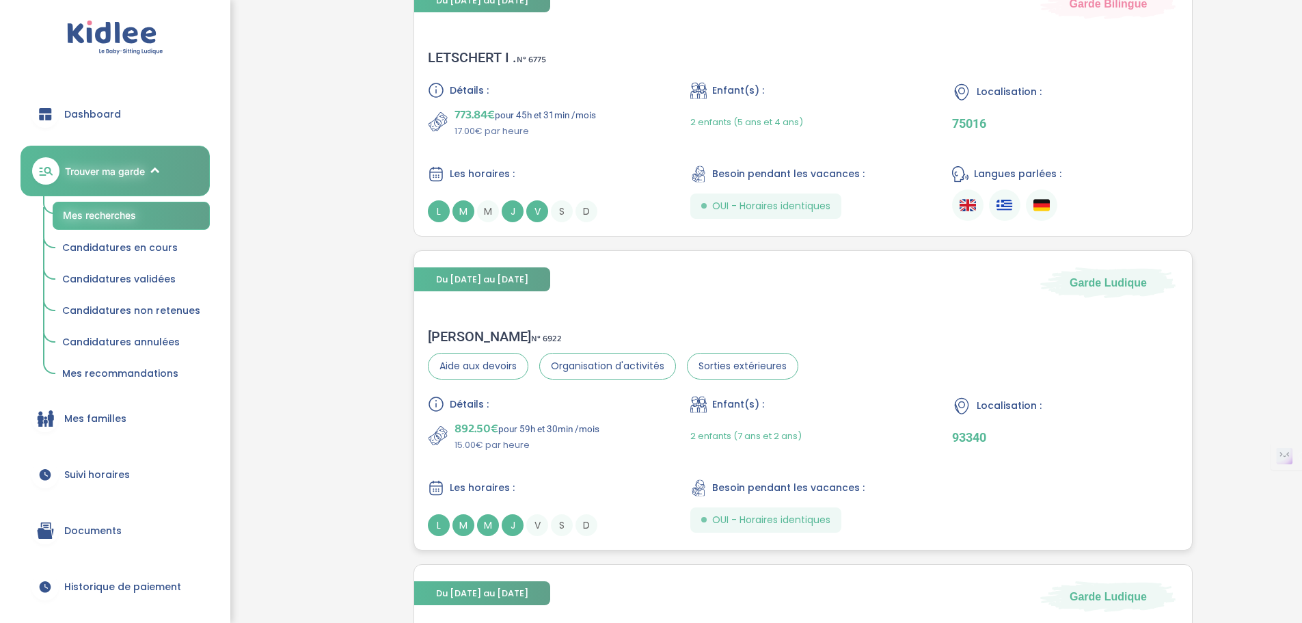
click at [828, 424] on div "2 enfants (7 ans et 2 ans)" at bounding box center [803, 436] width 226 height 32
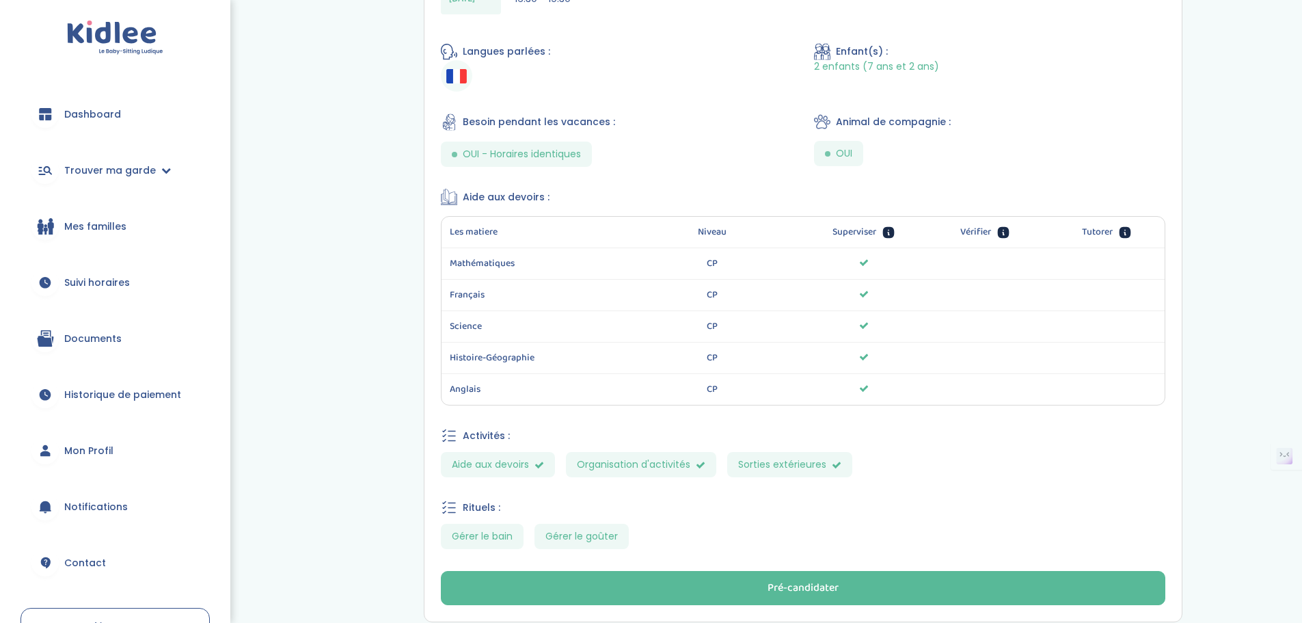
scroll to position [570, 0]
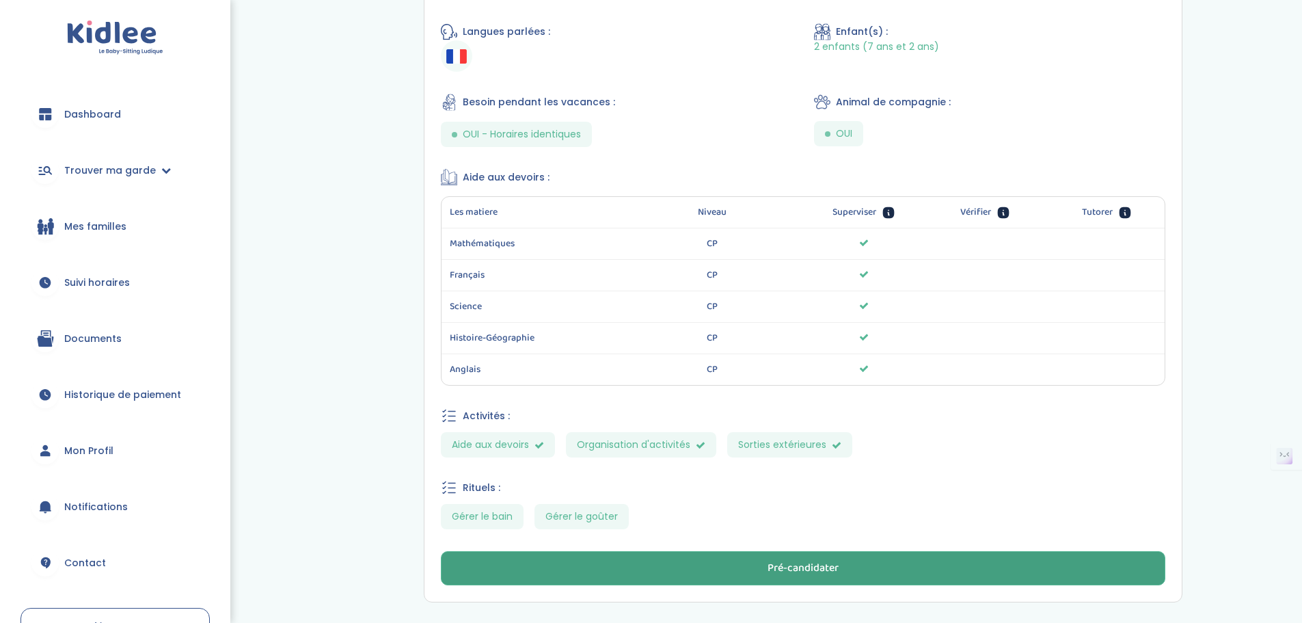
click at [835, 563] on div "Pré-candidater" at bounding box center [802, 568] width 71 height 16
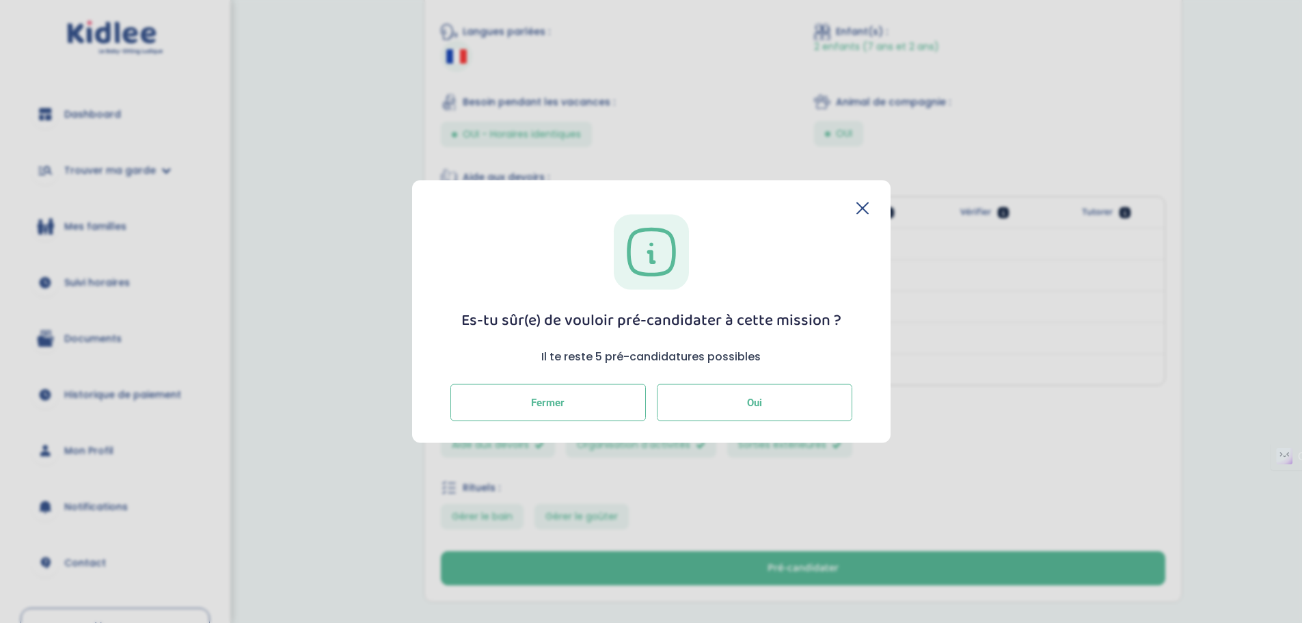
click at [780, 400] on button "Oui" at bounding box center [754, 402] width 195 height 37
